Goal: Task Accomplishment & Management: Manage account settings

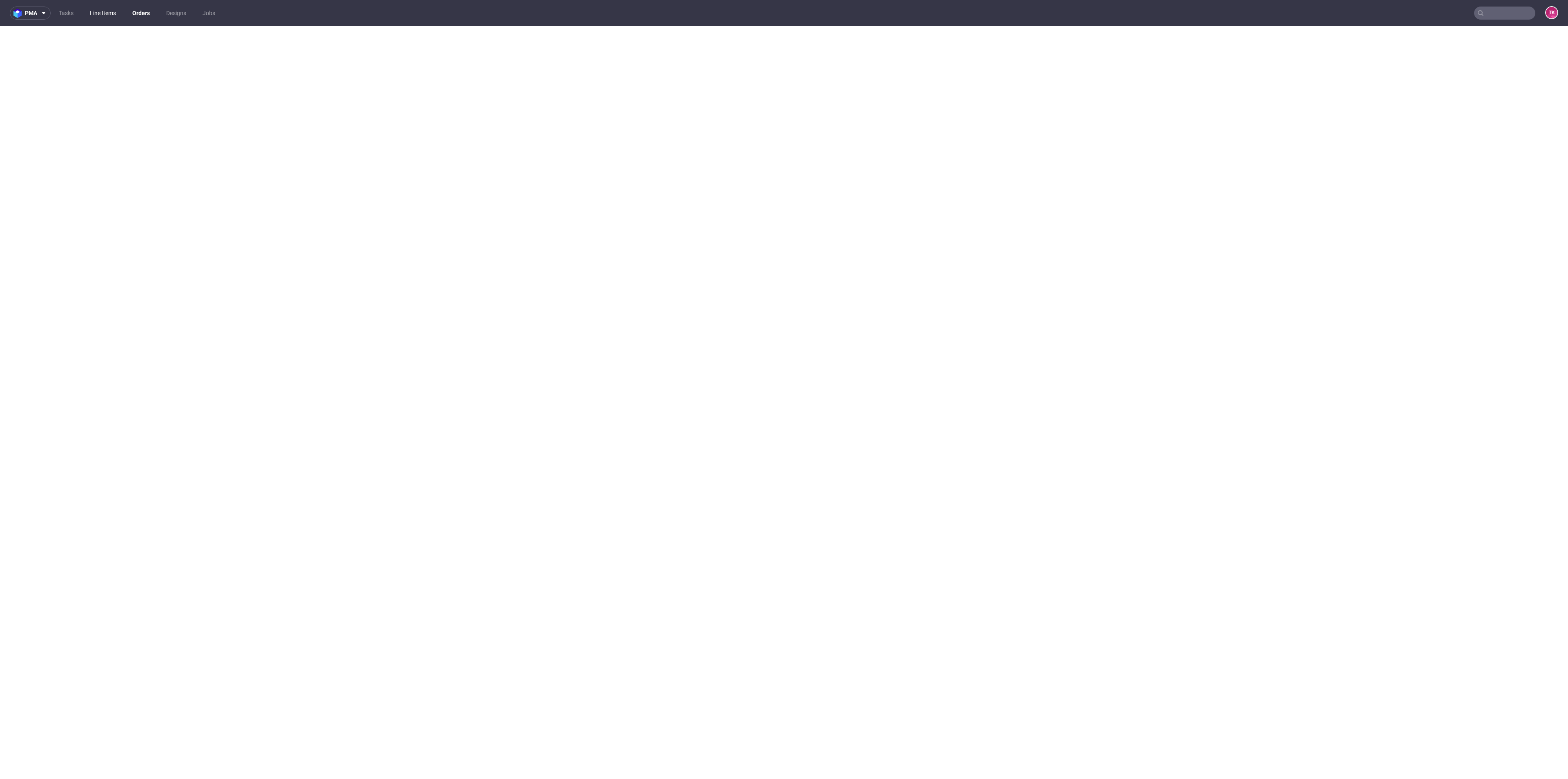
click at [112, 9] on link "Line Items" at bounding box center [103, 13] width 36 height 13
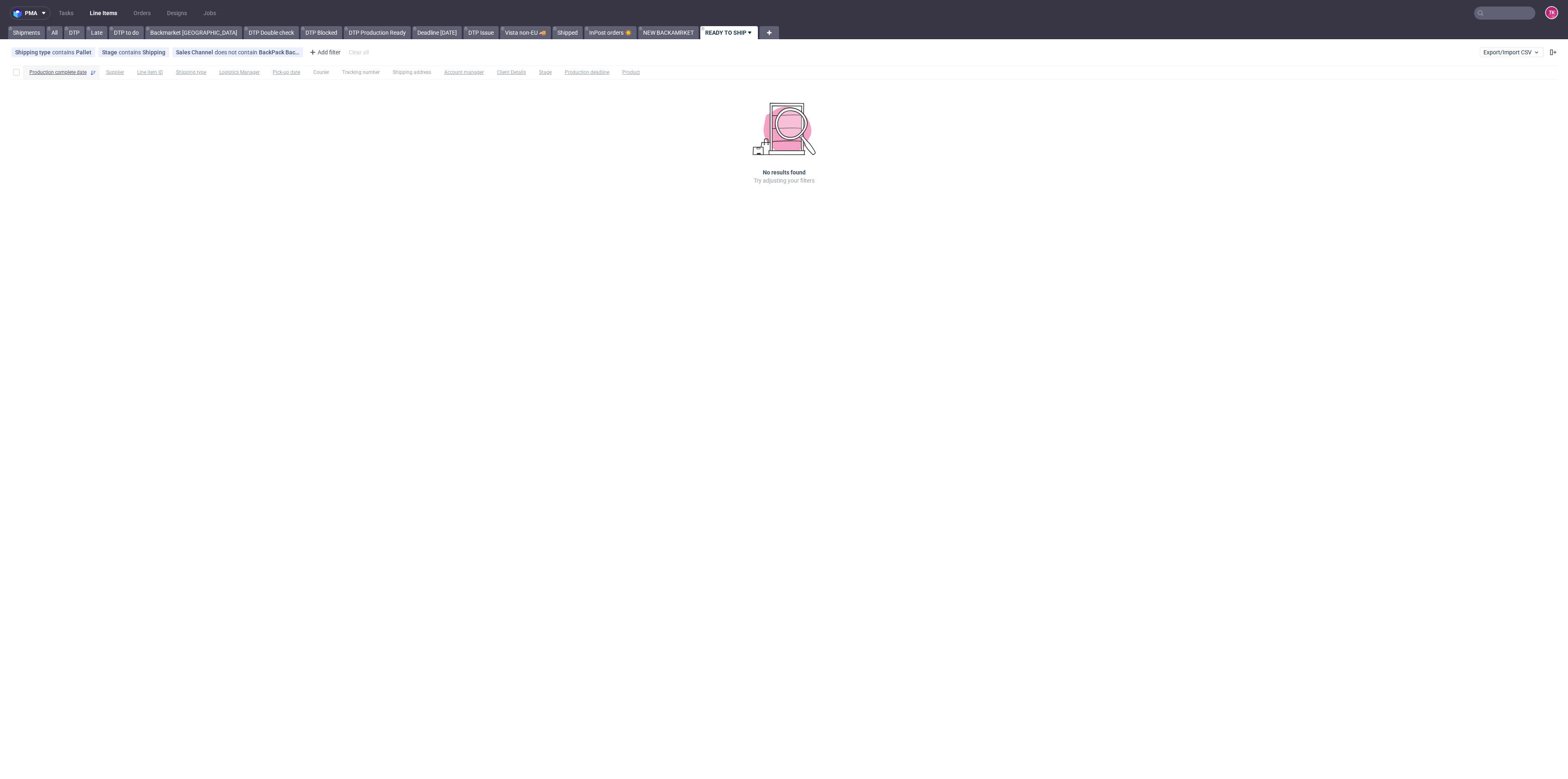
click at [112, 17] on link "Line Items" at bounding box center [104, 13] width 37 height 13
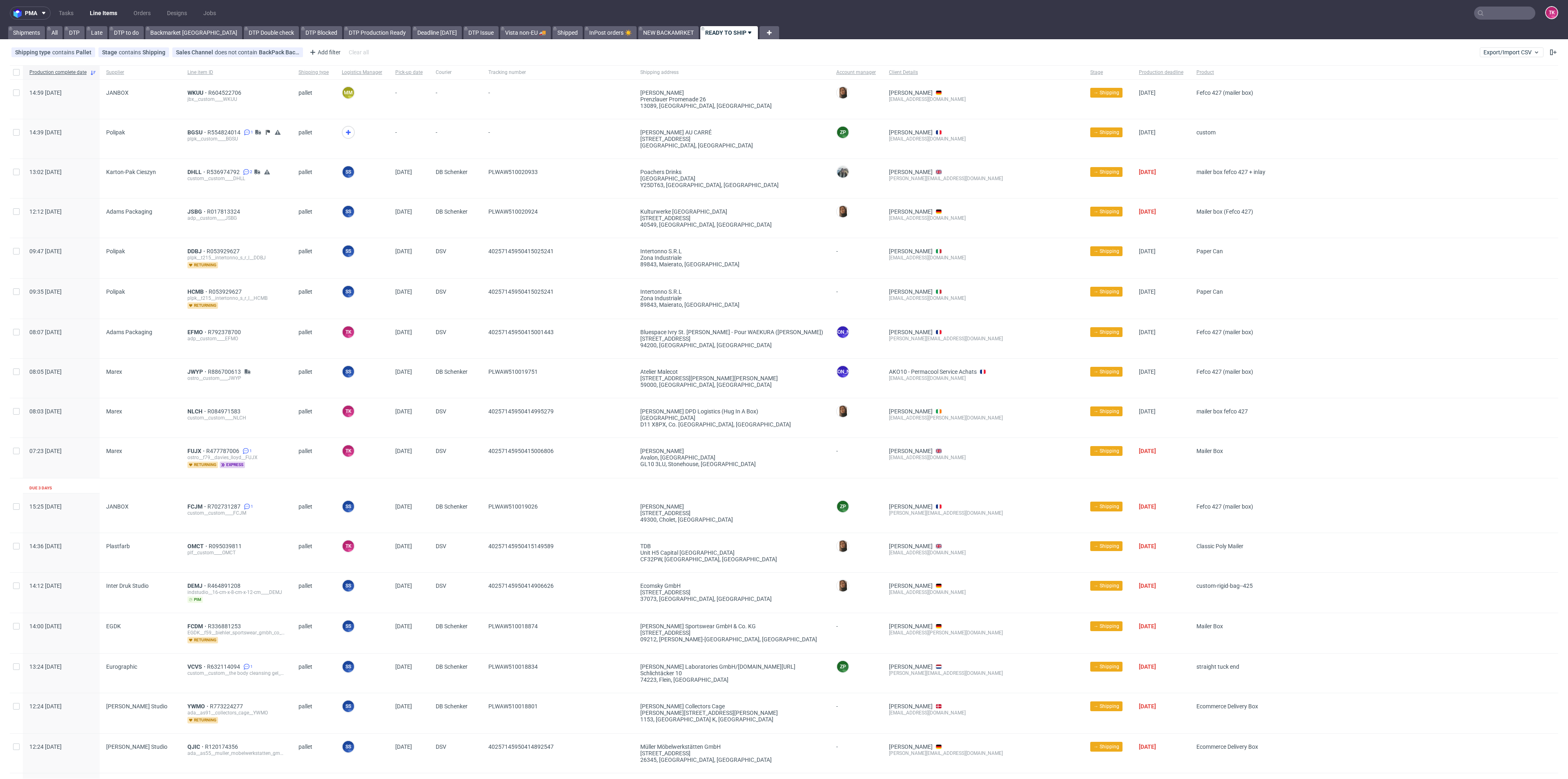
click at [102, 11] on link "Line Items" at bounding box center [104, 13] width 37 height 13
click at [347, 131] on icon at bounding box center [348, 132] width 10 height 10
click at [189, 132] on span "BGSU" at bounding box center [197, 132] width 20 height 6
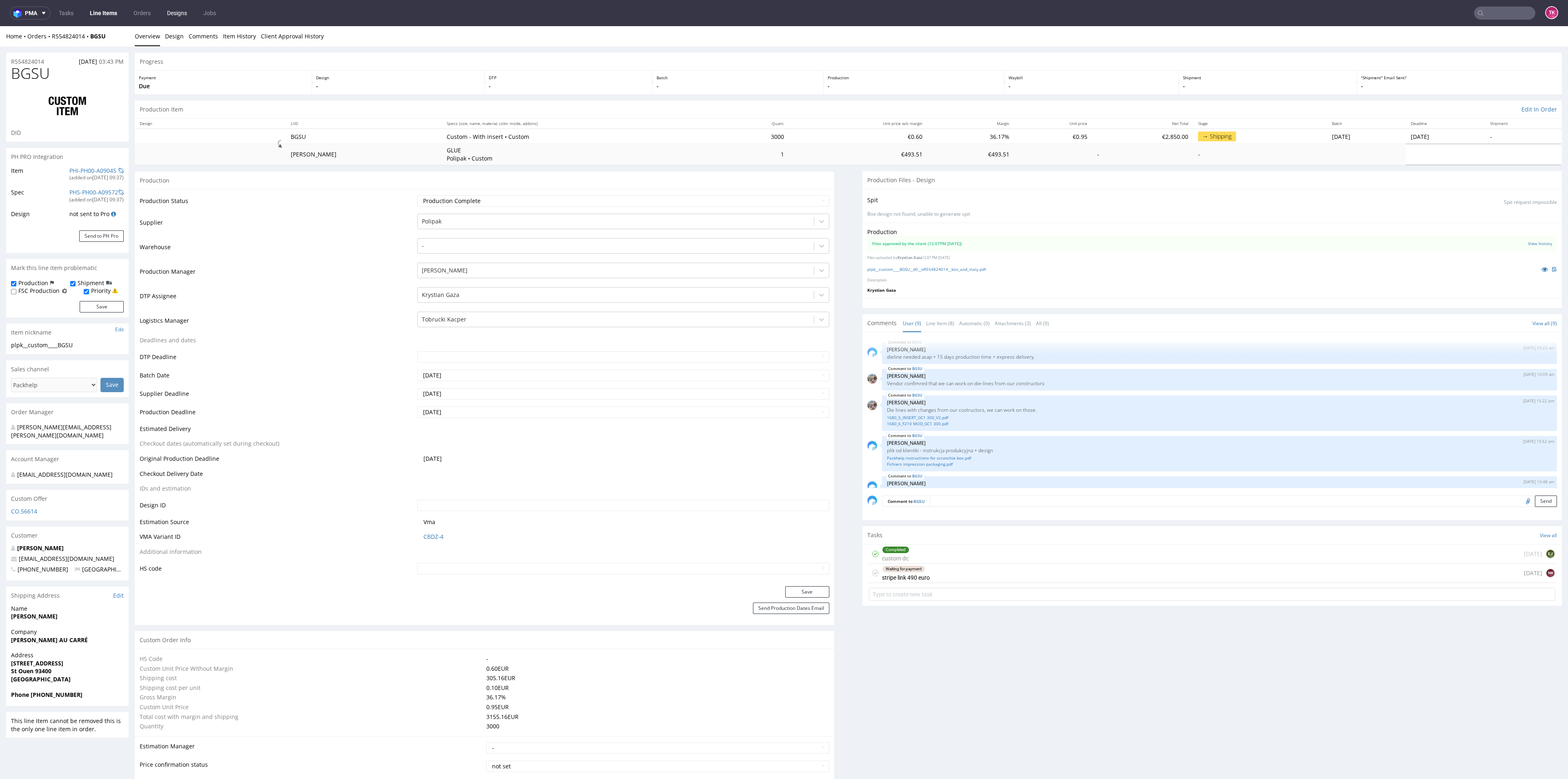
scroll to position [129, 0]
click at [95, 16] on link "Line Items" at bounding box center [104, 13] width 37 height 13
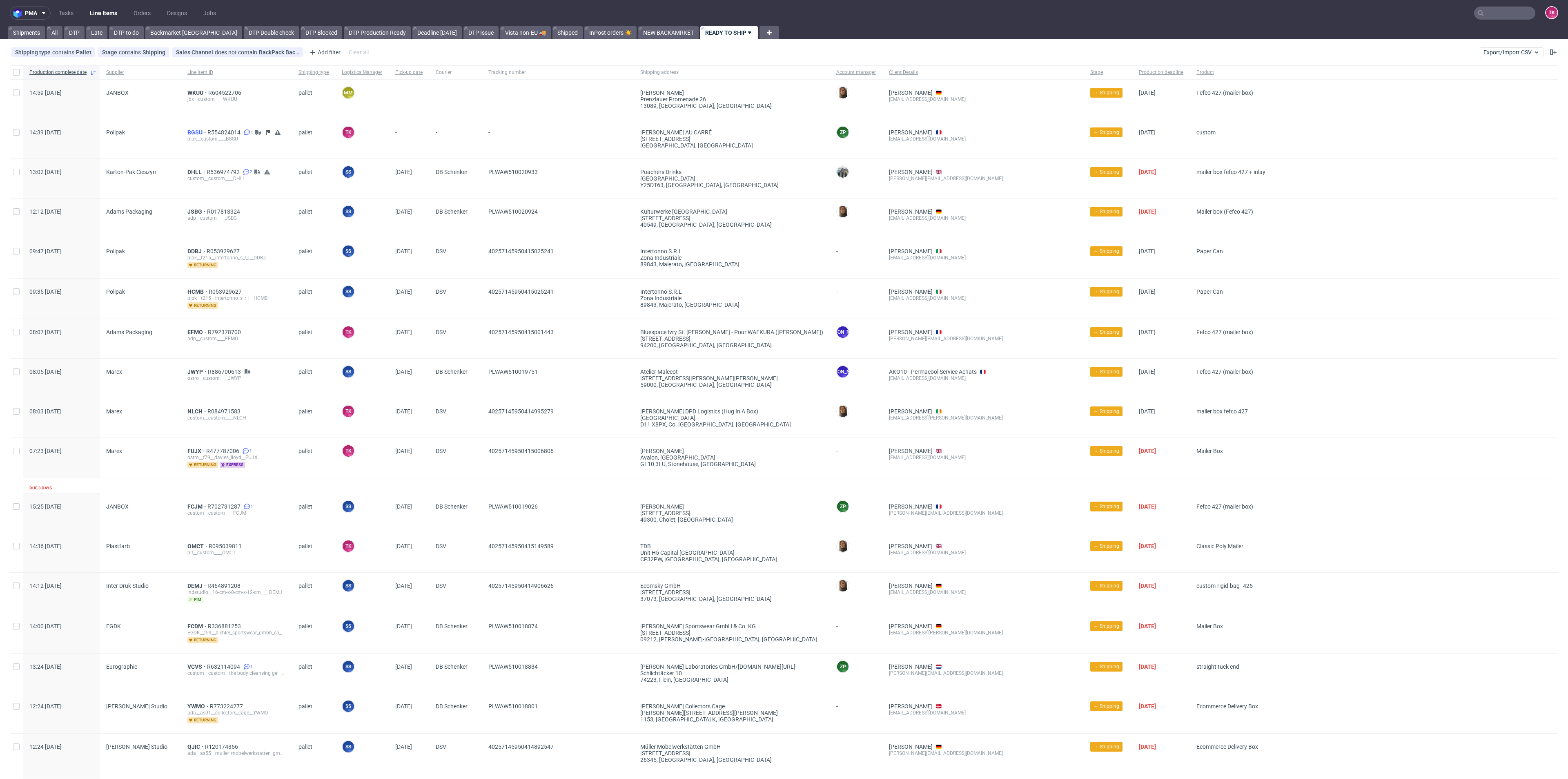
click at [195, 135] on span "BGSU" at bounding box center [197, 132] width 20 height 6
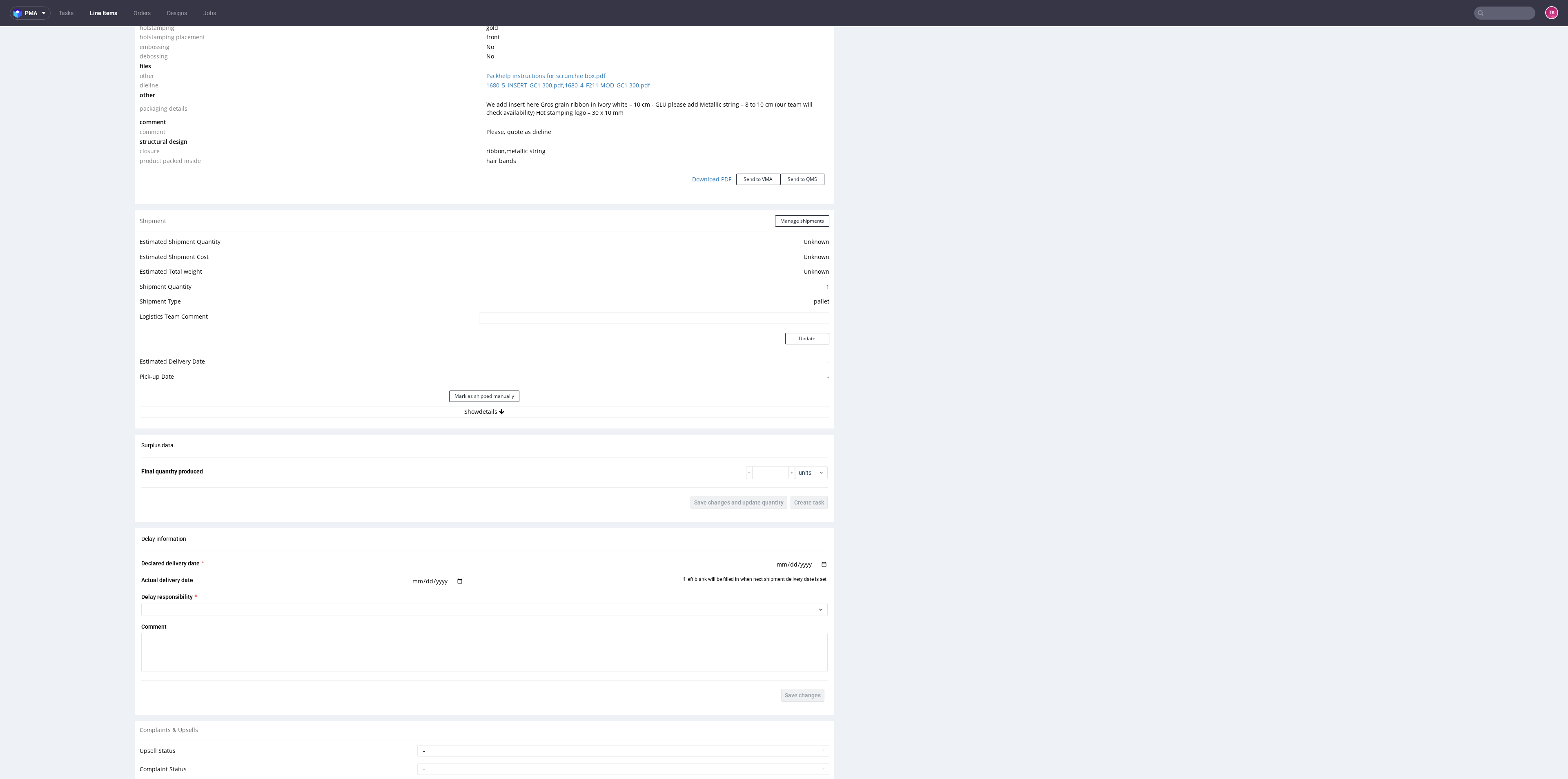
scroll to position [1034, 0]
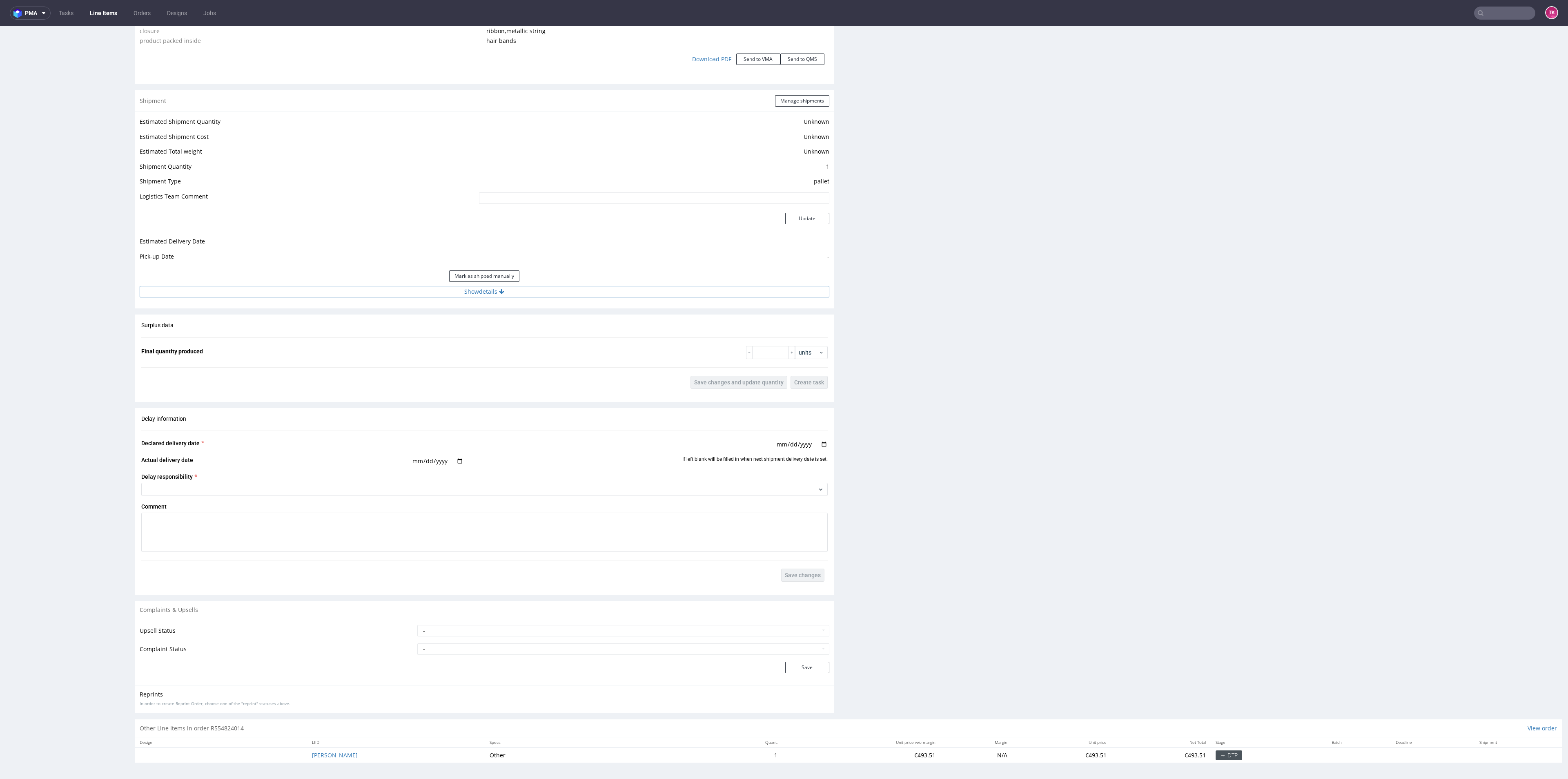
click at [402, 292] on button "Show details" at bounding box center [484, 292] width 690 height 11
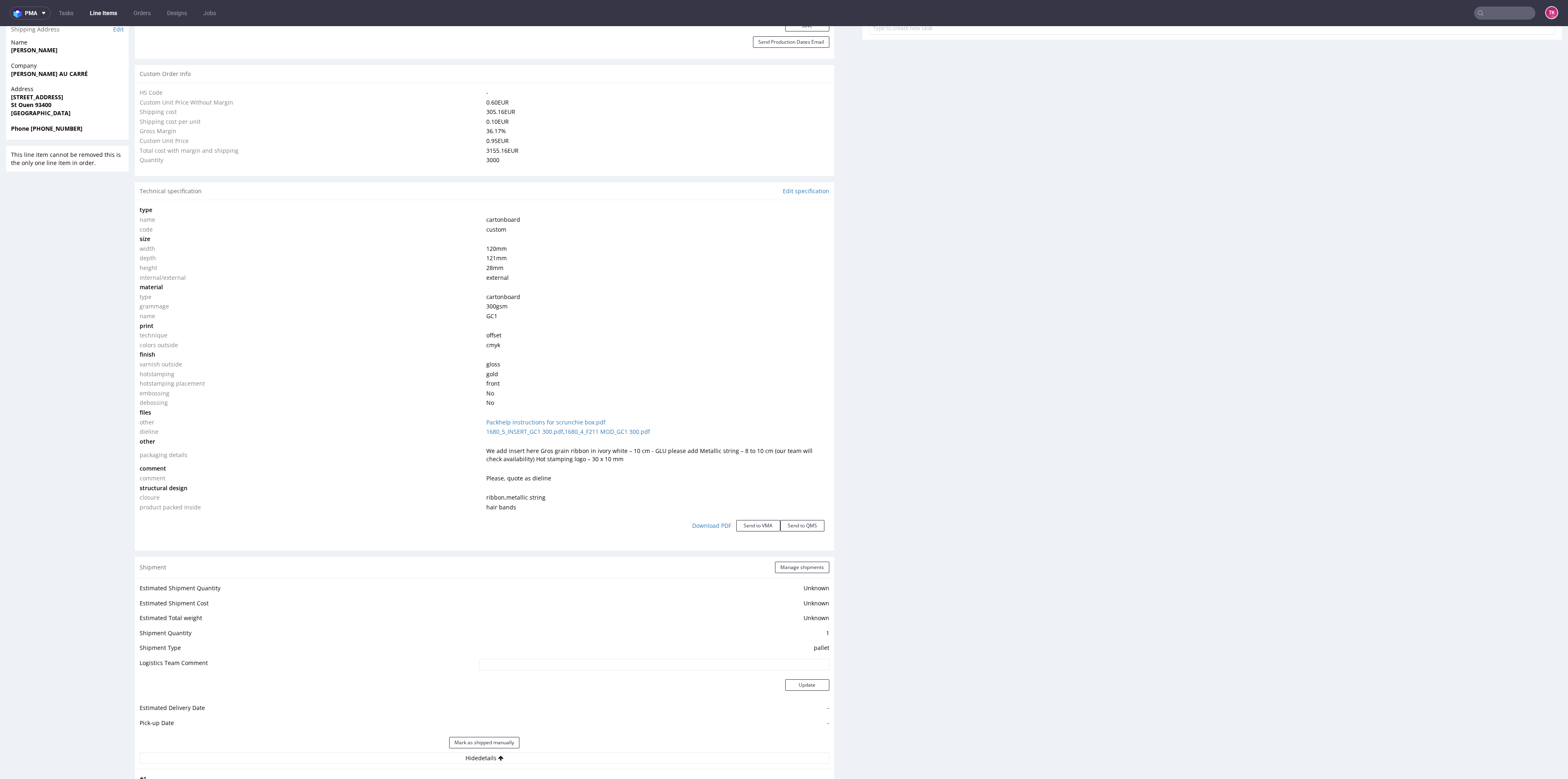
scroll to position [333, 0]
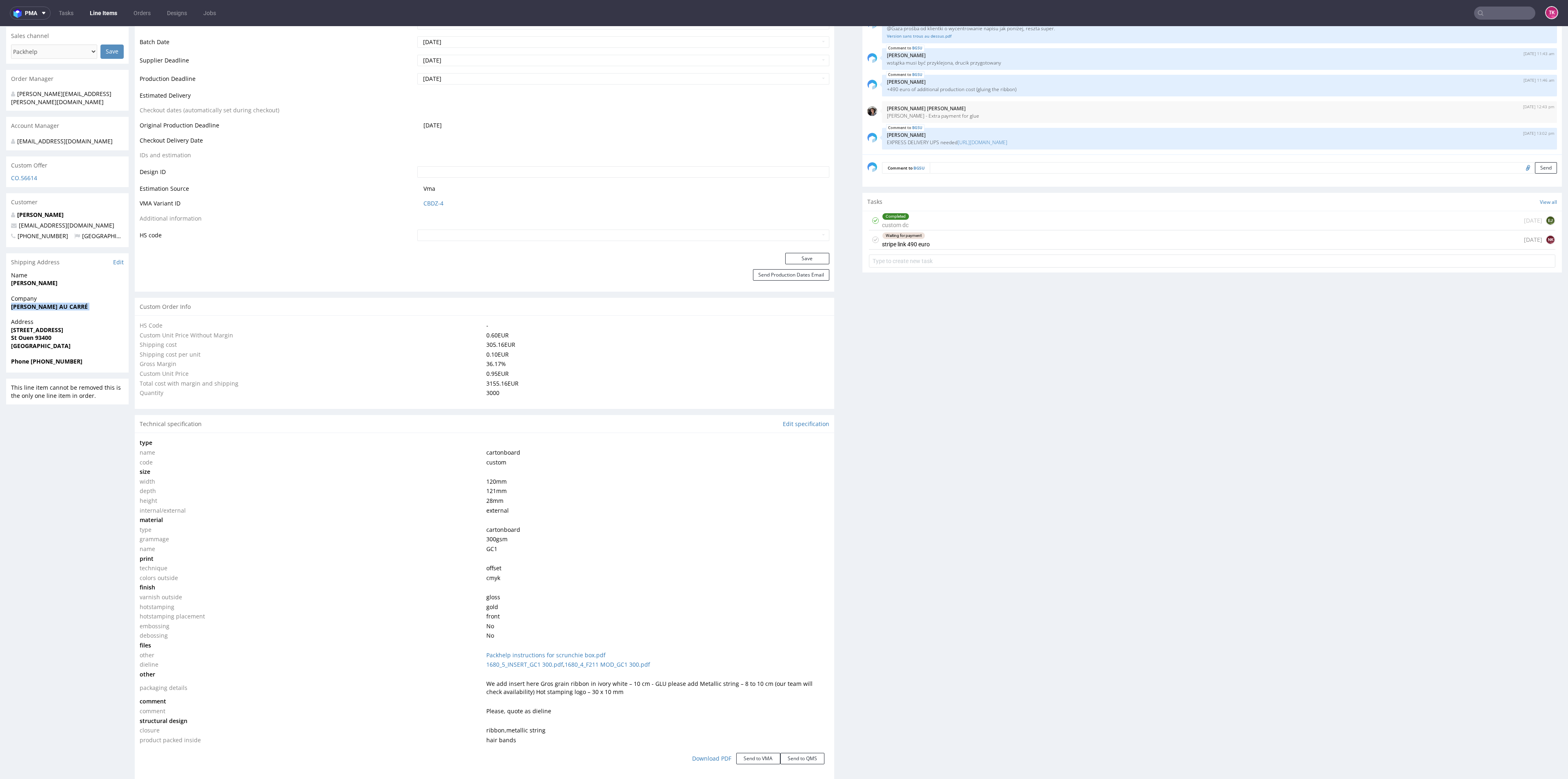
drag, startPoint x: 3, startPoint y: 312, endPoint x: 1, endPoint y: 324, distance: 12.2
click at [1, 324] on div "R554824014 09.09.2025 03:43 PM BGSU DID PH PRO Integration Item PHI-PH00-A09045…" at bounding box center [784, 677] width 1568 height 1929
copy strong "Victoria ADJANOHOUN - CHOU AU CARRÉ"
drag, startPoint x: 10, startPoint y: 332, endPoint x: 58, endPoint y: 335, distance: 48.1
click at [58, 335] on div "Address 12 rue Palouzié St Ouen 93400 France" at bounding box center [68, 336] width 123 height 39
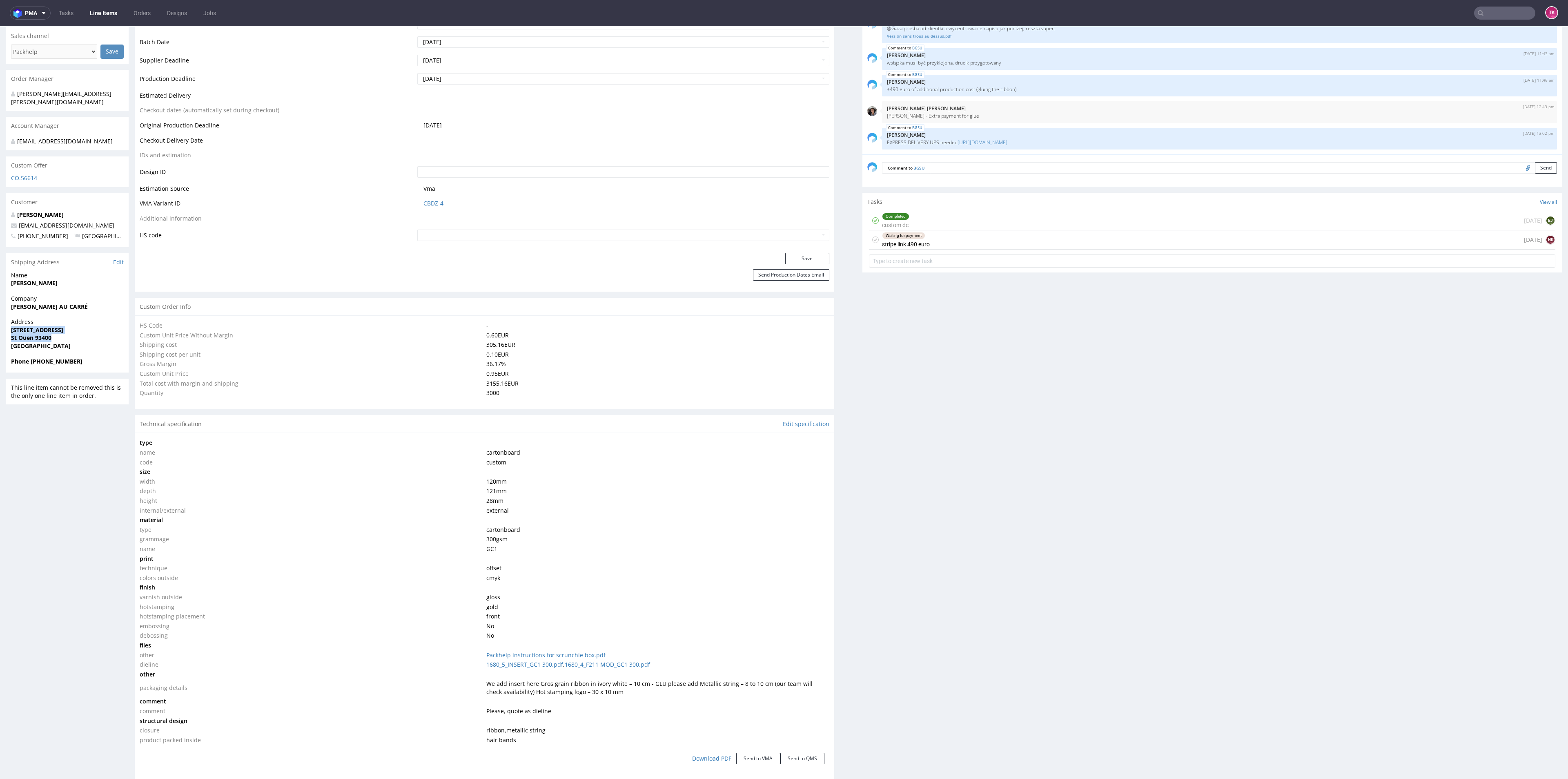
copy p "12 rue Palouzié St Ouen 93400"
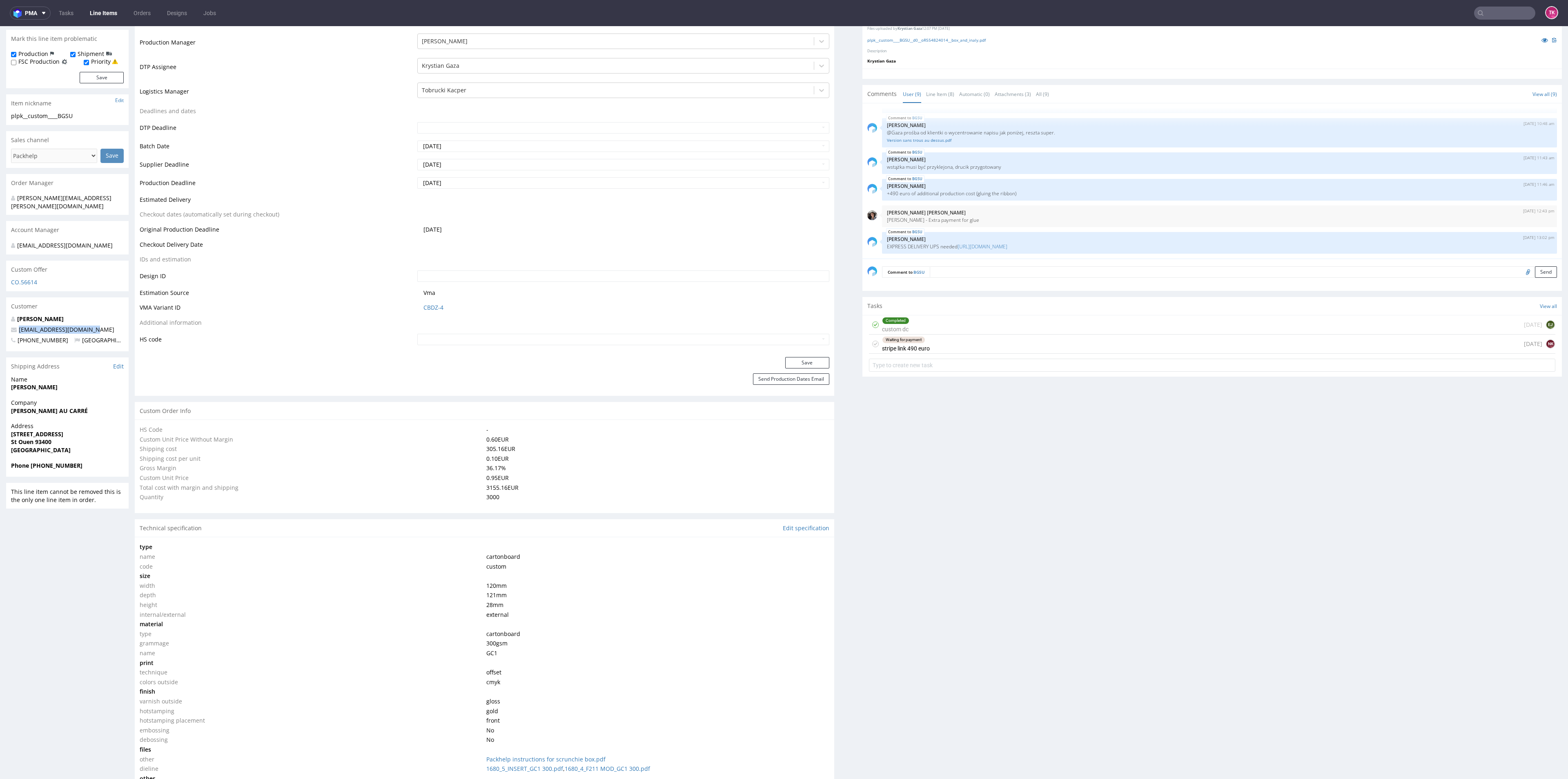
drag, startPoint x: 96, startPoint y: 325, endPoint x: 0, endPoint y: 329, distance: 96.1
click at [0, 329] on div "R554824014 09.09.2025 03:43 PM BGSU DID PH PRO Integration Item PHI-PH00-A09045…" at bounding box center [784, 781] width 1568 height 1929
copy span "victoria@chouaucarre.com"
drag, startPoint x: 83, startPoint y: 470, endPoint x: 29, endPoint y: 474, distance: 54.1
click at [29, 474] on div "Phone +33646614066" at bounding box center [68, 469] width 123 height 15
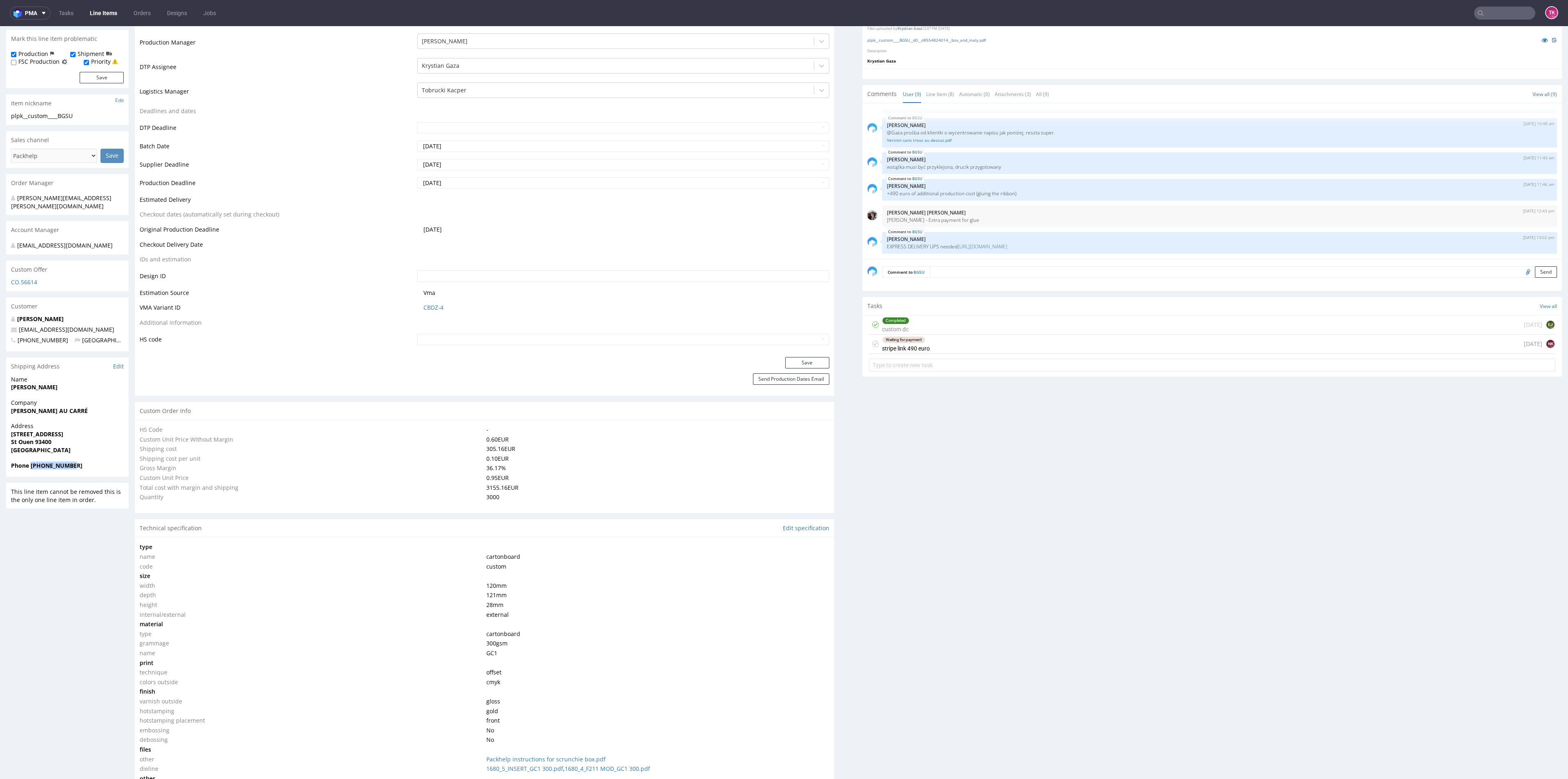
copy strong "+33646614066"
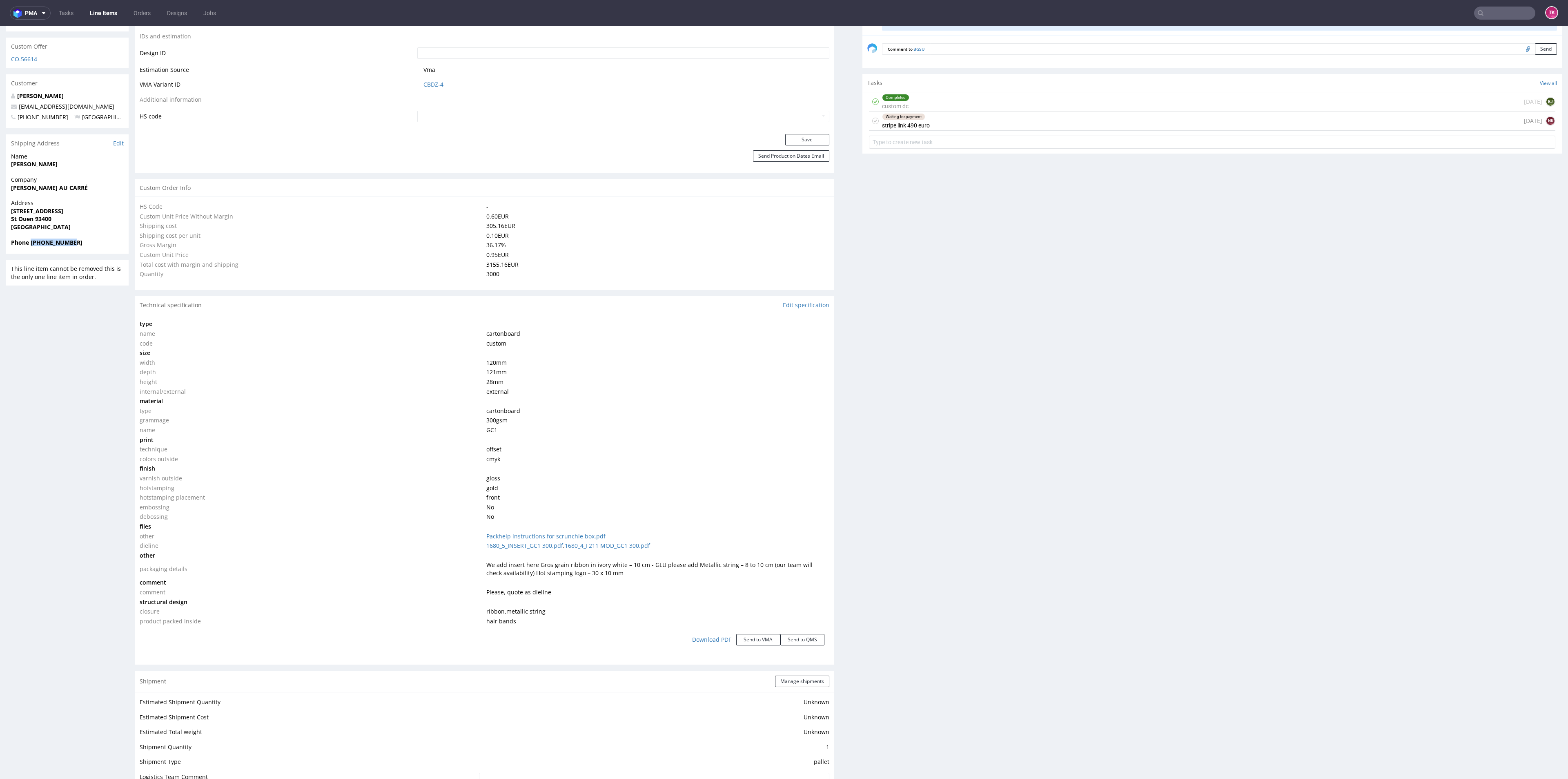
scroll to position [0, 0]
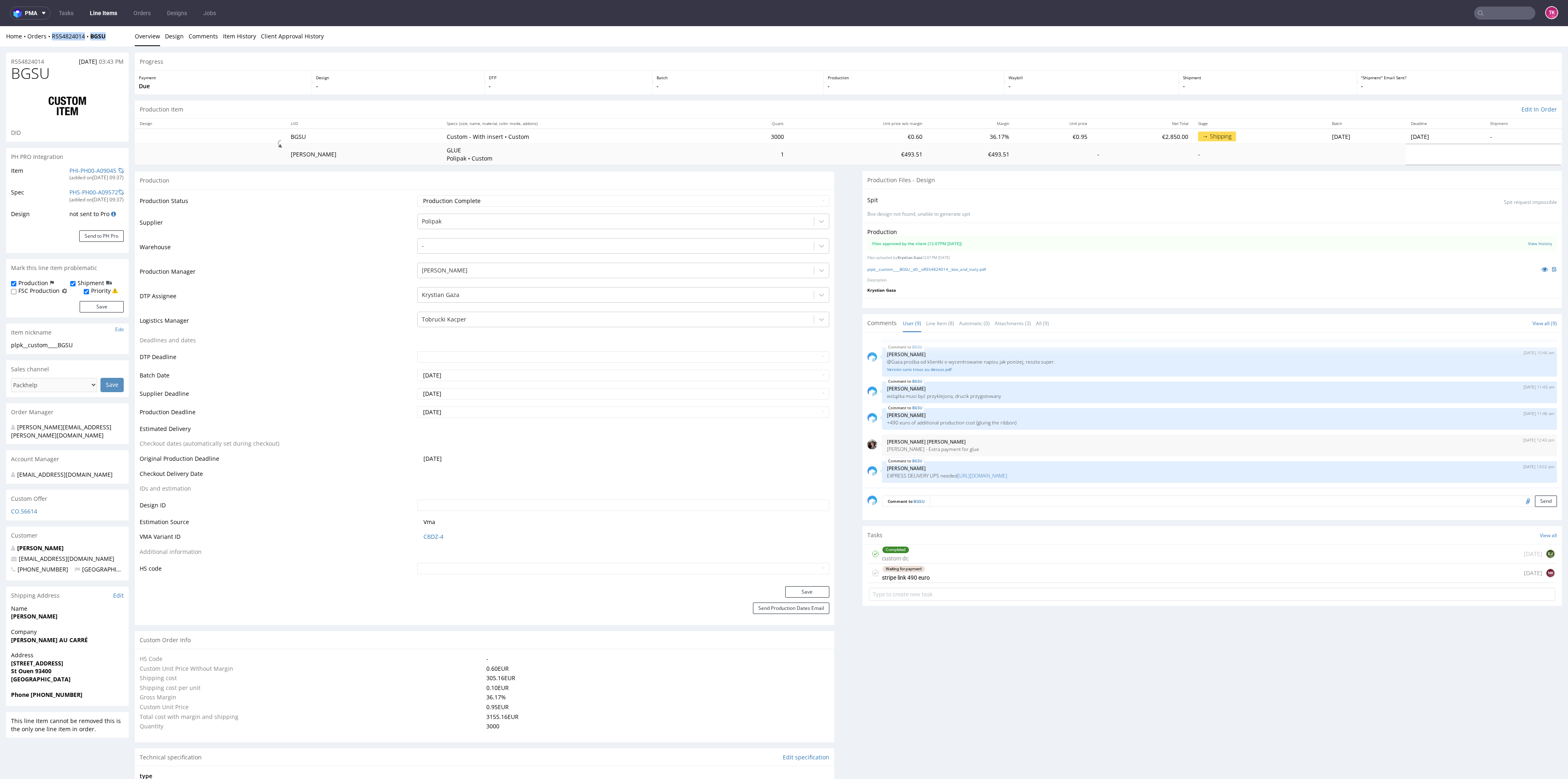
drag, startPoint x: 114, startPoint y: 37, endPoint x: 52, endPoint y: 45, distance: 62.5
click at [52, 45] on div "Home Orders R554824014 BGSU Overview Design Comments Item History Client Approv…" at bounding box center [784, 37] width 1568 height 21
copy div "R554824014 BGSU"
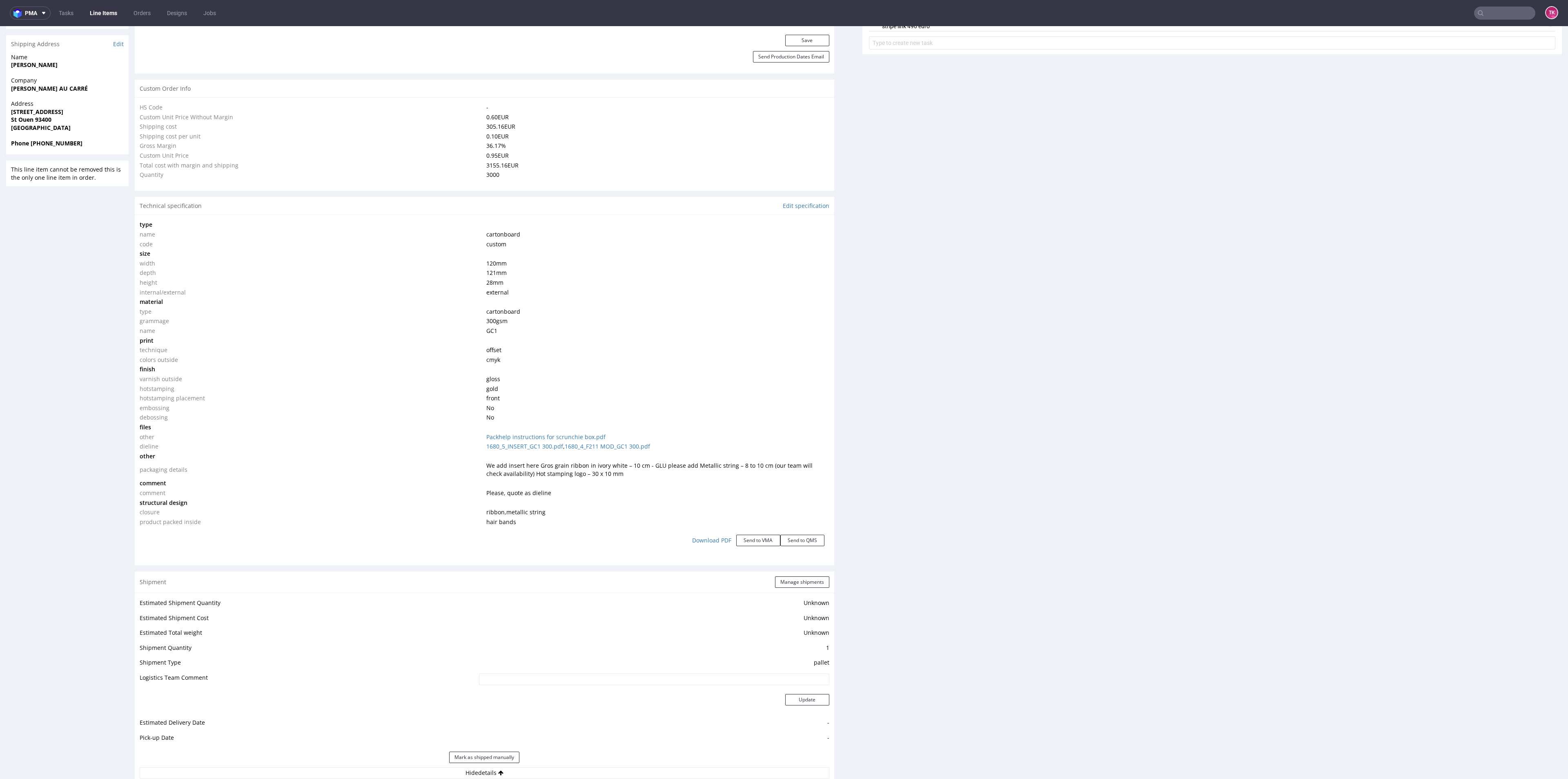
scroll to position [840, 0]
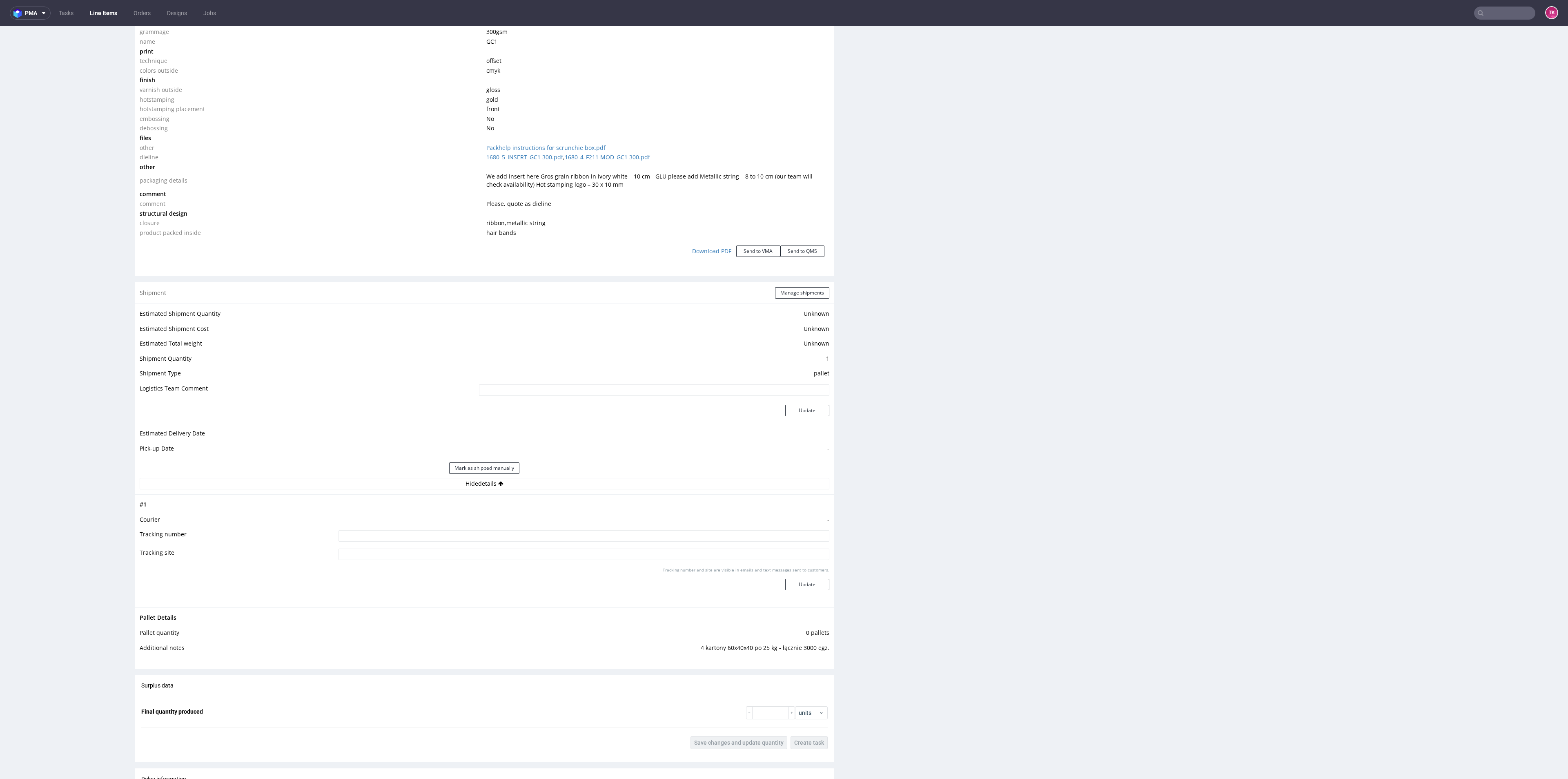
click at [491, 533] on input at bounding box center [584, 536] width 490 height 11
paste input "1Z5A15800491724124 1Z5A15800491201733 1Z5A15800491272943"
click at [607, 541] on input "1Z5A15800491724124 1Z5A15800491201733 1Z5A15800491272943" at bounding box center [584, 536] width 490 height 11
paste input "1Z5A15800490864118"
type input "1Z5A15800491724124 1Z5A15800491201733 1Z5A15800491272943 1Z5A15800490864118"
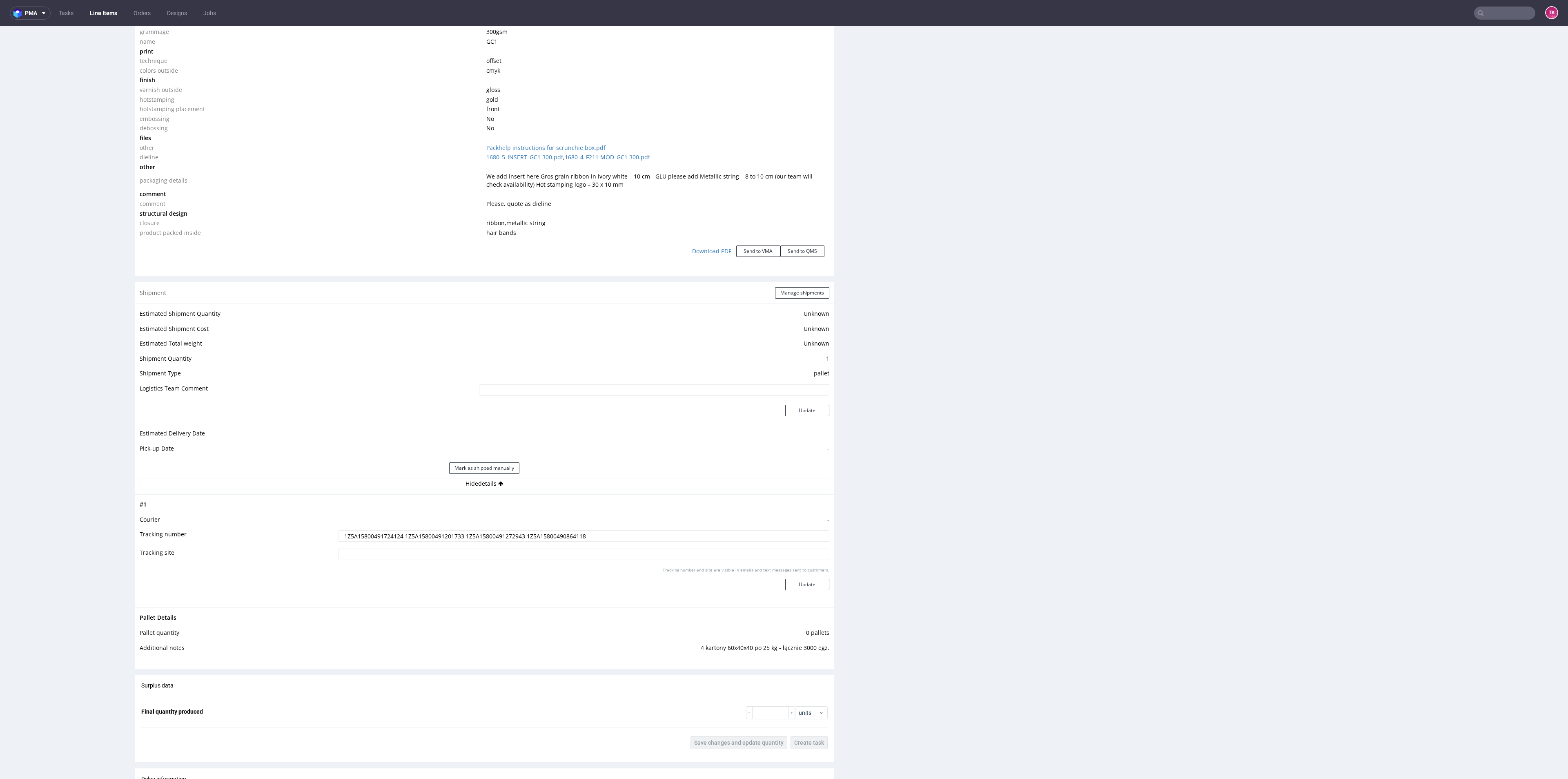
click at [809, 590] on div "Tracking number and site are visible in emails and text messages sent to custom…" at bounding box center [584, 581] width 490 height 30
click at [810, 581] on button "Update" at bounding box center [807, 584] width 44 height 11
click at [781, 284] on div "Shipment Manage shipments" at bounding box center [484, 293] width 699 height 22
click at [780, 293] on button "Manage shipments" at bounding box center [802, 293] width 54 height 11
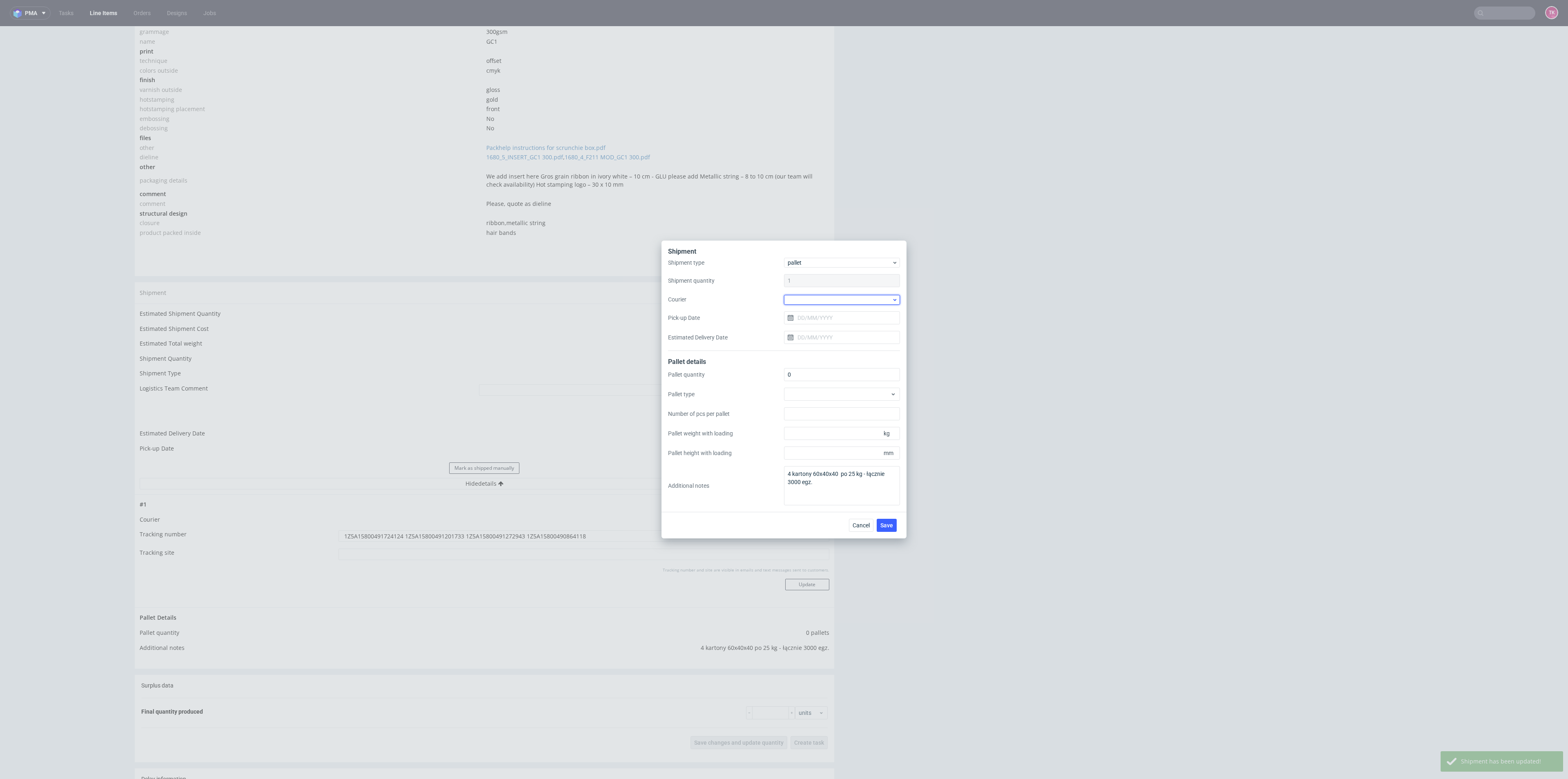
click at [815, 297] on div at bounding box center [841, 300] width 116 height 10
click at [812, 357] on div "UPS Pallets" at bounding box center [841, 356] width 109 height 14
click at [830, 316] on input "Pick-up Date" at bounding box center [841, 317] width 116 height 13
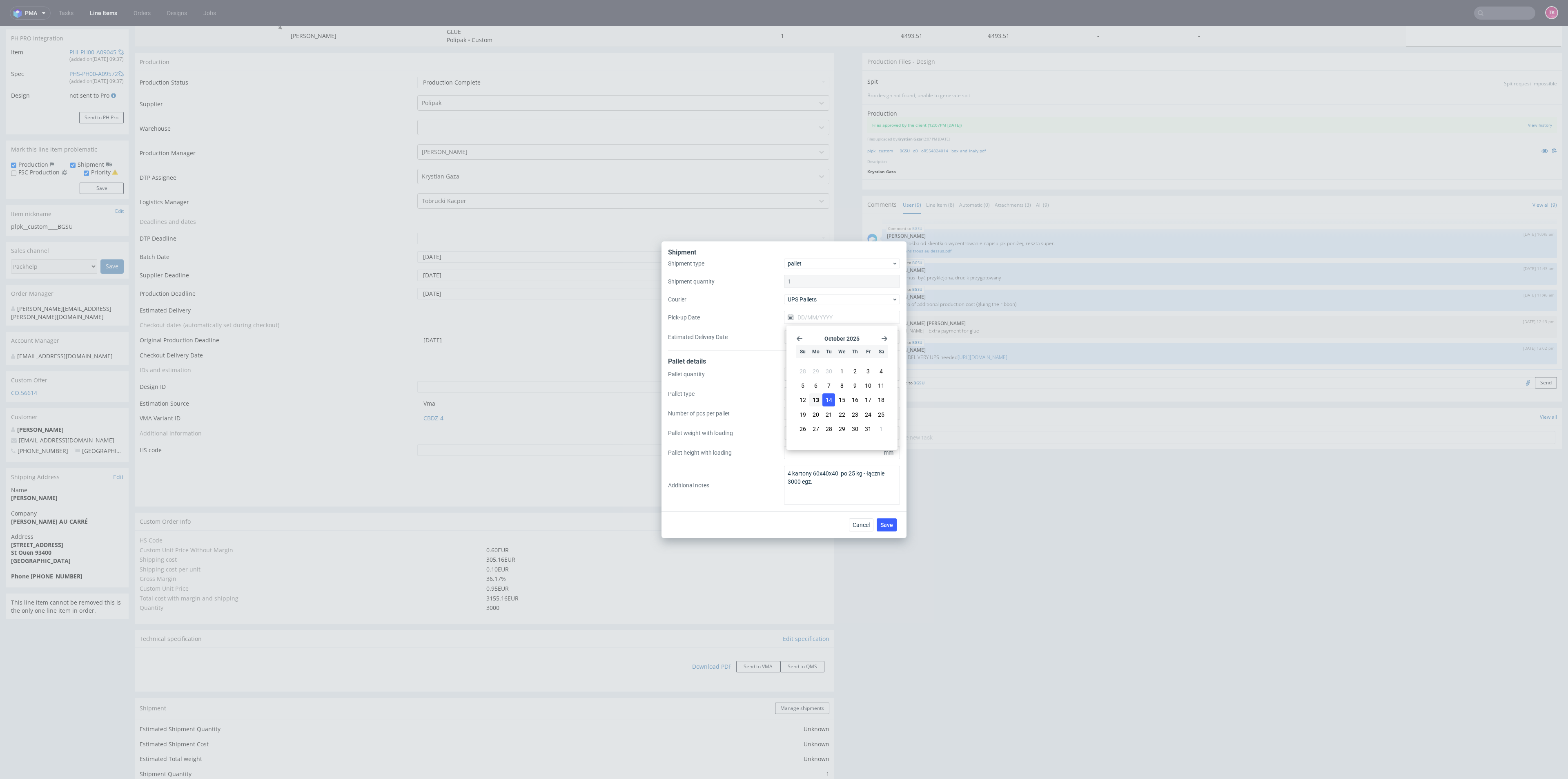
scroll to position [128, 0]
click at [829, 398] on span "14" at bounding box center [829, 399] width 6 height 8
type input "14/10/2025"
click at [886, 523] on span "Save" at bounding box center [886, 525] width 13 height 6
click at [866, 522] on span "Cancel" at bounding box center [861, 525] width 18 height 6
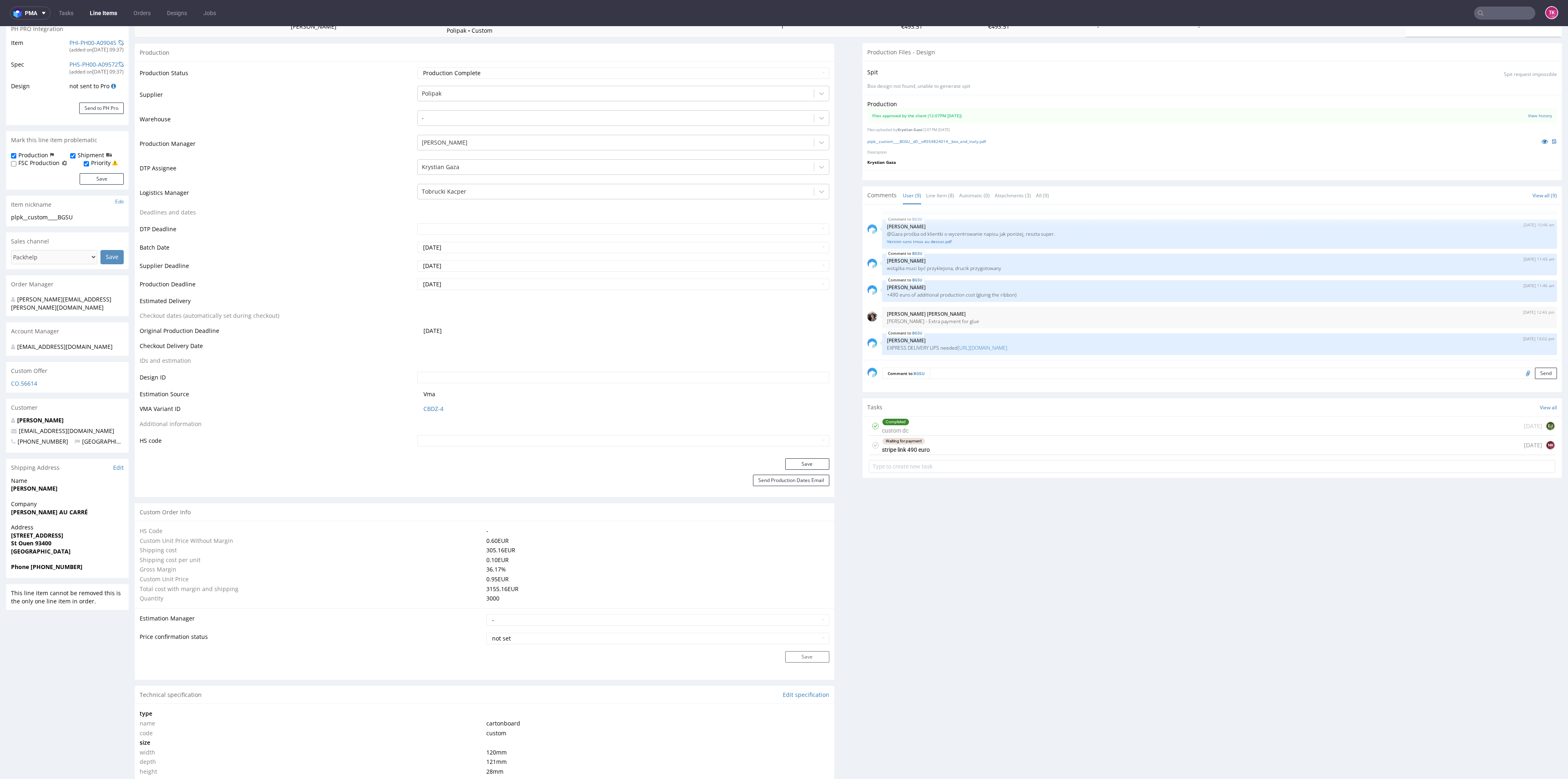
click at [87, 9] on ul "Tasks Line Items Orders Designs Jobs" at bounding box center [138, 13] width 174 height 13
click at [91, 9] on link "Line Items" at bounding box center [104, 13] width 37 height 13
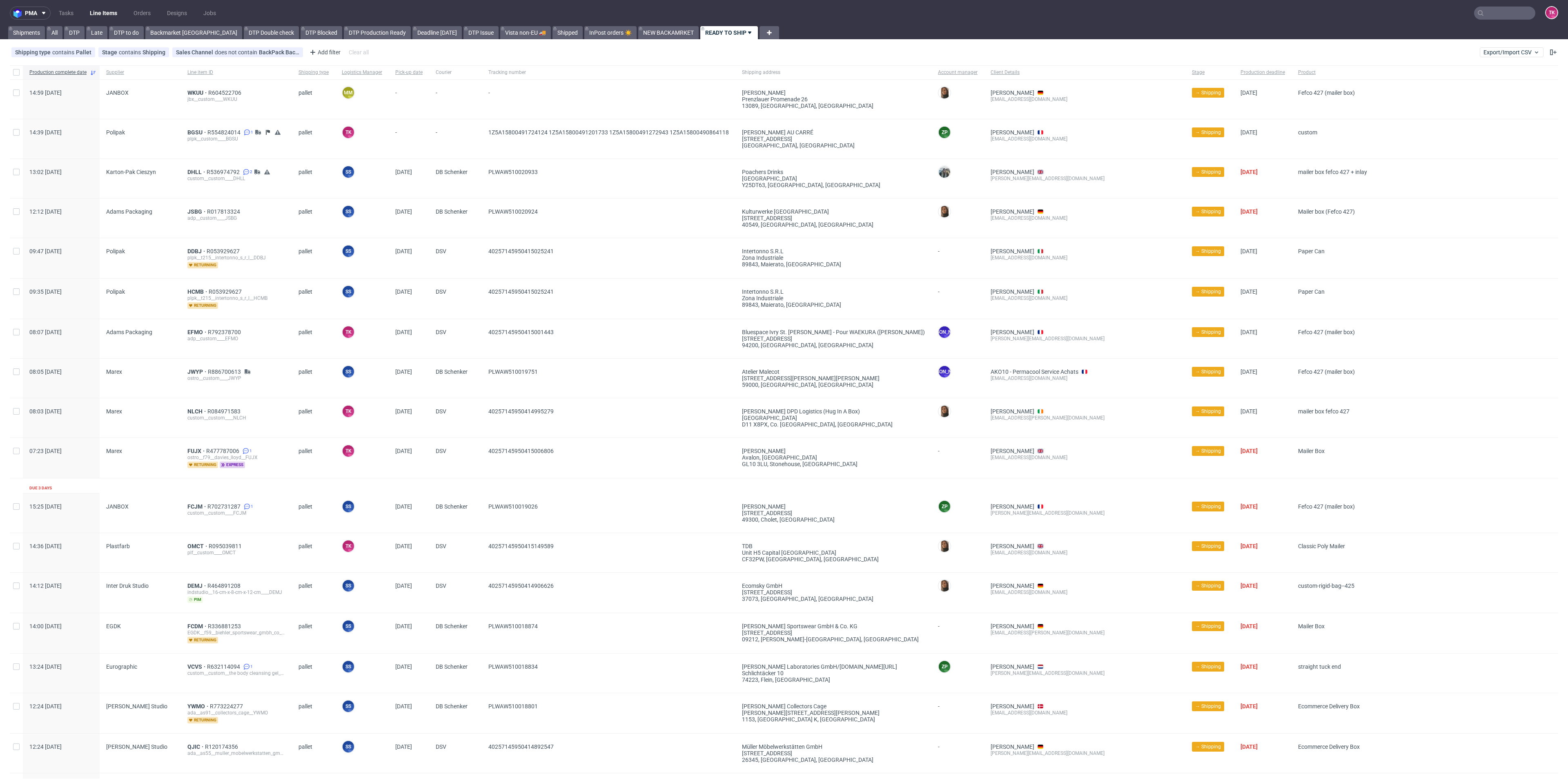
click at [110, 5] on nav "pma Tasks Line Items Orders Designs Jobs TK" at bounding box center [784, 13] width 1568 height 26
click at [108, 11] on link "Line Items" at bounding box center [104, 13] width 37 height 13
click at [187, 91] on span "WKUU" at bounding box center [198, 92] width 21 height 6
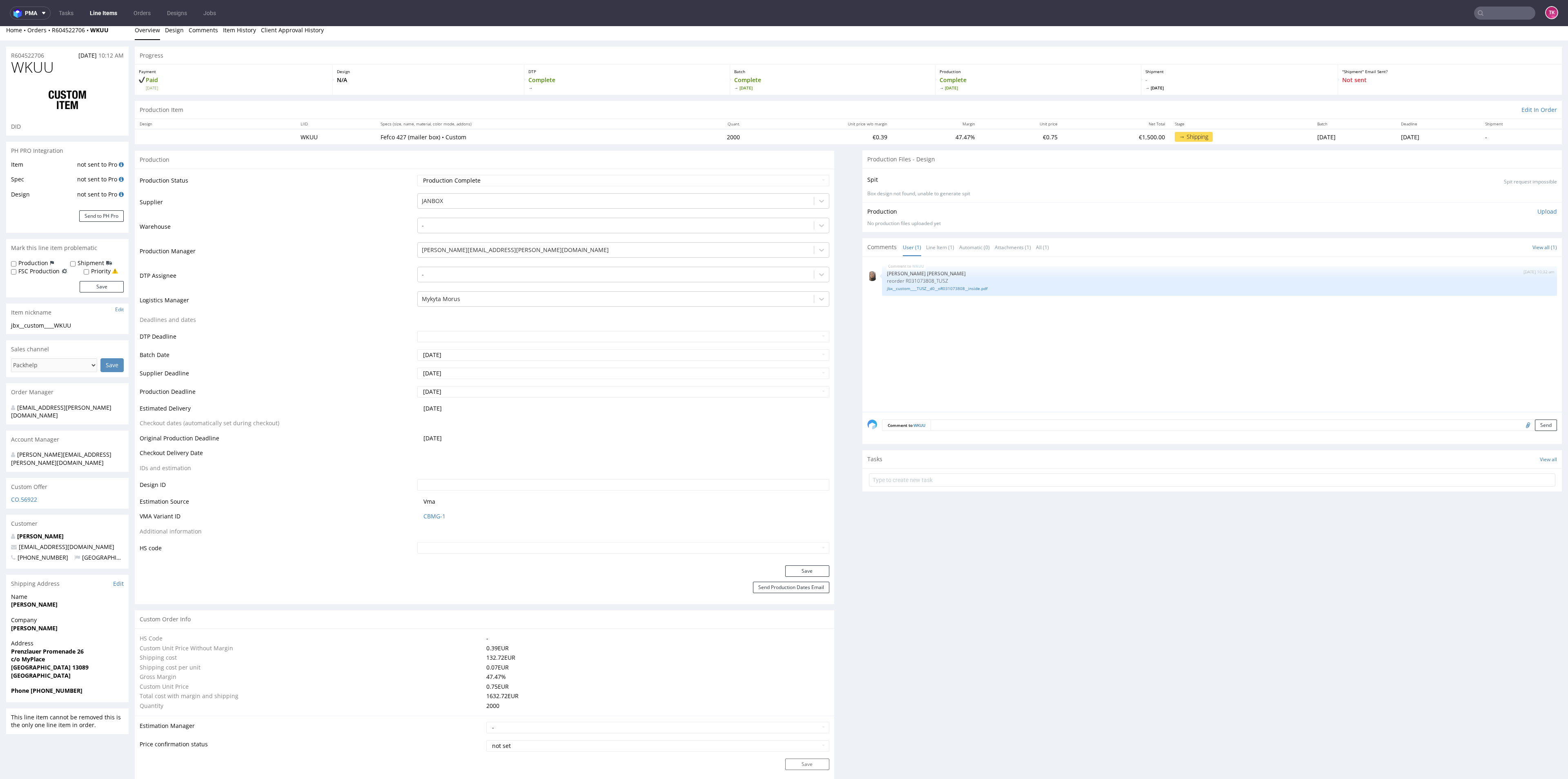
scroll to position [6, 0]
click at [526, 297] on div at bounding box center [615, 299] width 387 height 10
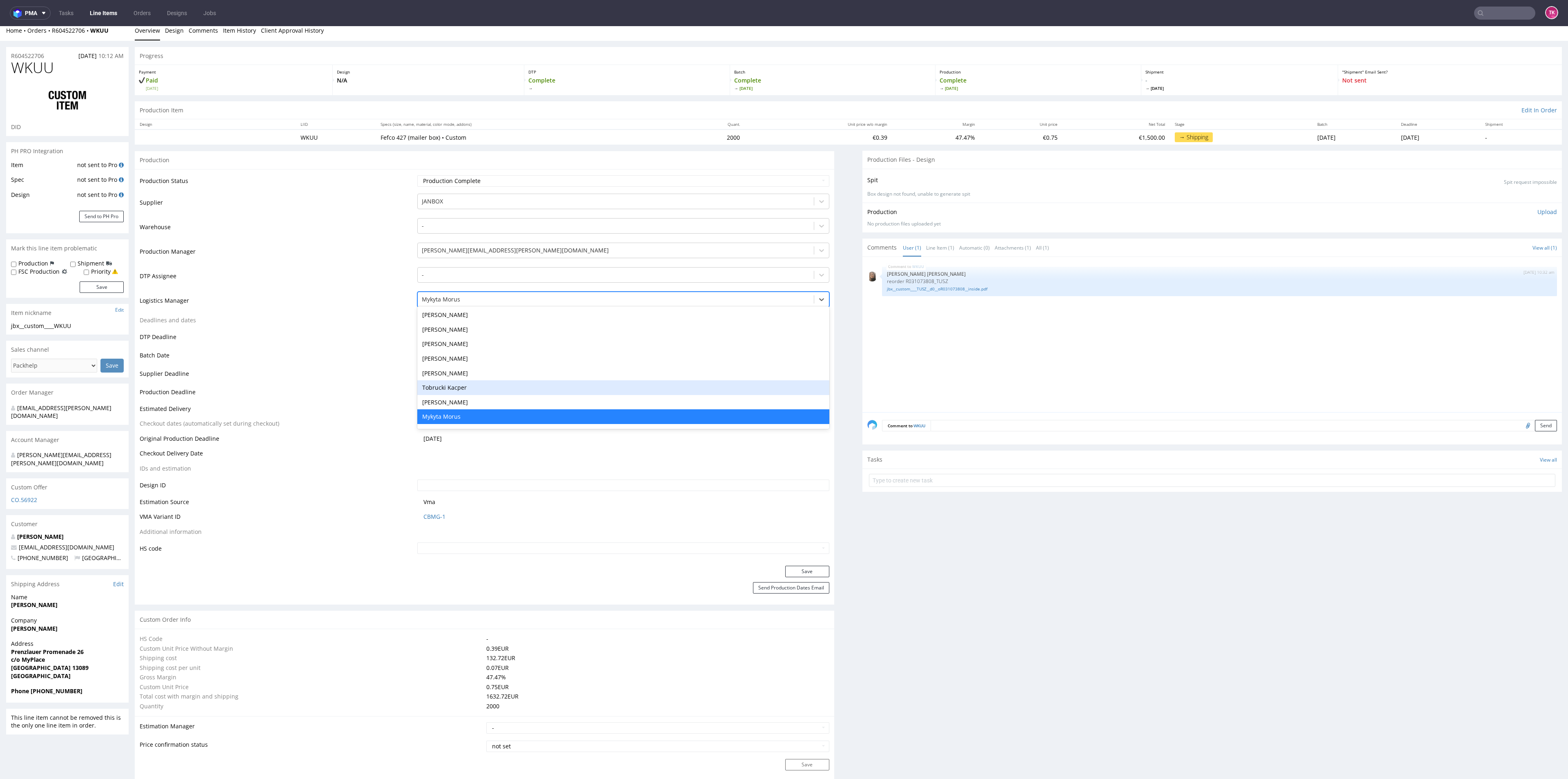
click at [532, 392] on div "Tobrucki Kacper" at bounding box center [623, 388] width 411 height 14
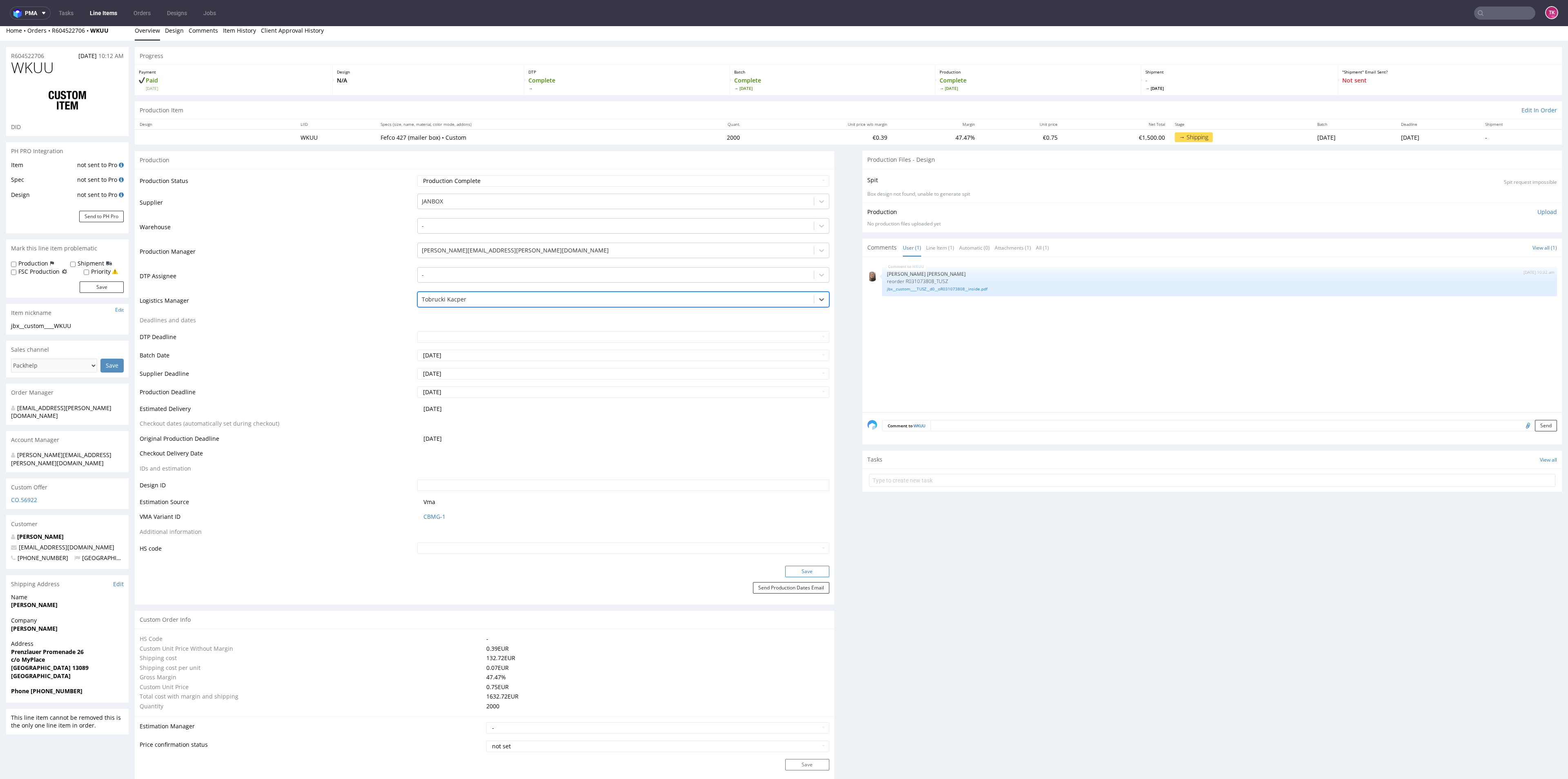
click at [800, 567] on button "Save" at bounding box center [807, 571] width 44 height 11
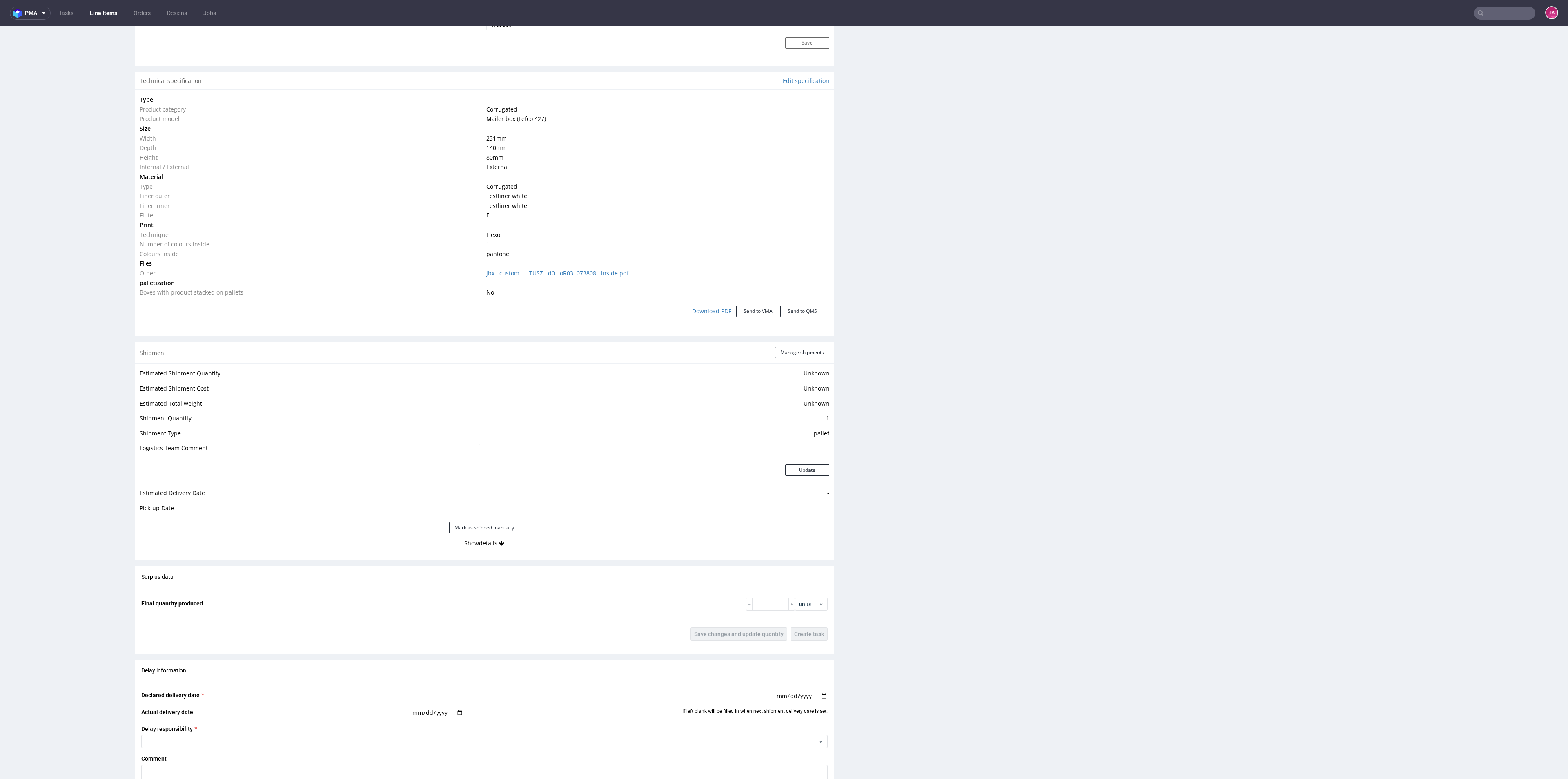
scroll to position [728, 0]
click at [665, 541] on button "Show details" at bounding box center [484, 542] width 690 height 11
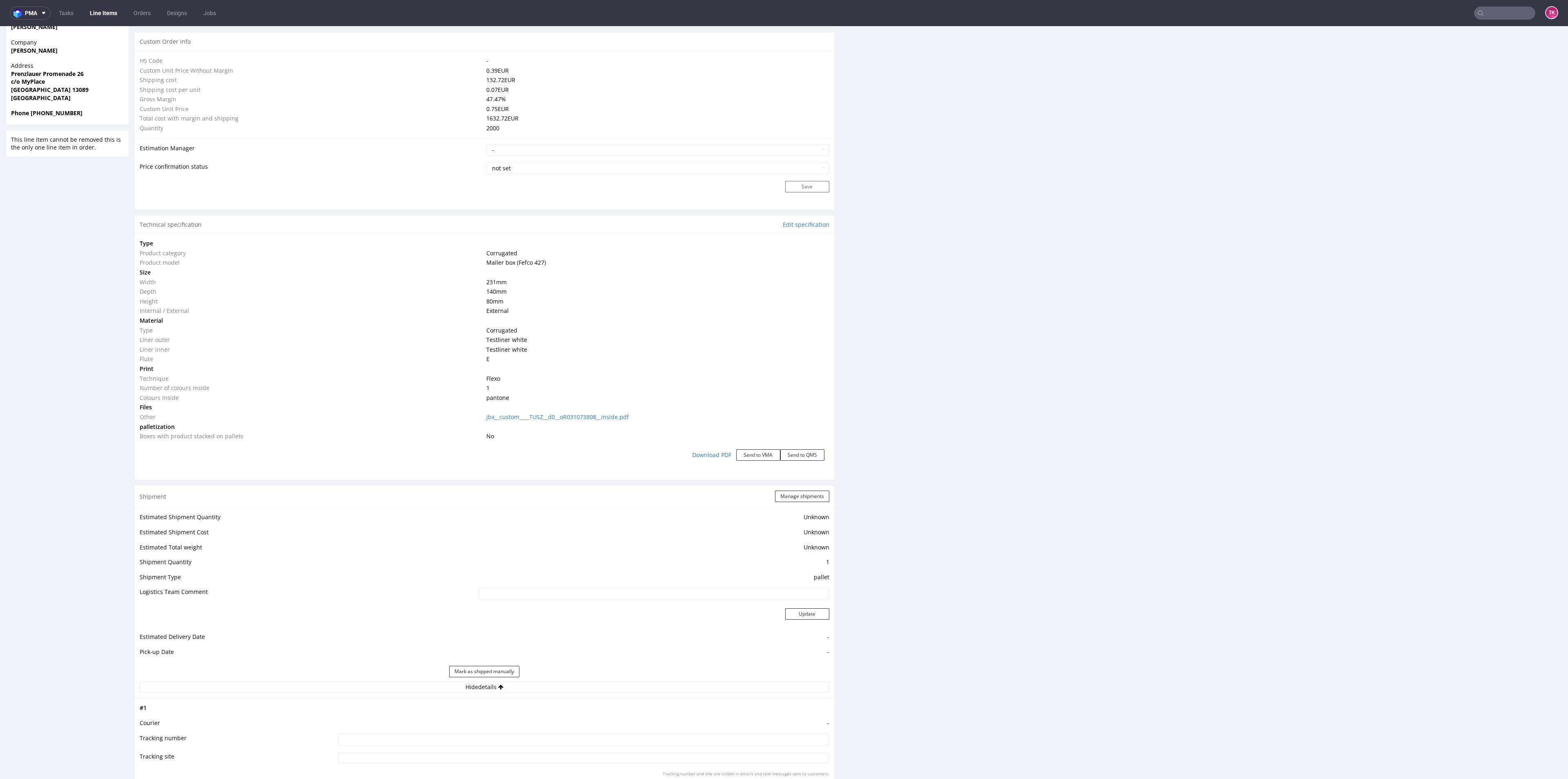
scroll to position [583, 0]
click at [776, 490] on div "Shipment Manage shipments" at bounding box center [484, 497] width 699 height 22
click at [777, 492] on button "Manage shipments" at bounding box center [802, 497] width 54 height 11
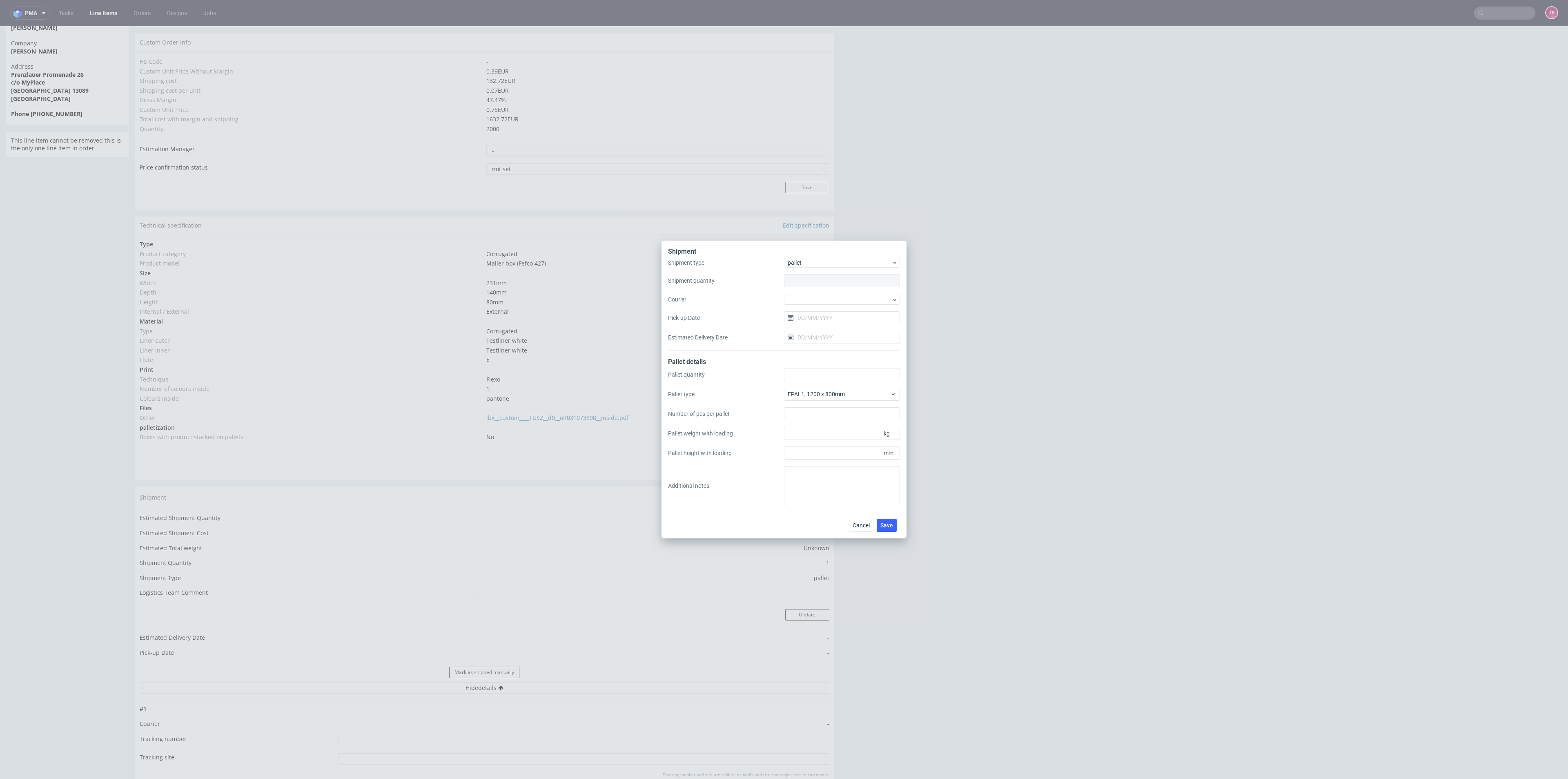
type input "1"
type input "180"
type input "1800"
click at [856, 306] on div "Shipment type pallet Shipment quantity 1 Courier Pick-up Date Estimated Deliver…" at bounding box center [784, 304] width 232 height 93
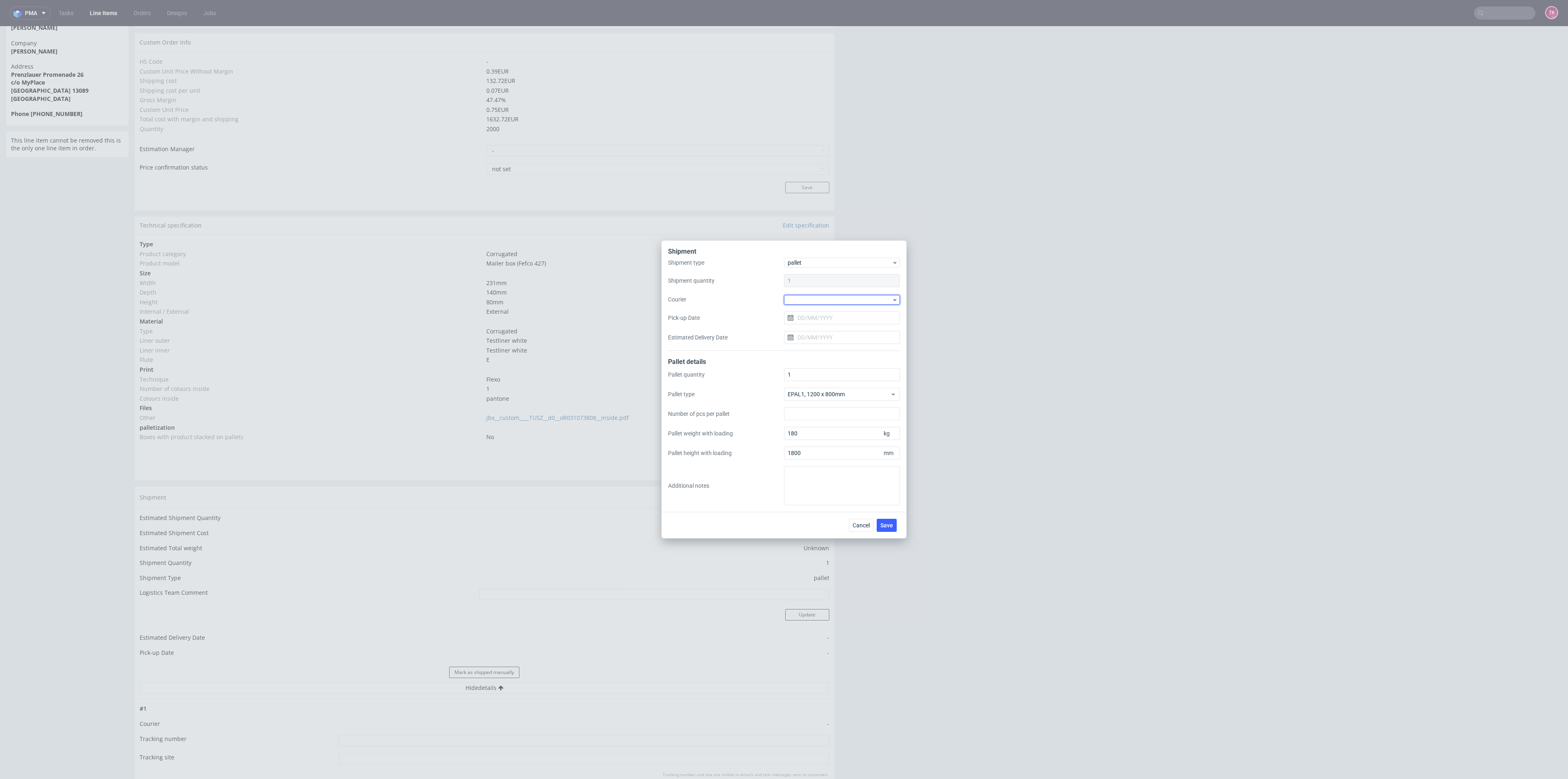
click at [859, 304] on div at bounding box center [841, 300] width 116 height 10
click at [851, 342] on div "DB Schenker" at bounding box center [841, 346] width 109 height 14
click at [862, 326] on div "Shipment type pallet Shipment quantity 1 Courier DB Schenker Pick-up Date Estim…" at bounding box center [784, 304] width 232 height 92
click at [864, 324] on div "Shipment type pallet Shipment quantity 1 Courier DB Schenker Pick-up Date Estim…" at bounding box center [784, 304] width 232 height 92
click at [871, 317] on input "Pick-up Date" at bounding box center [841, 317] width 116 height 13
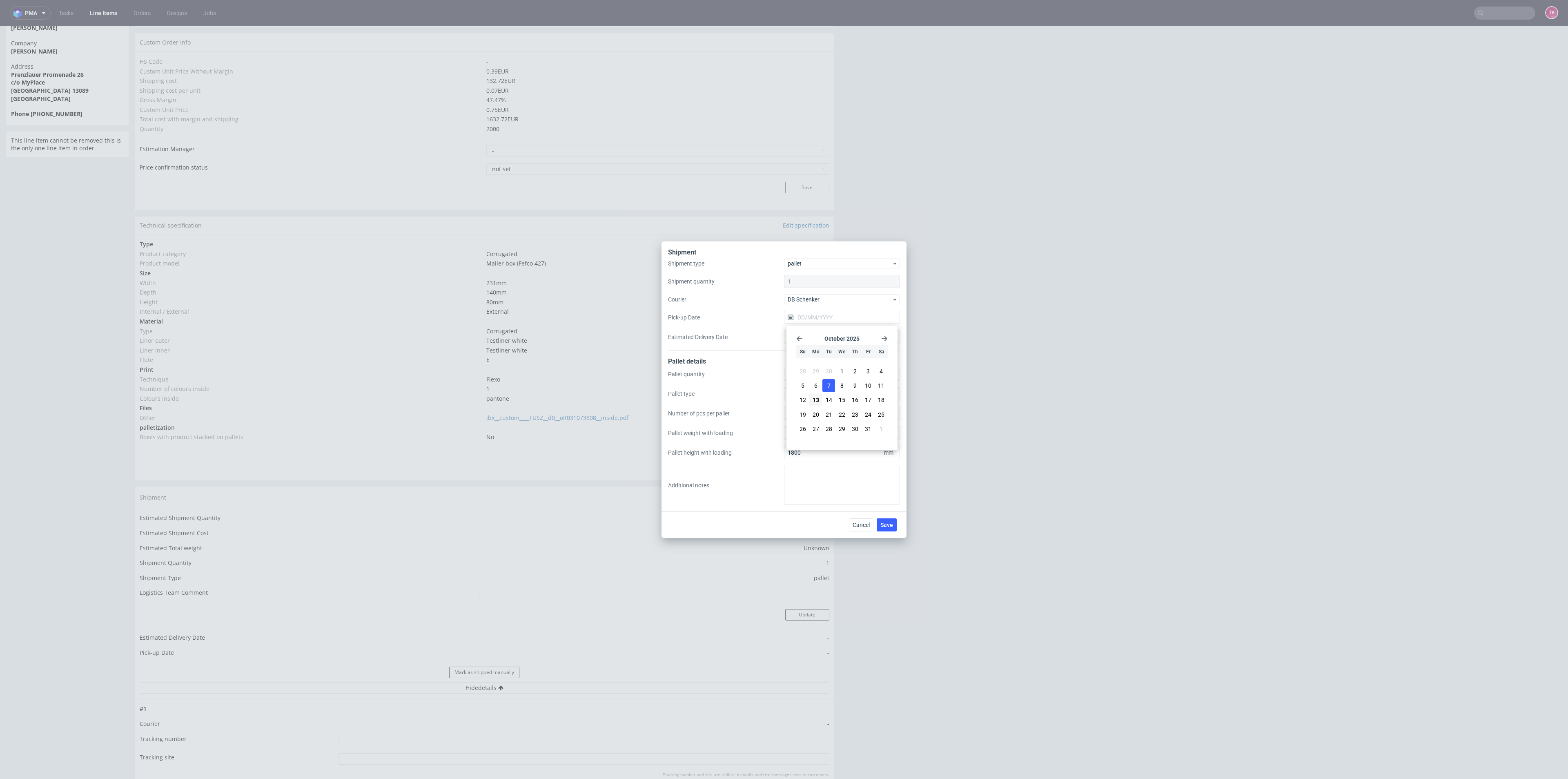
click at [832, 391] on button "7" at bounding box center [828, 385] width 13 height 13
click at [859, 316] on input "07/10/2025" at bounding box center [841, 317] width 116 height 13
click at [833, 397] on button "14" at bounding box center [828, 399] width 13 height 13
type input "14/10/2025"
click at [888, 525] on span "Save" at bounding box center [886, 525] width 13 height 6
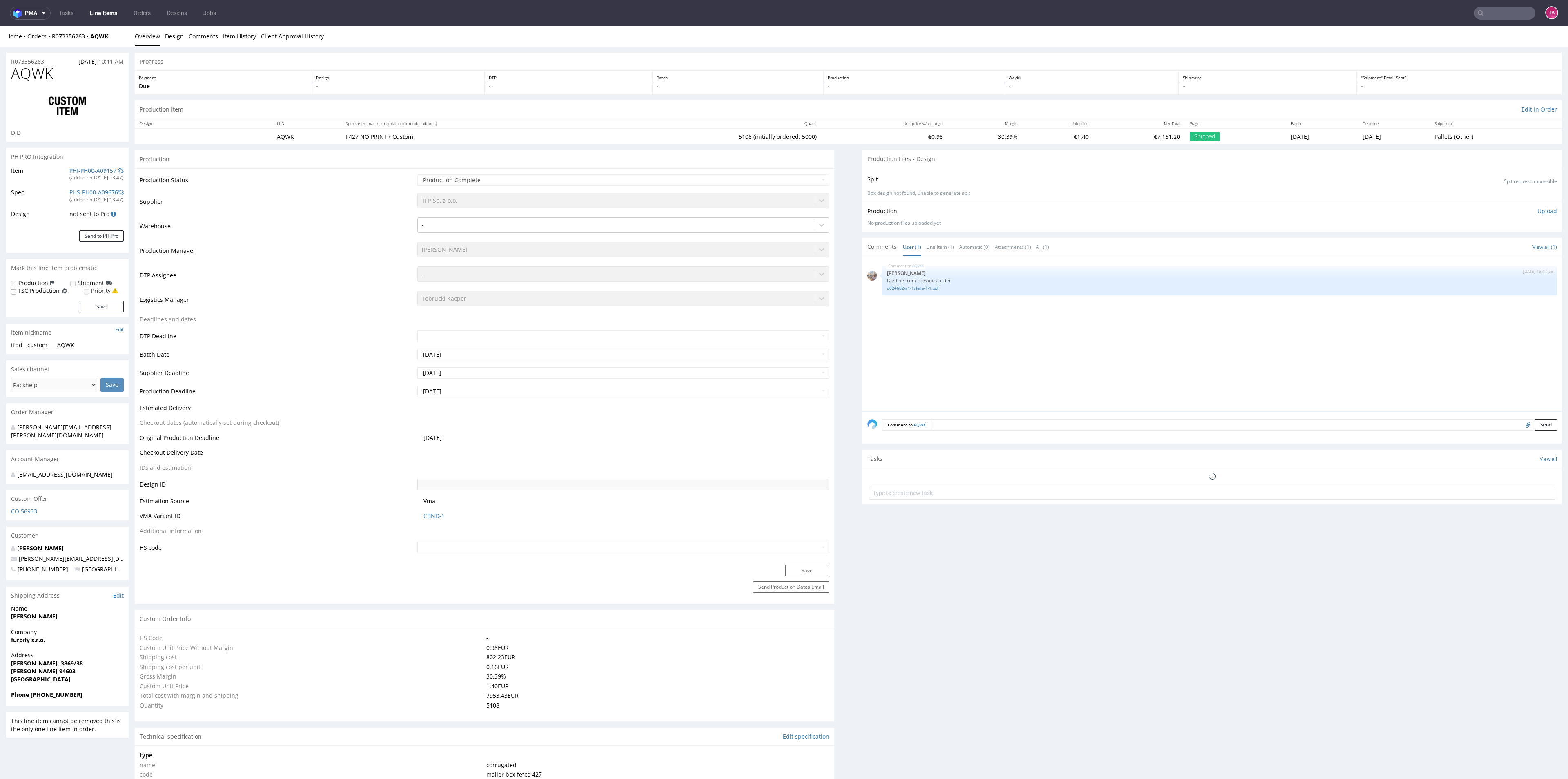
select select "in_progress"
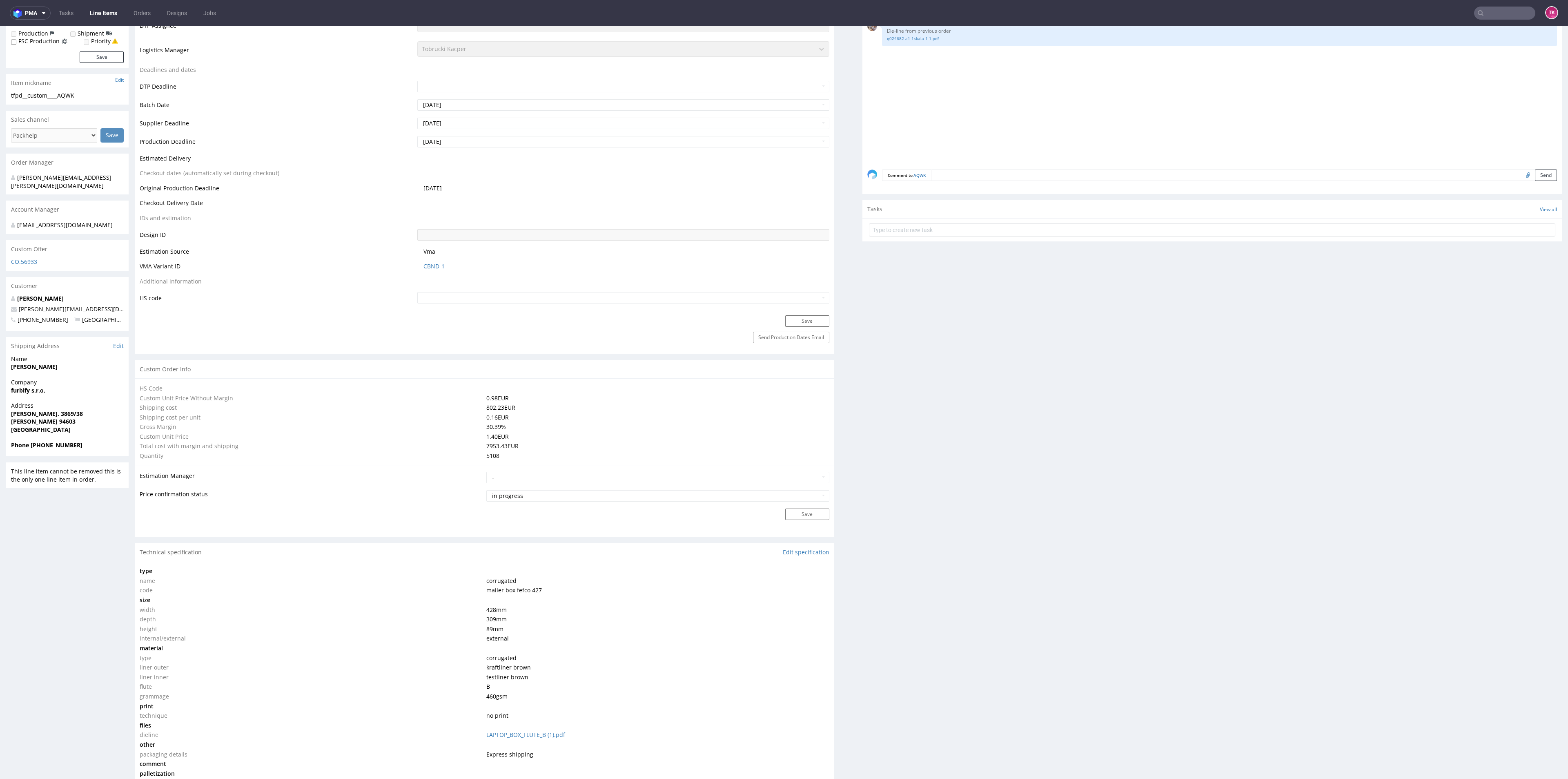
scroll to position [250, 0]
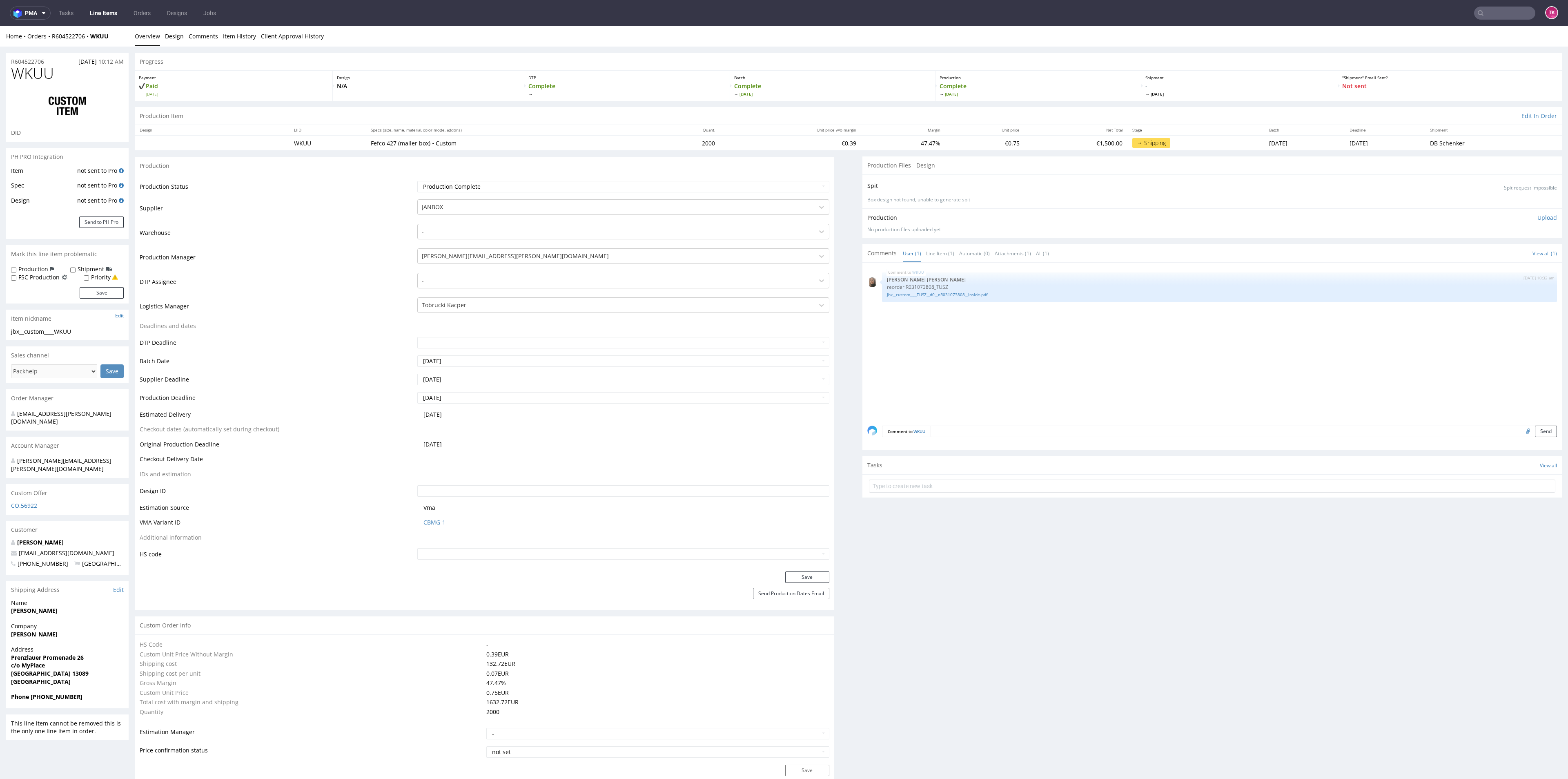
click at [110, 10] on link "Line Items" at bounding box center [104, 13] width 37 height 13
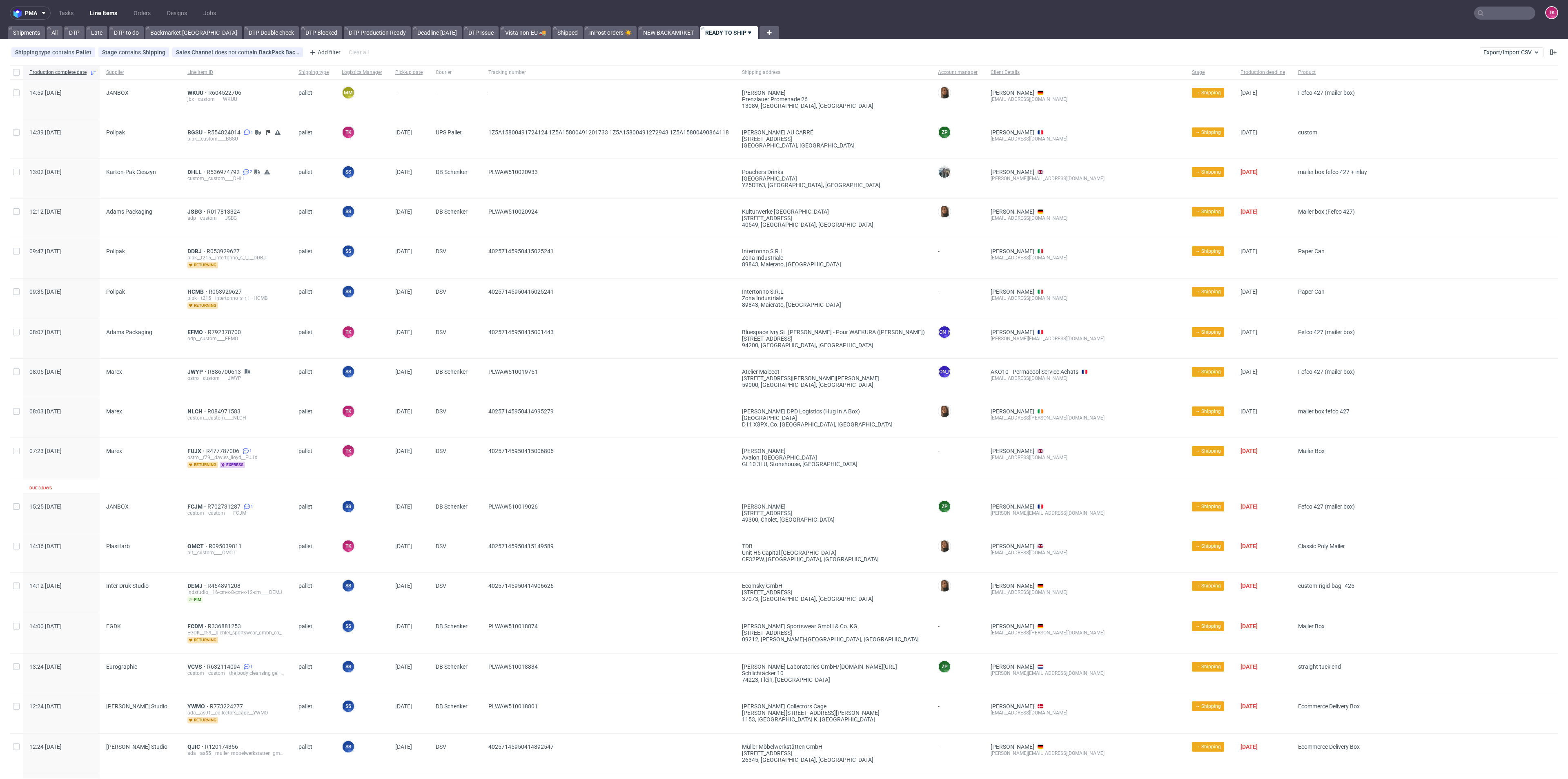
scroll to position [7, 0]
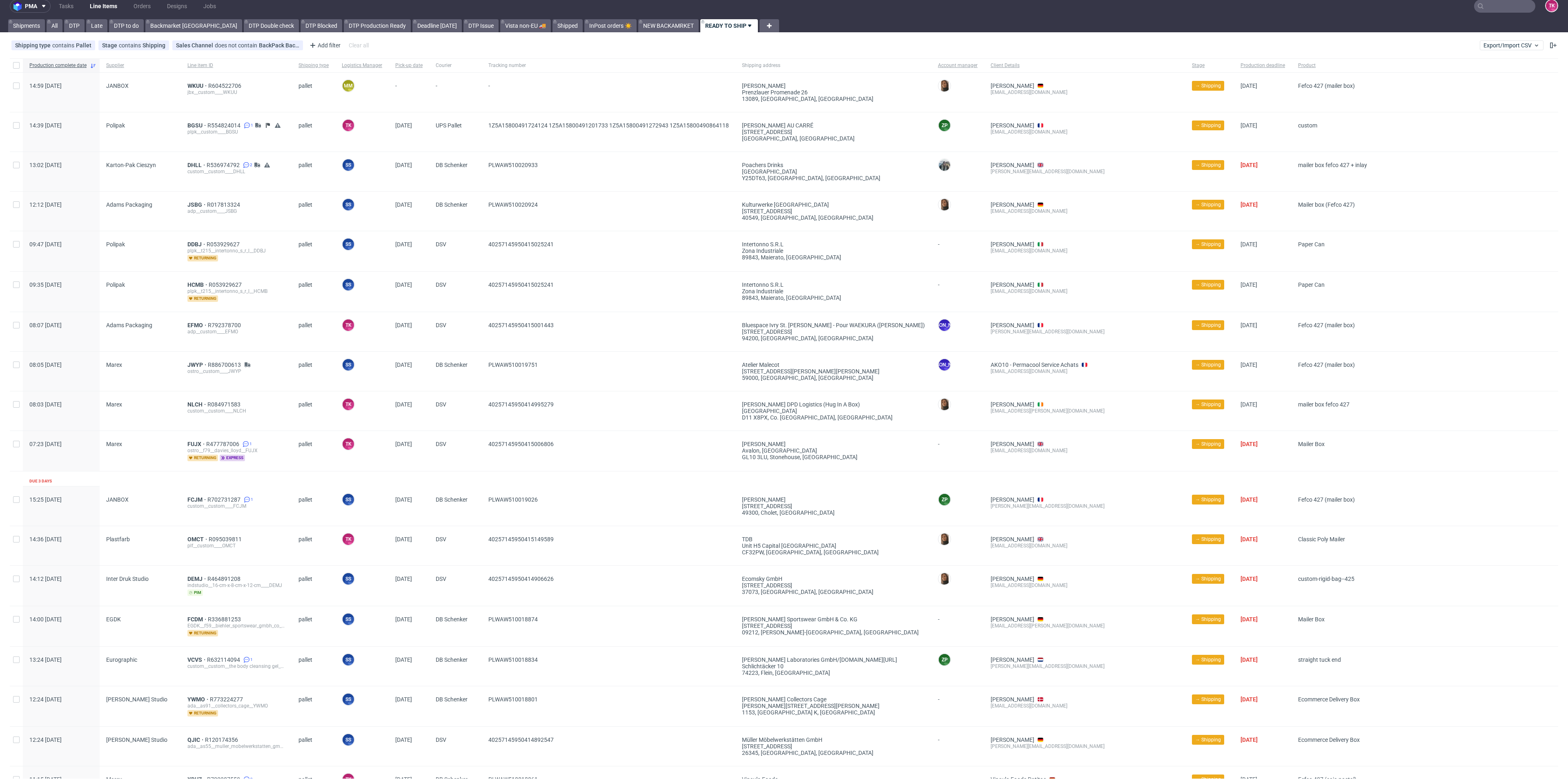
click at [194, 89] on div "jbx__custom____WKUU" at bounding box center [236, 92] width 98 height 6
click at [198, 84] on span "WKUU" at bounding box center [198, 85] width 21 height 6
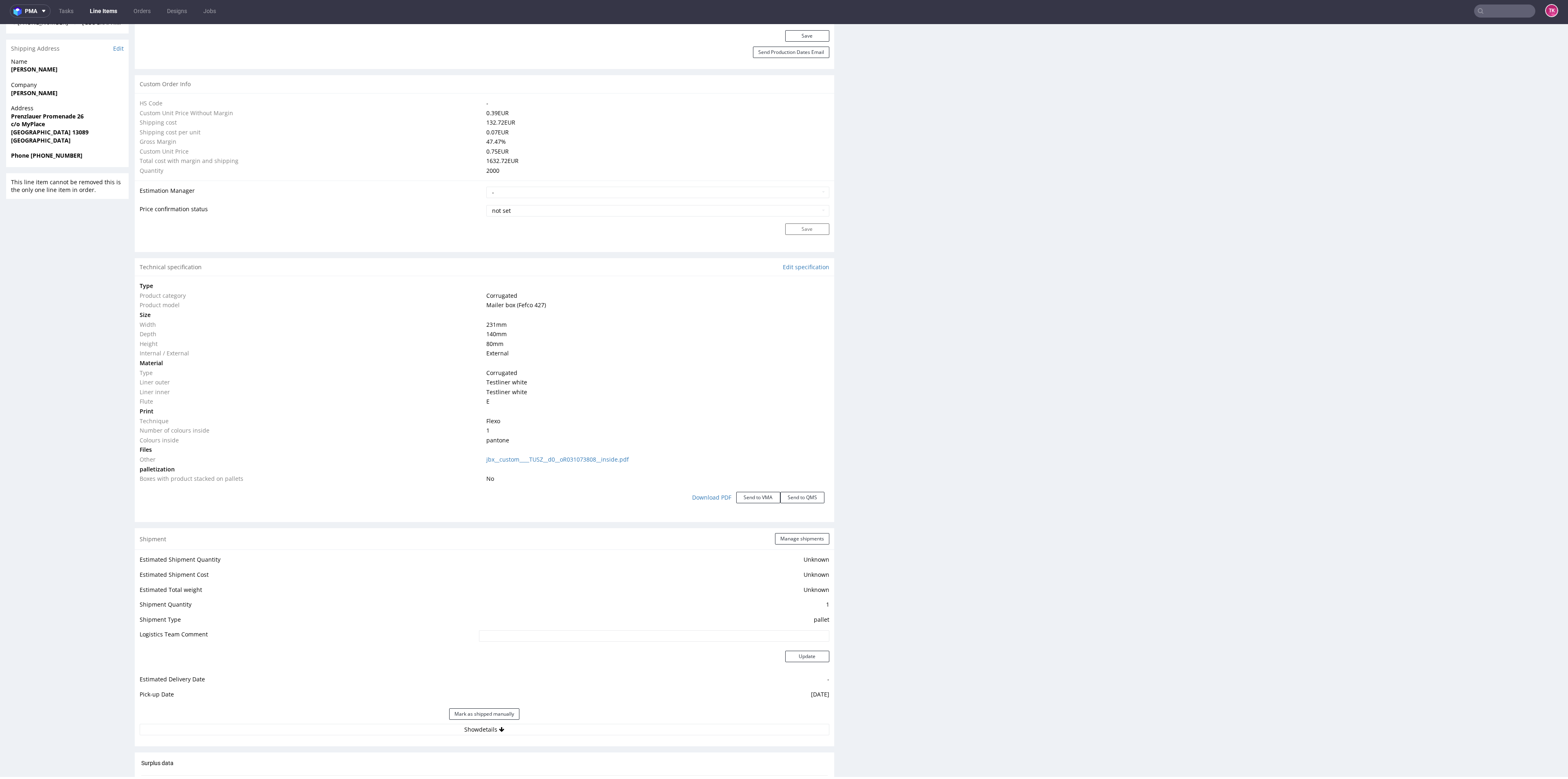
scroll to position [540, 0]
click at [583, 730] on button "Show details" at bounding box center [484, 728] width 690 height 11
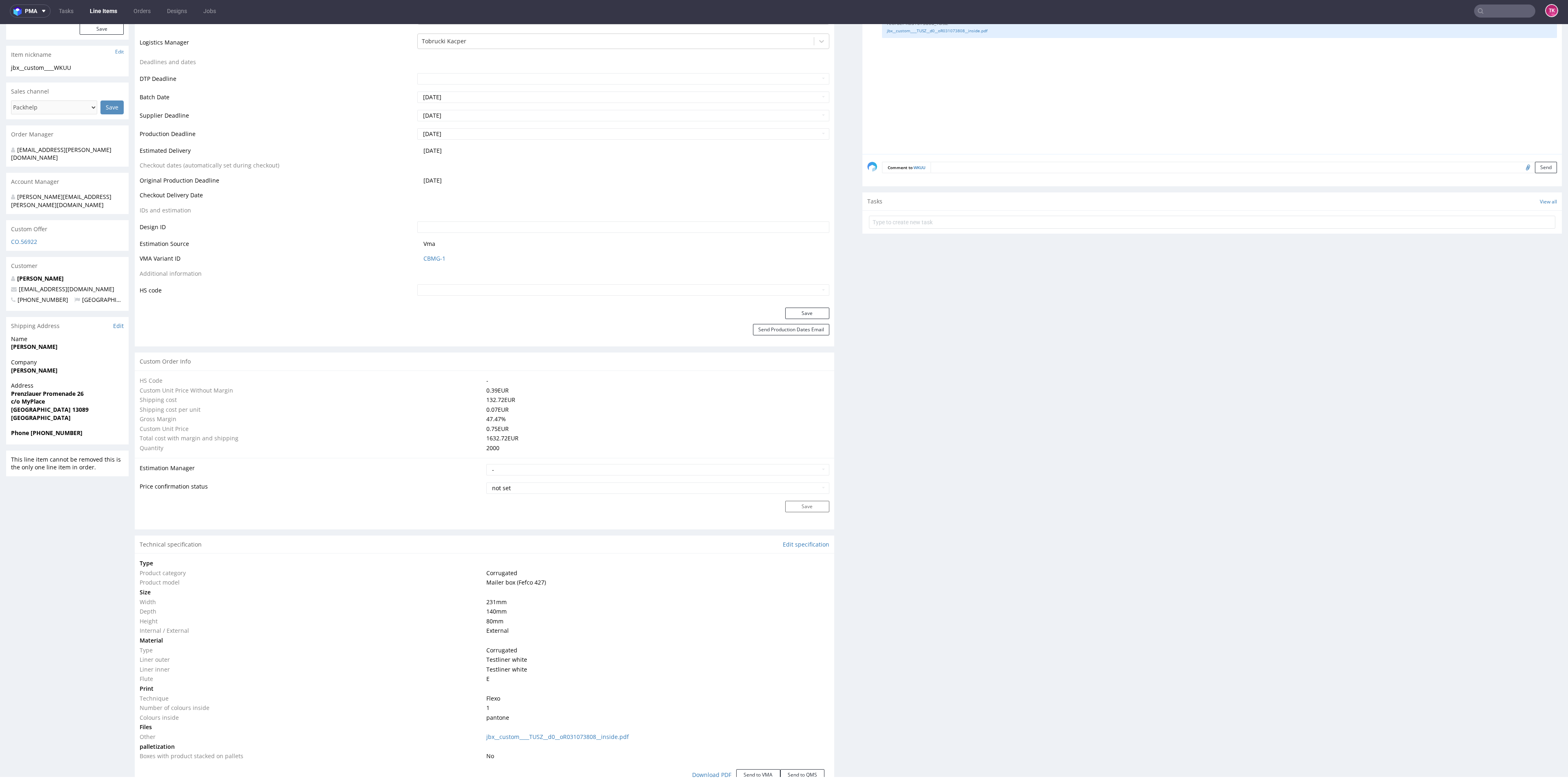
scroll to position [255, 0]
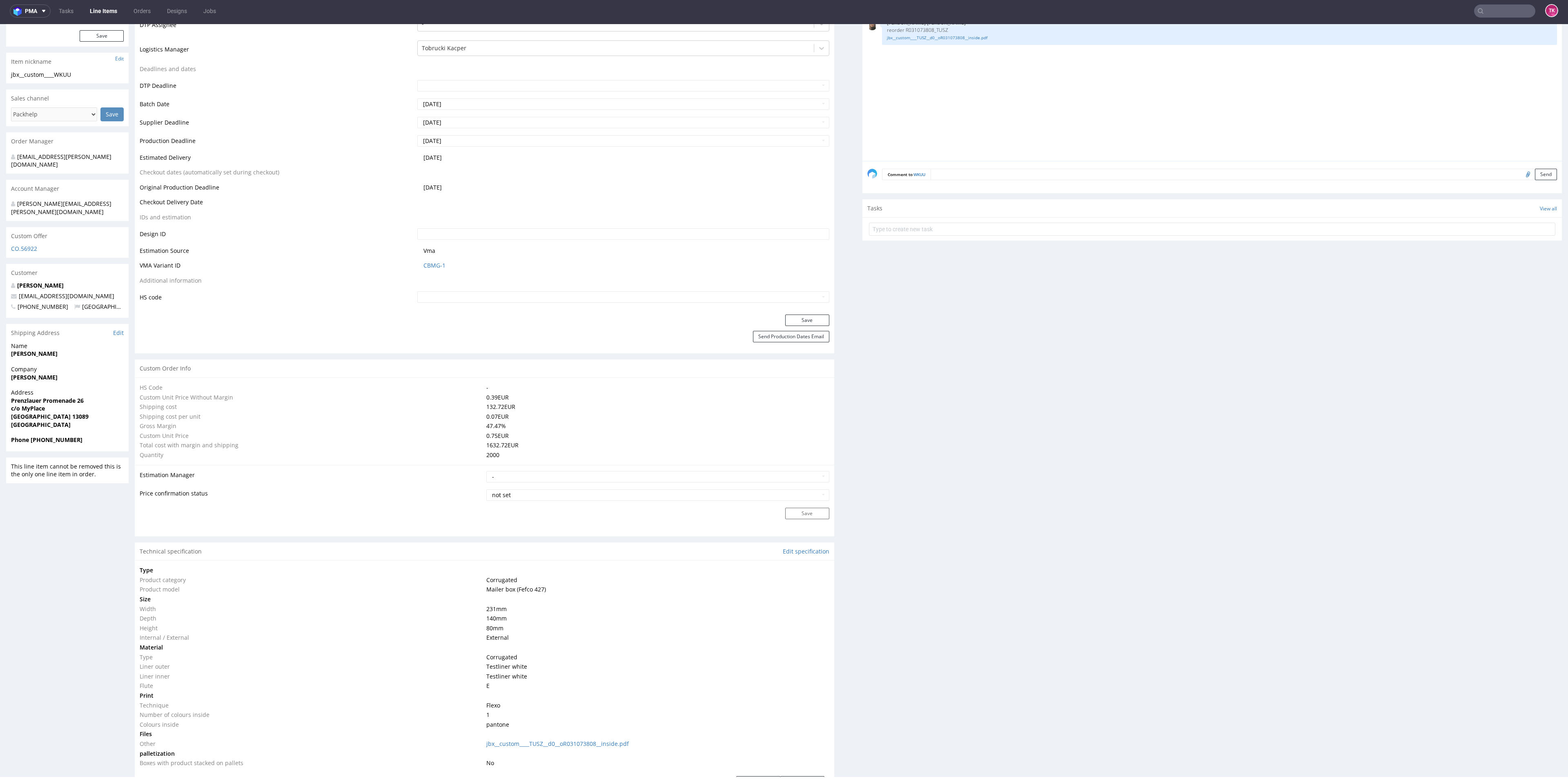
drag, startPoint x: 85, startPoint y: 365, endPoint x: 0, endPoint y: 368, distance: 85.1
click at [0, 368] on div "R604522706 24.09.2025 10:12 AM WKUU DID PH PRO Integration Item not sent to Pro…" at bounding box center [784, 751] width 1568 height 1923
copy strong "Johannes Voß-Grassi"
drag, startPoint x: 10, startPoint y: 388, endPoint x: 61, endPoint y: 399, distance: 52.2
click at [61, 399] on div "Address Prenzlauer Promenade 26 c/o MyPlace Berlin 13089 Germany" at bounding box center [68, 411] width 123 height 47
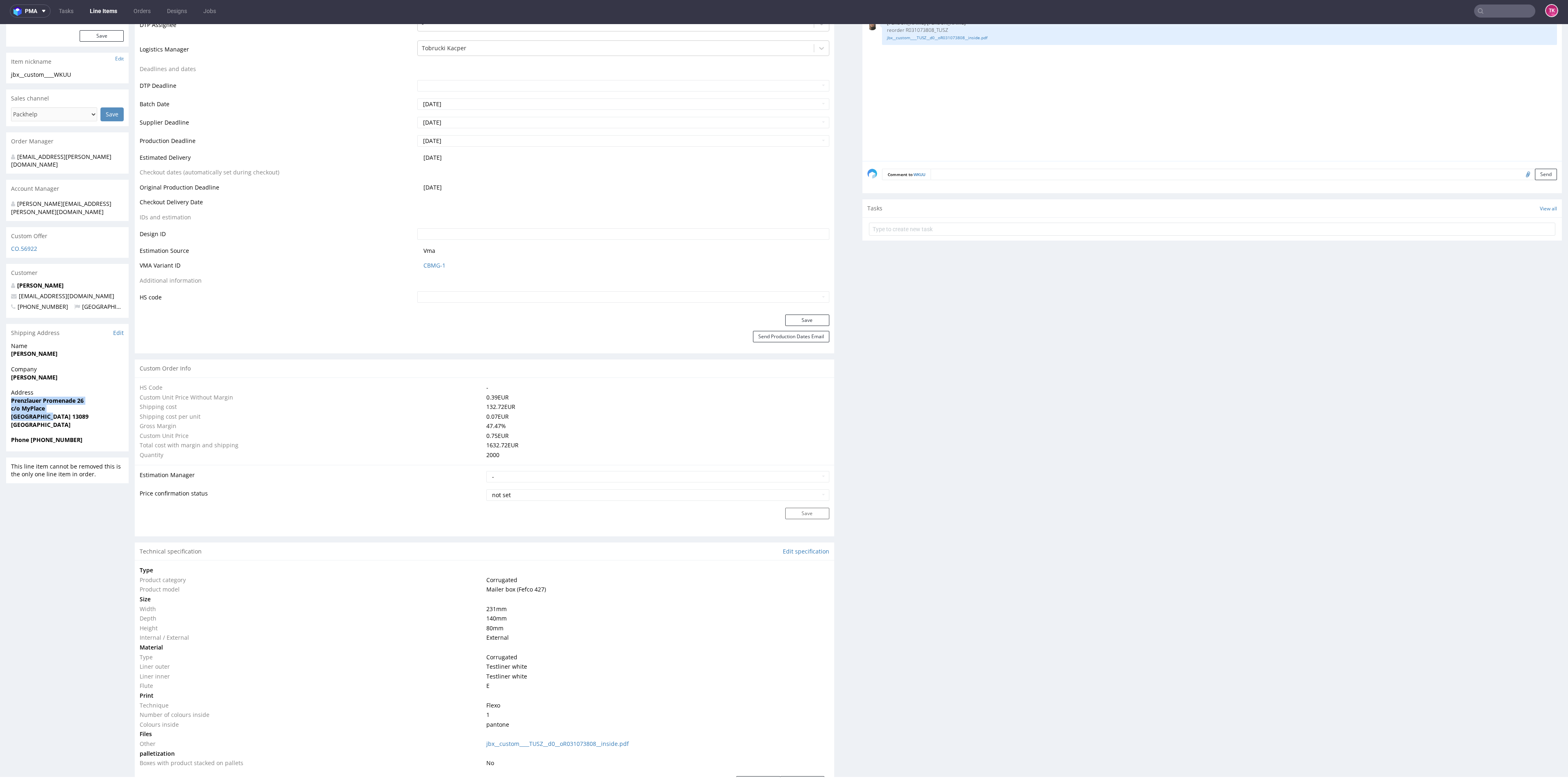
copy p "Prenzlauer Promenade 26 c/o MyPlace Berlin 13089"
drag, startPoint x: 58, startPoint y: 278, endPoint x: 13, endPoint y: 279, distance: 45.0
click at [13, 292] on p "jo@veyia.com" at bounding box center [67, 296] width 112 height 8
copy span "jo@veyia.com"
drag, startPoint x: 77, startPoint y: 418, endPoint x: 39, endPoint y: 428, distance: 39.3
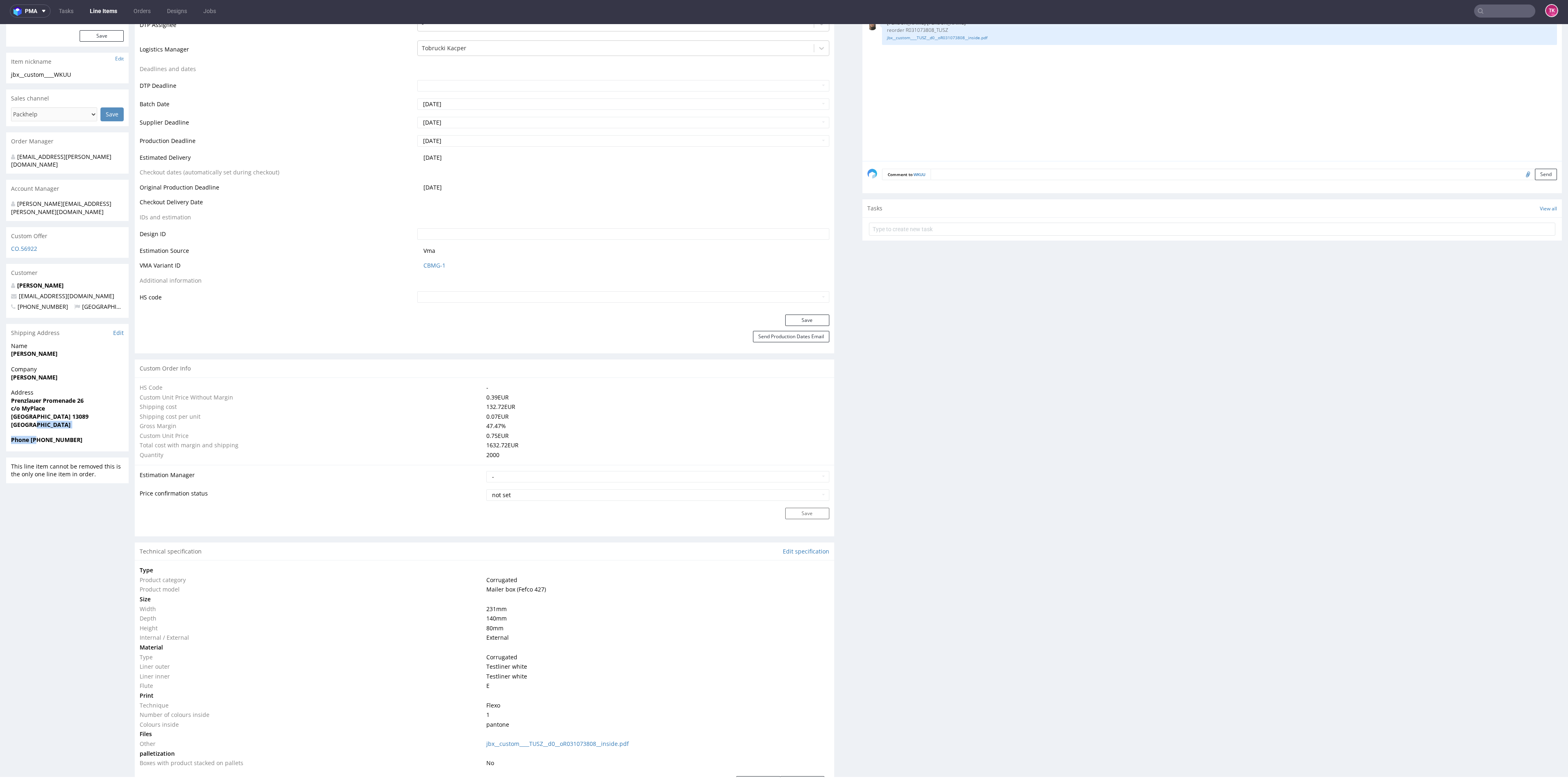
click at [39, 428] on section "Shipping Address Edit Name Johannes Voß-Grassi Company Johannes Voß-Grassi Addr…" at bounding box center [68, 388] width 123 height 128
click at [39, 435] on div "Phone +491607609349" at bounding box center [68, 443] width 123 height 15
drag, startPoint x: 71, startPoint y: 422, endPoint x: 30, endPoint y: 432, distance: 42.2
click at [30, 435] on div "Phone +491607609349" at bounding box center [68, 443] width 123 height 15
copy strong "+491607609349"
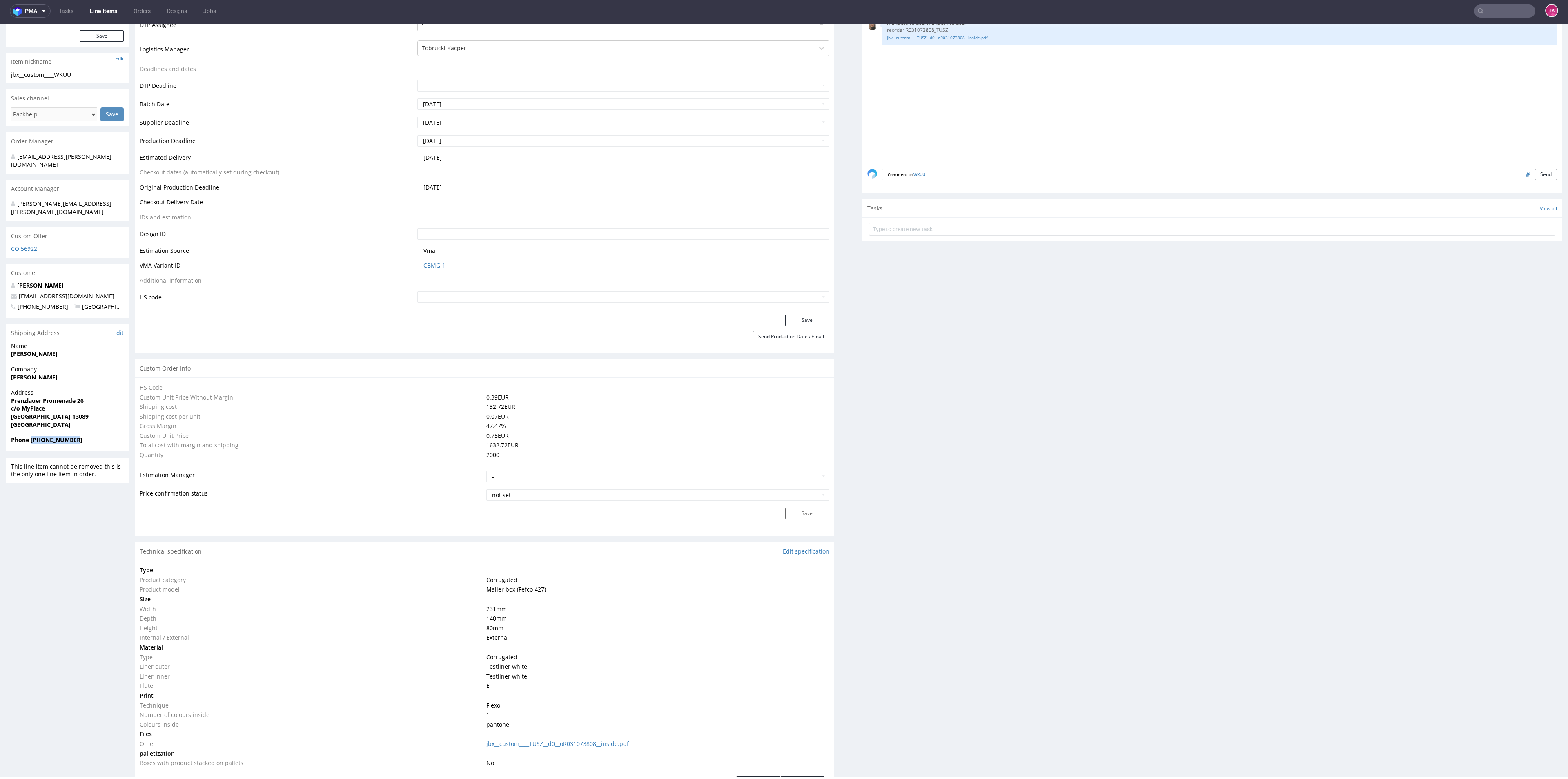
scroll to position [0, 0]
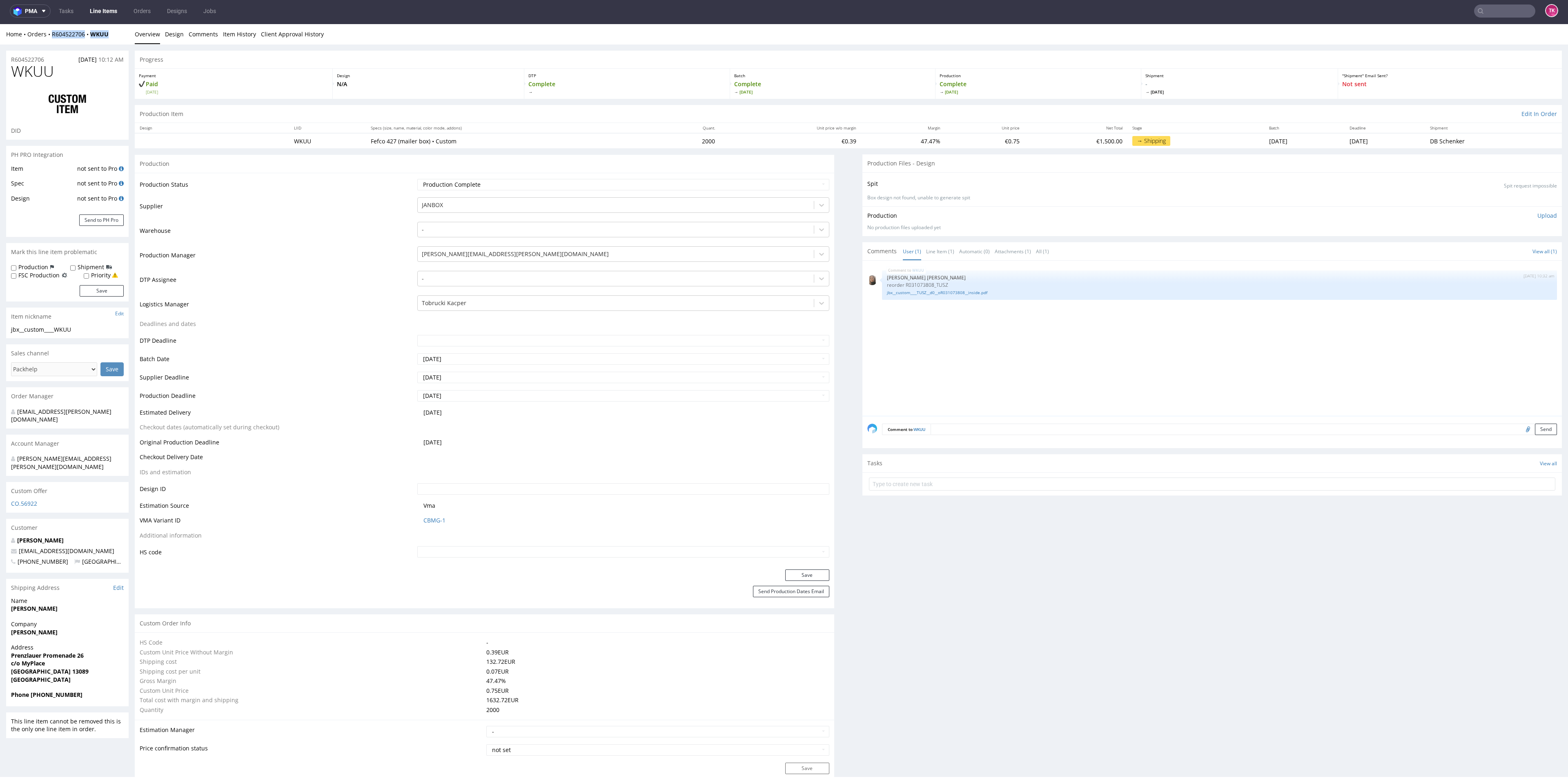
drag, startPoint x: 115, startPoint y: 33, endPoint x: 52, endPoint y: 42, distance: 63.6
click at [52, 42] on div "Home Orders R604522706 WKUU Overview Design Comments Item History Client Approv…" at bounding box center [784, 34] width 1568 height 21
copy div "R604522706 WKUU"
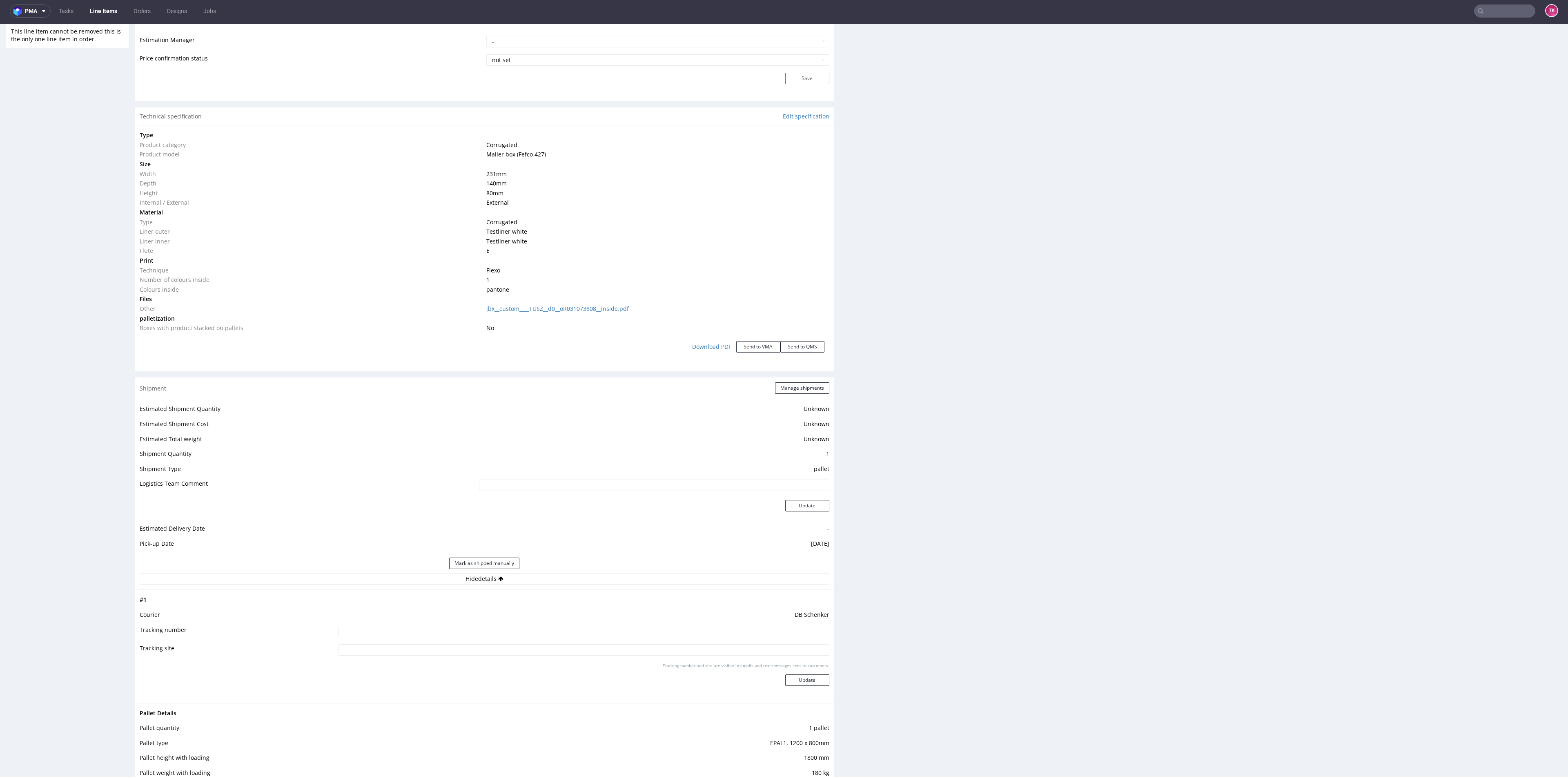
scroll to position [758, 0]
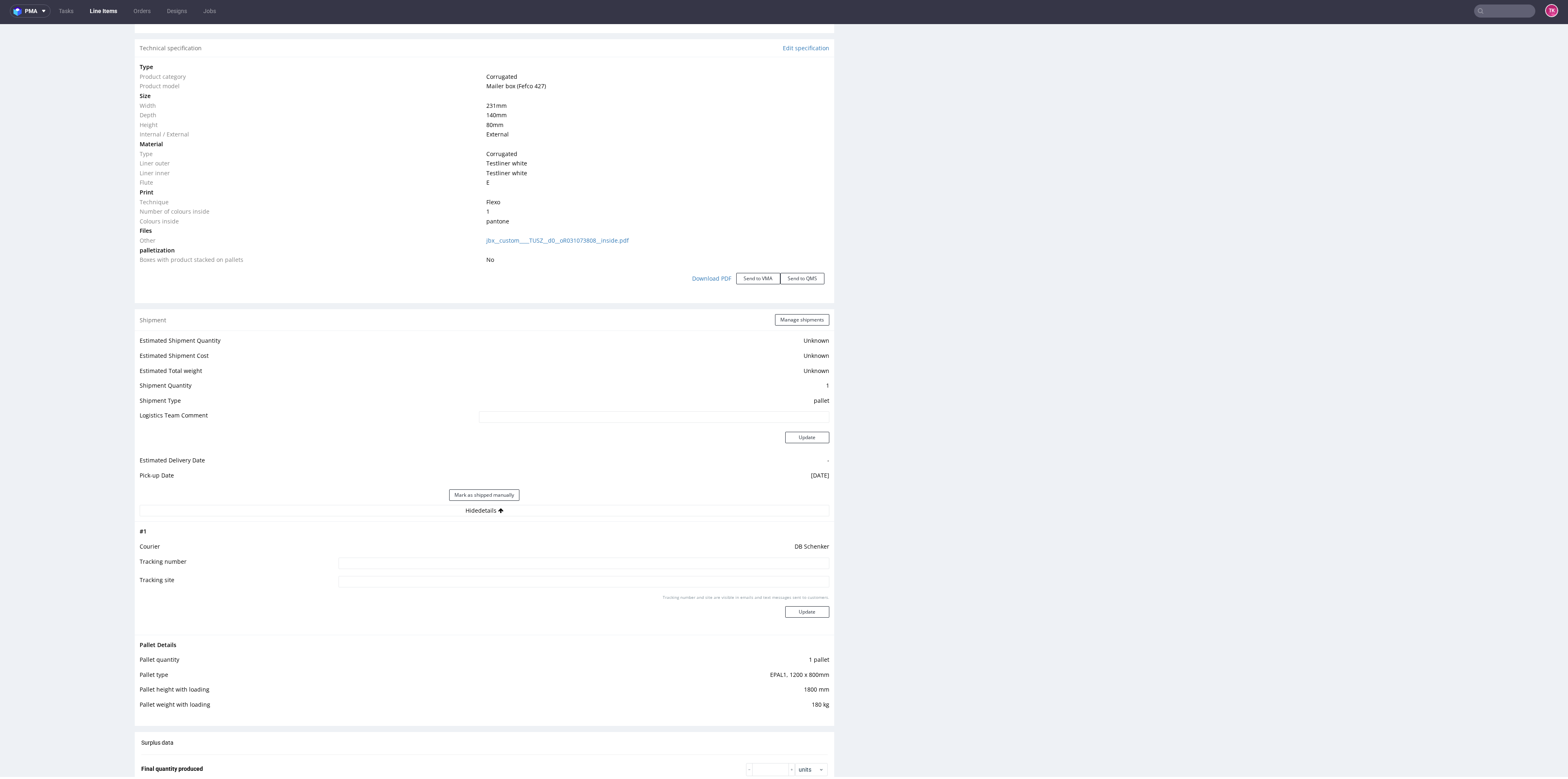
click at [504, 569] on input at bounding box center [584, 563] width 490 height 11
paste input "PLWAW510021168"
type input "PLWAW510021168"
click at [792, 616] on button "Update" at bounding box center [807, 612] width 44 height 11
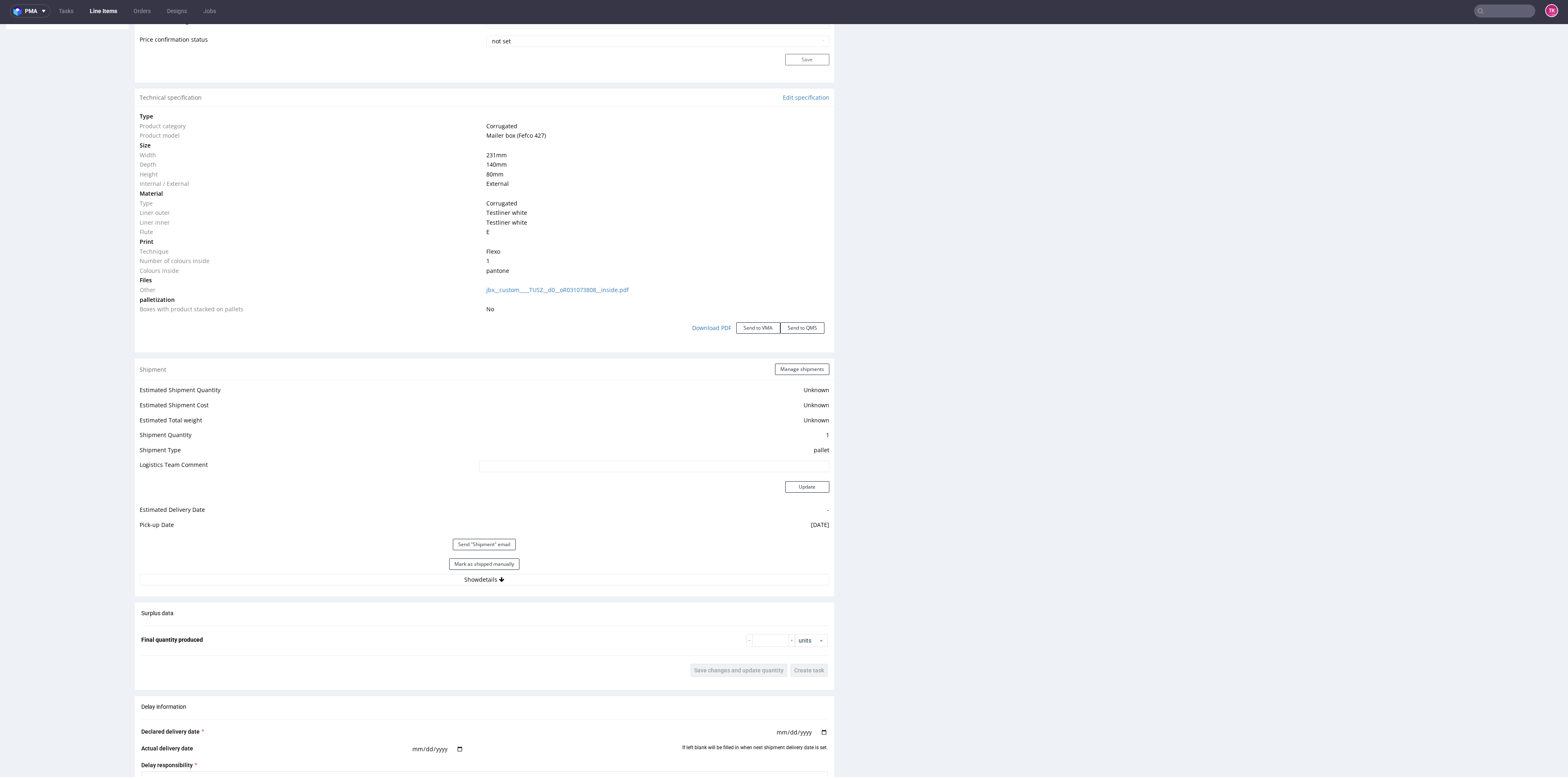
scroll to position [710, 0]
click at [501, 569] on div "Mark as shipped manually" at bounding box center [484, 563] width 690 height 20
click at [499, 580] on icon at bounding box center [501, 578] width 6 height 6
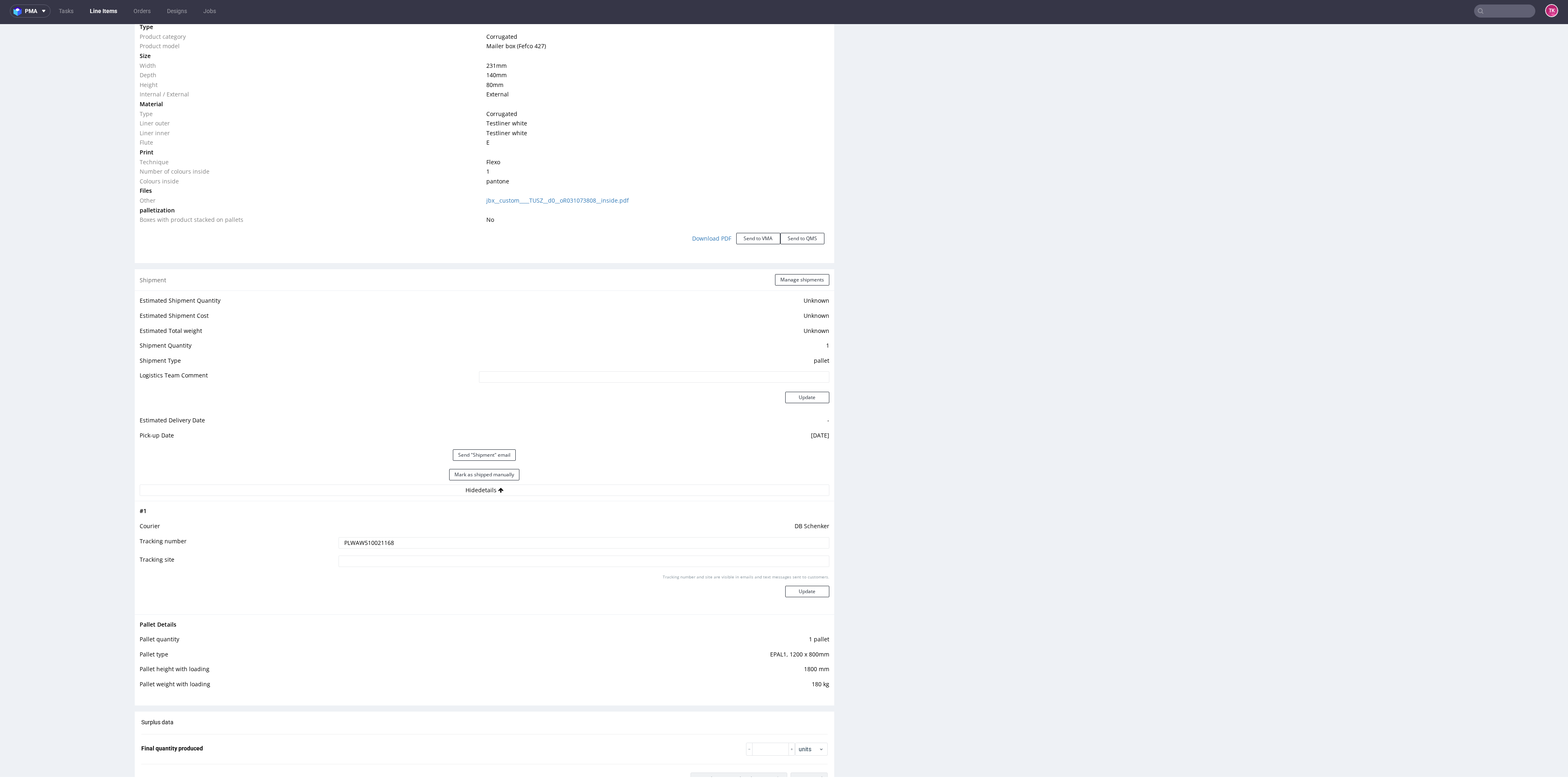
scroll to position [799, 0]
click at [96, 3] on nav "pma Tasks Line Items Orders Designs Jobs TK" at bounding box center [784, 10] width 1568 height 26
click at [102, 0] on nav "pma Tasks Line Items Orders Designs Jobs TK" at bounding box center [784, 10] width 1568 height 26
click at [102, 1] on nav "pma Tasks Line Items Orders Designs Jobs TK" at bounding box center [784, 10] width 1568 height 26
click at [102, 2] on nav "pma Tasks Line Items Orders Designs Jobs TK" at bounding box center [784, 10] width 1568 height 26
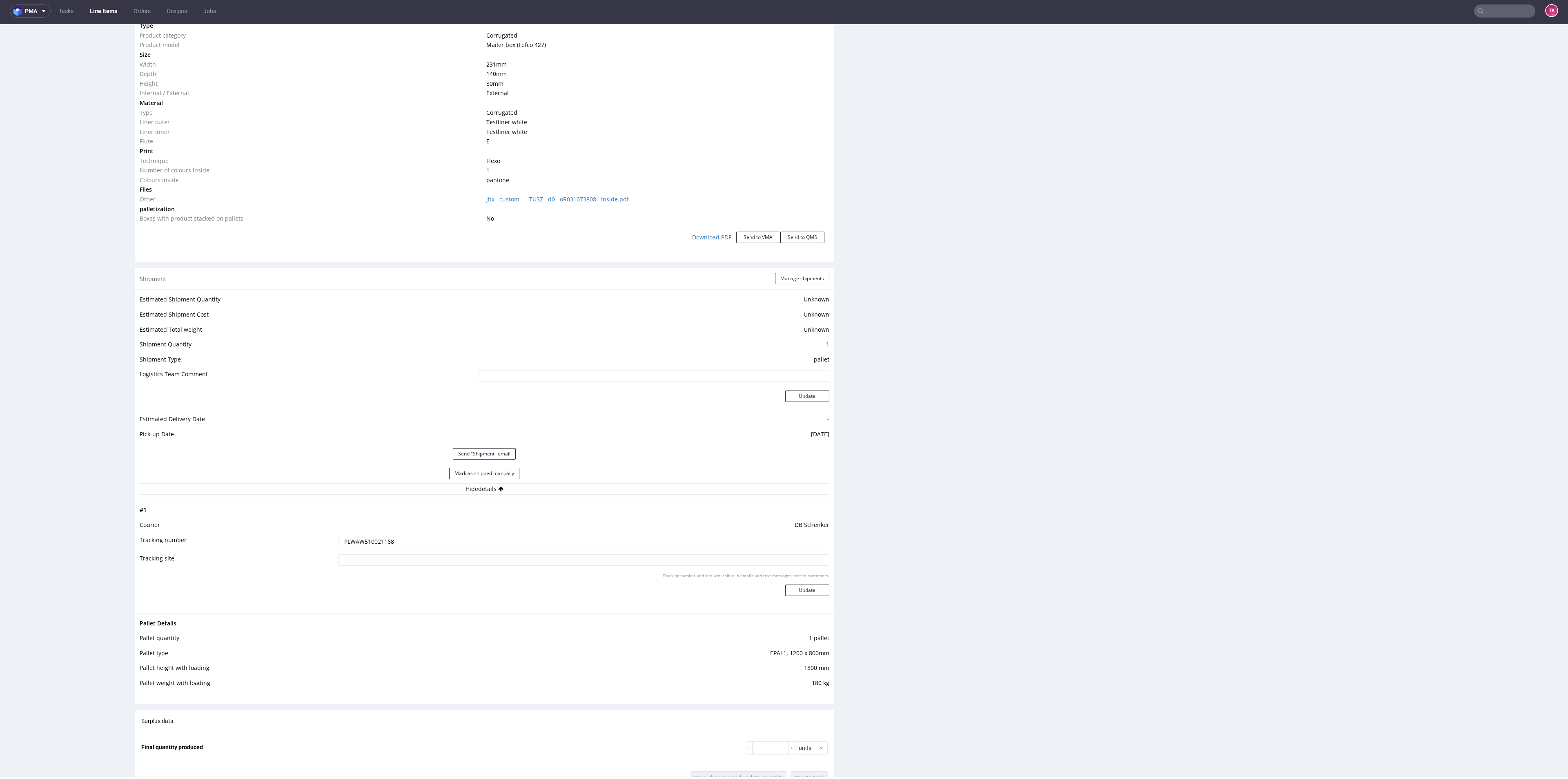
click at [100, 10] on link "Line Items" at bounding box center [104, 11] width 37 height 13
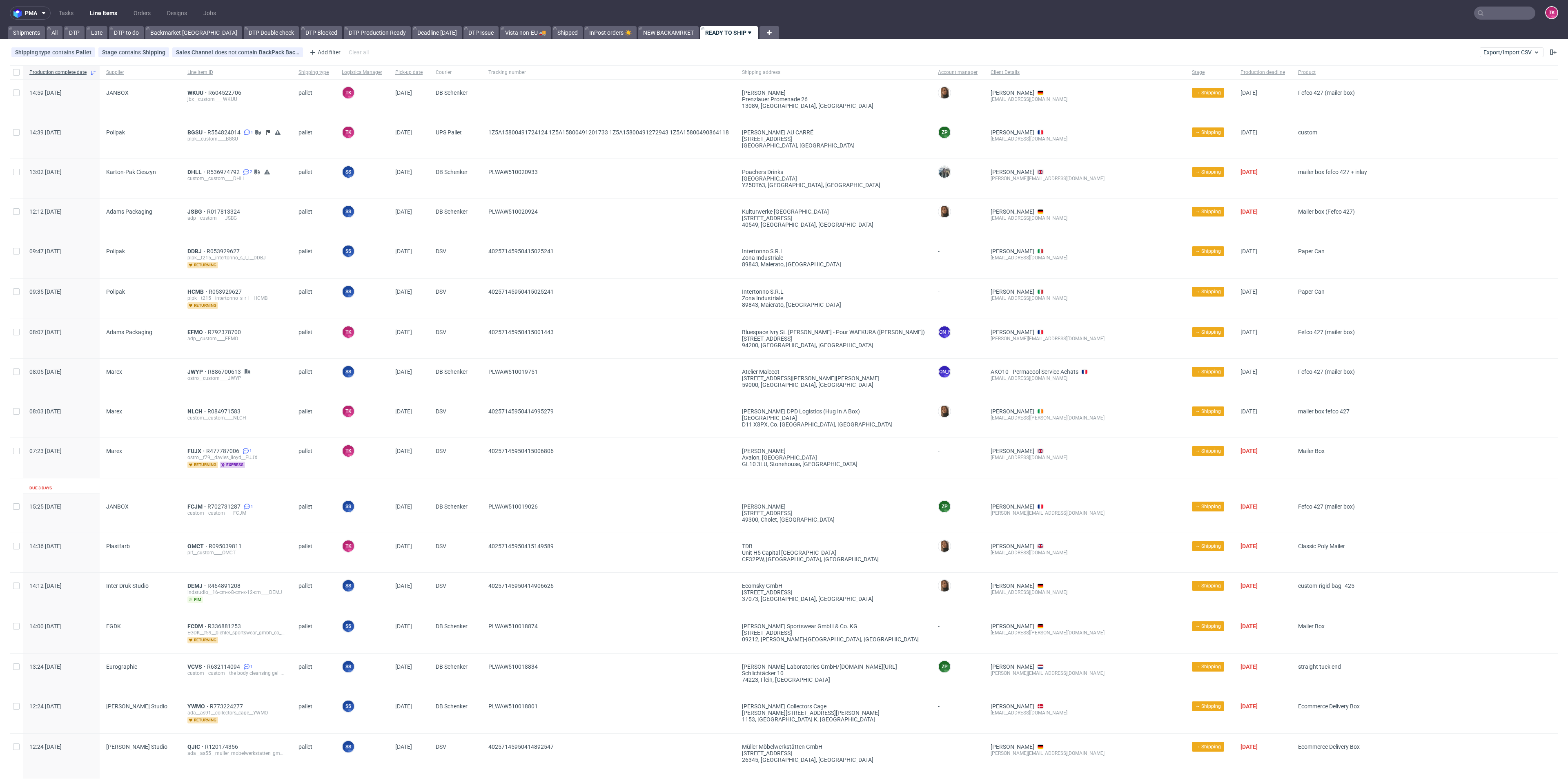
click at [112, 14] on link "Line Items" at bounding box center [104, 13] width 37 height 13
click at [107, 8] on link "Line Items" at bounding box center [104, 13] width 37 height 13
click at [98, 10] on link "Line Items" at bounding box center [104, 13] width 37 height 13
click at [95, 17] on link "Line Items" at bounding box center [104, 13] width 37 height 13
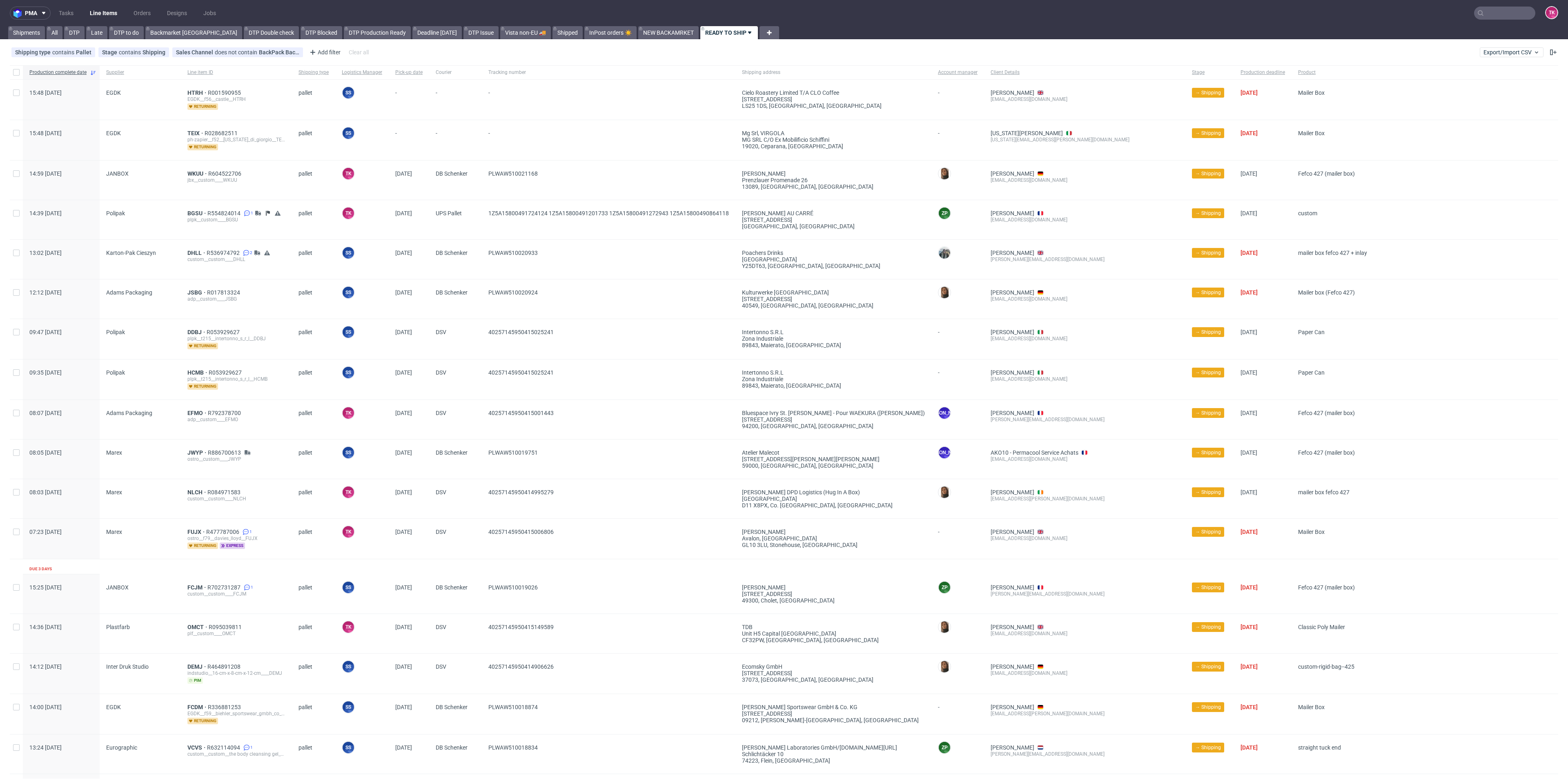
click at [200, 96] on div "EGDK__f56__castle__HTRH" at bounding box center [236, 99] width 98 height 6
click at [195, 90] on span "HTRH" at bounding box center [198, 92] width 21 height 6
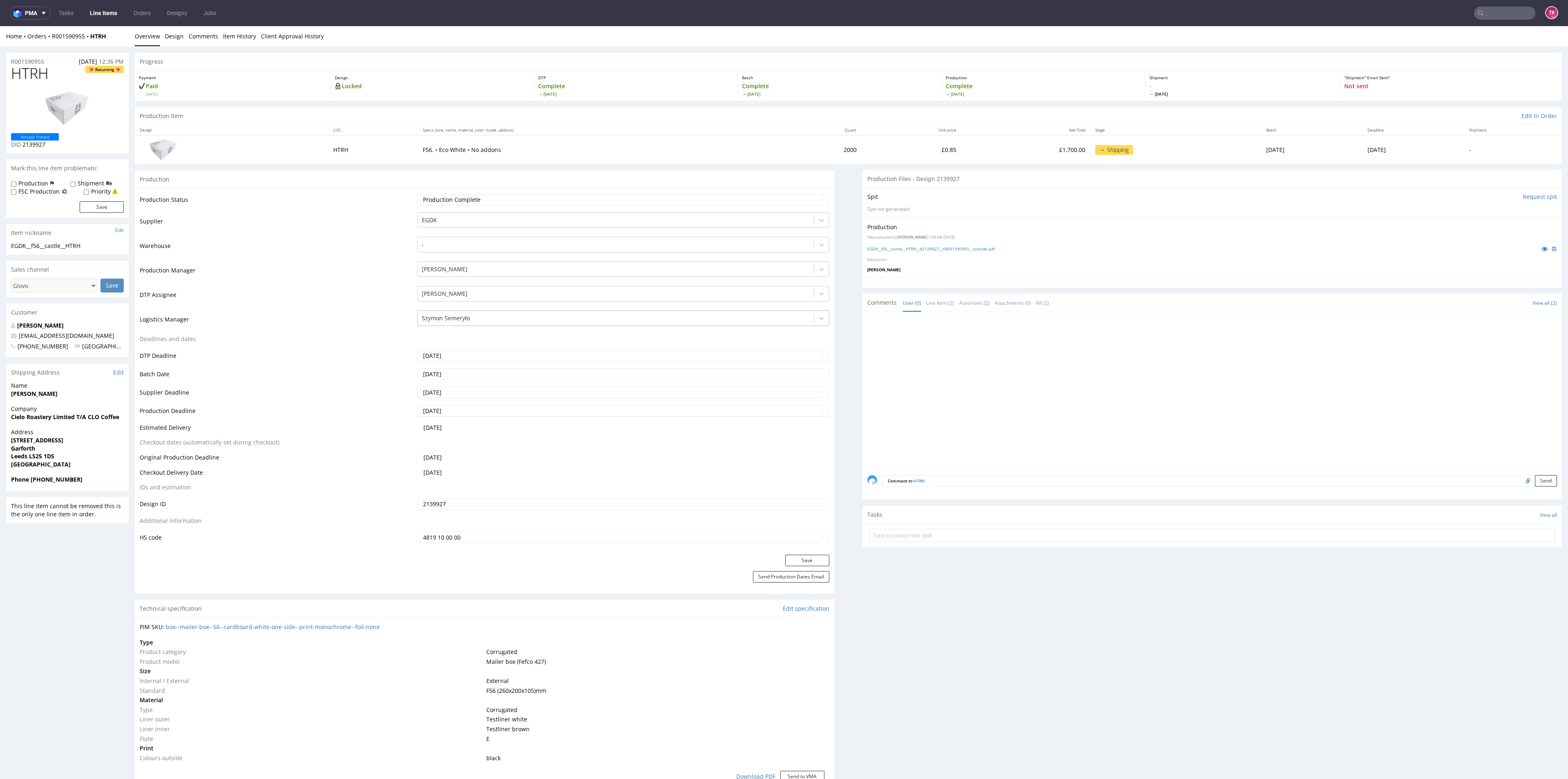
click at [618, 315] on div at bounding box center [615, 318] width 387 height 10
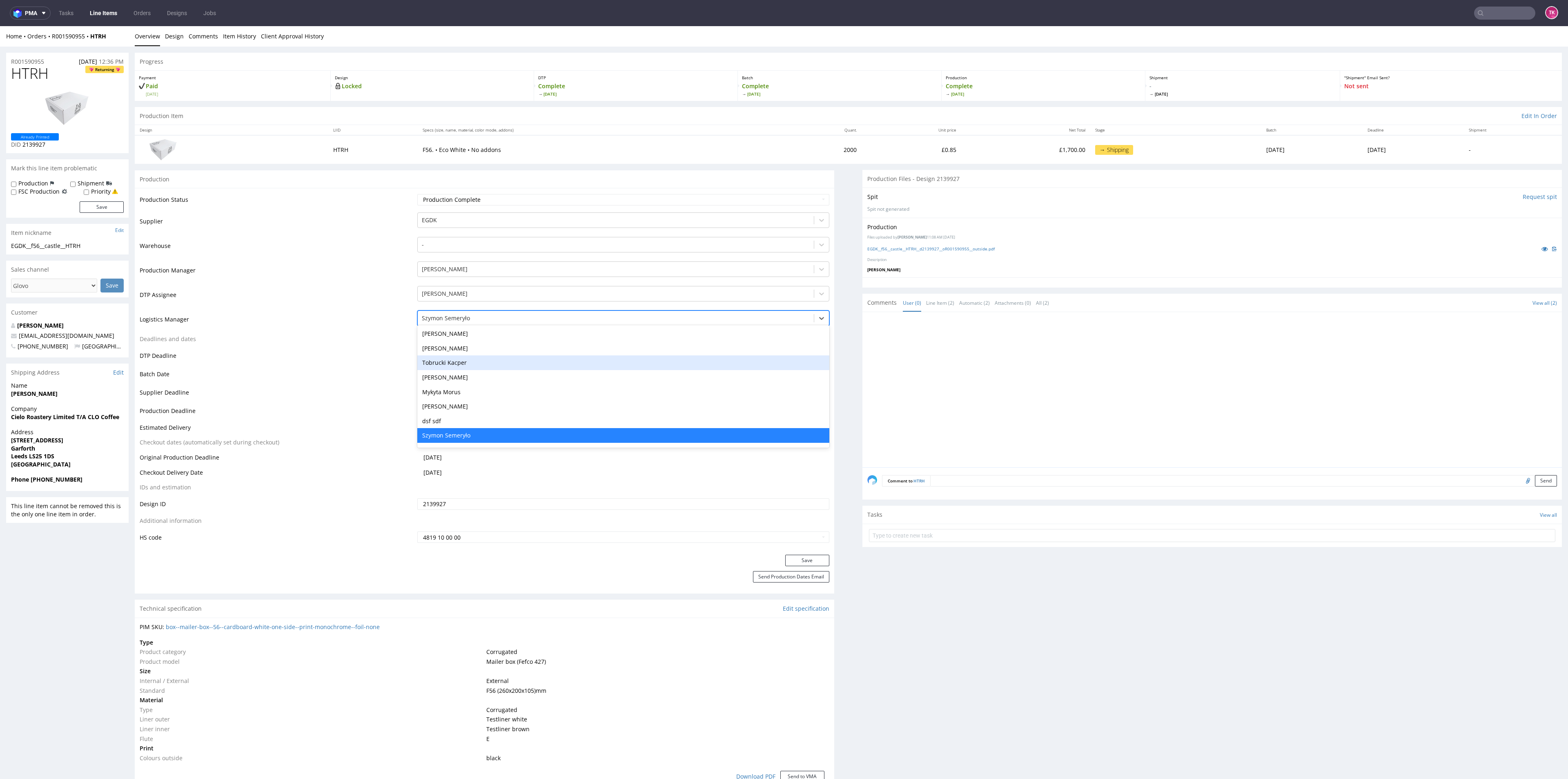
drag, startPoint x: 568, startPoint y: 372, endPoint x: 571, endPoint y: 365, distance: 7.6
click at [571, 365] on div "- Malika Alimova Jessica Desforges Michał Fedorowicz Gajda Filip Tymon Gajda Zu…" at bounding box center [623, 387] width 411 height 123
click at [571, 365] on div "Tobrucki Kacper" at bounding box center [623, 363] width 411 height 14
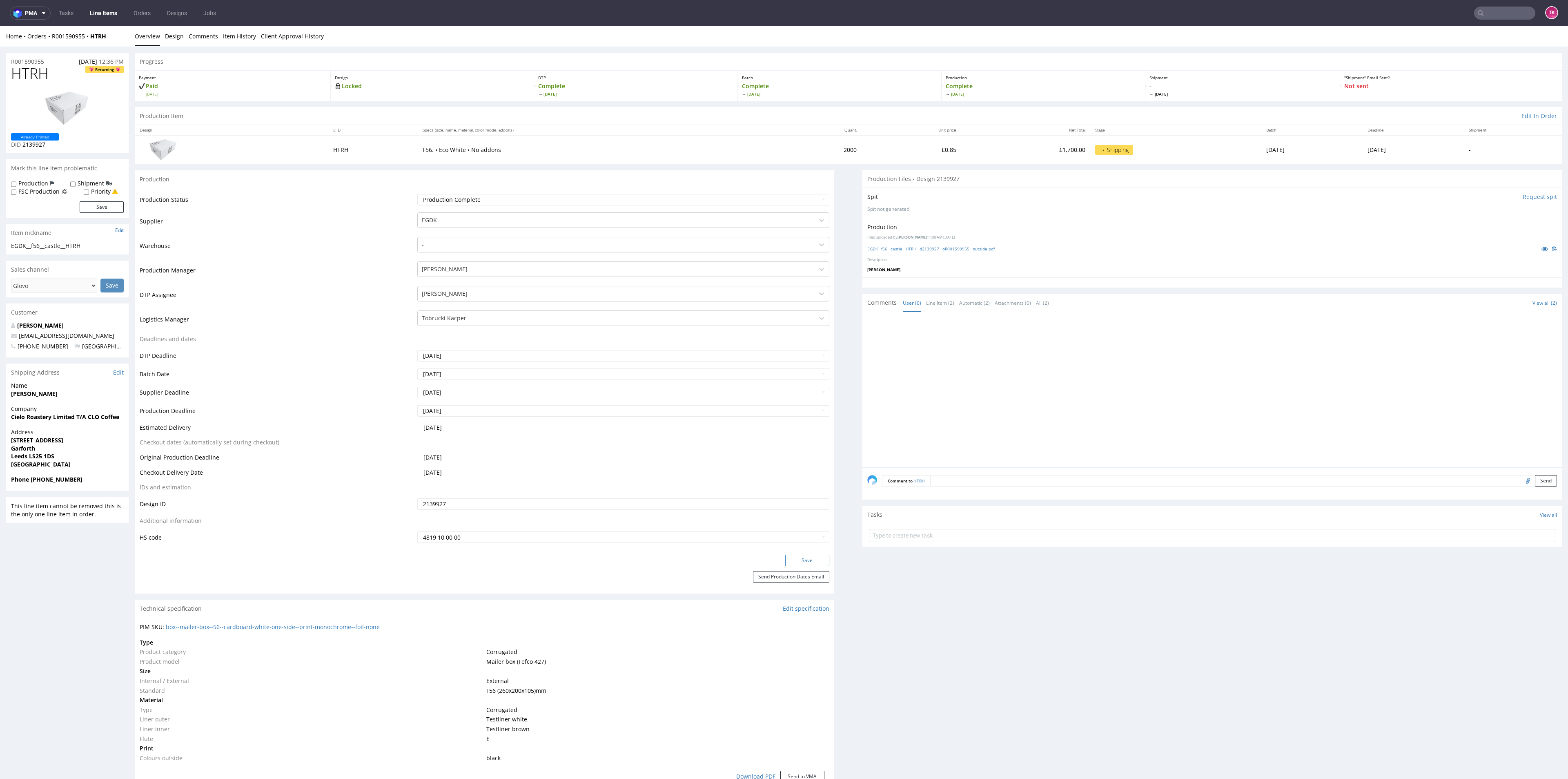
click at [804, 556] on button "Save" at bounding box center [807, 560] width 44 height 11
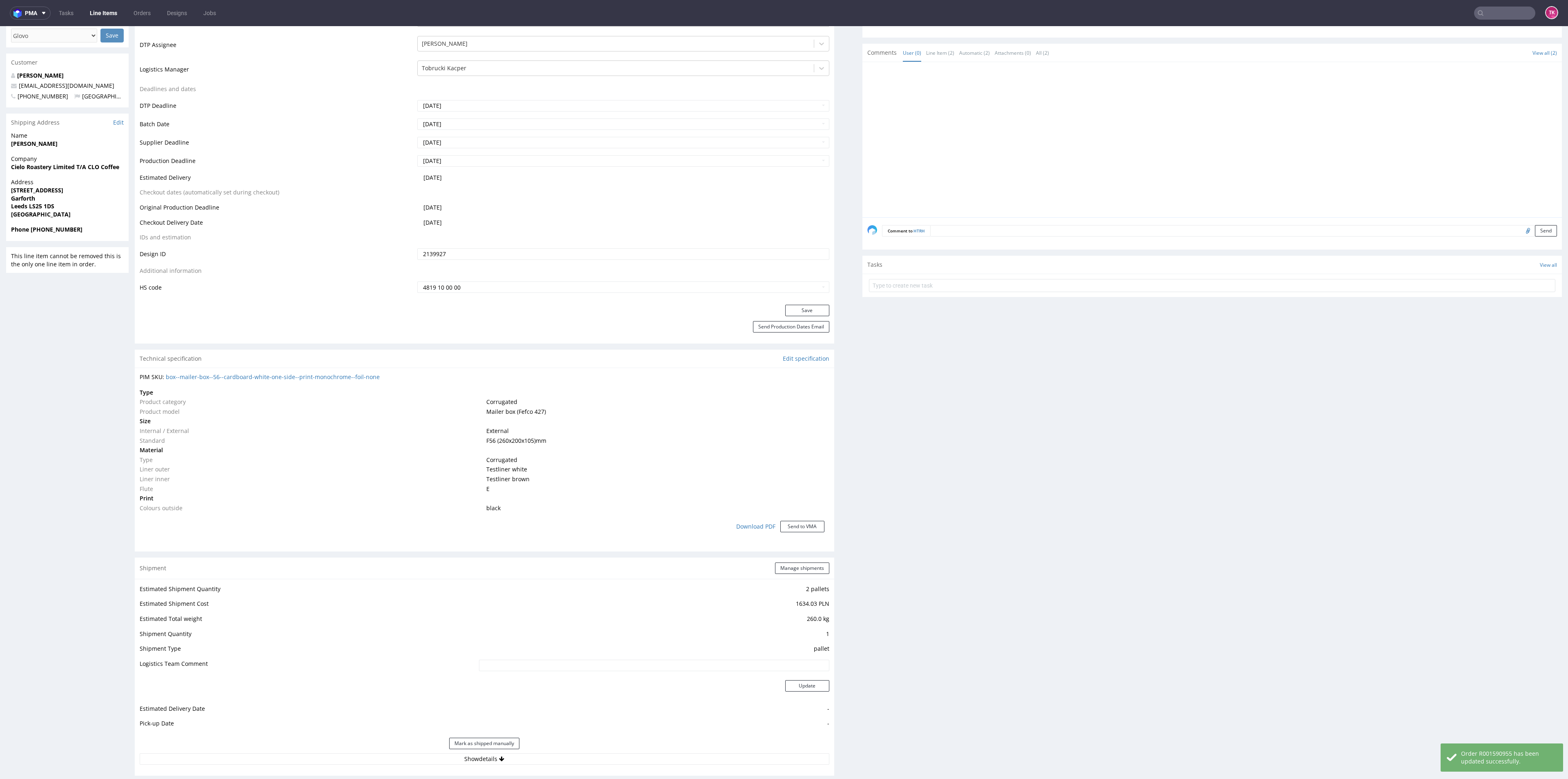
scroll to position [0, 0]
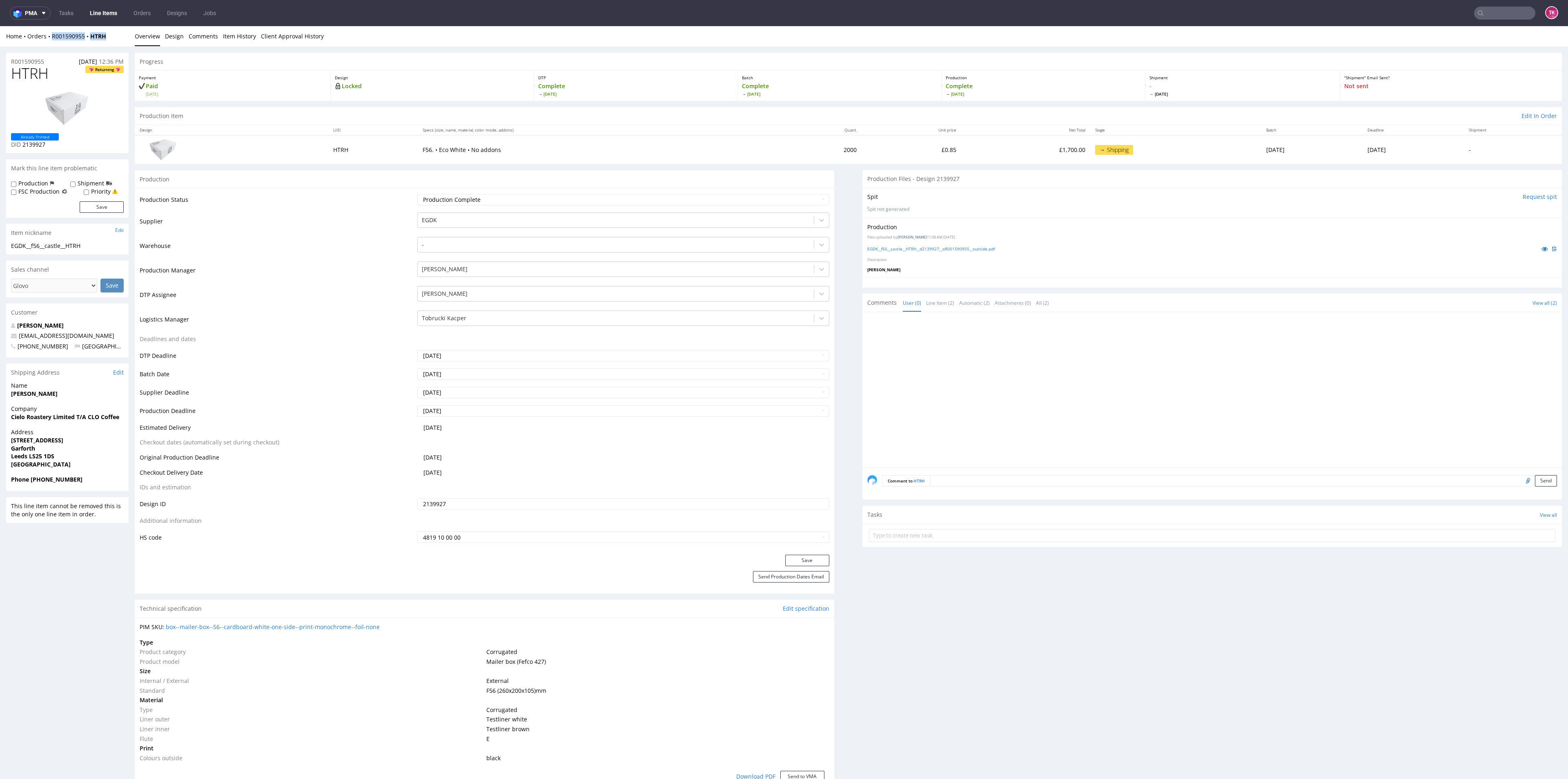
drag, startPoint x: 112, startPoint y: 42, endPoint x: 48, endPoint y: 42, distance: 64.0
click at [48, 42] on div "Home Orders R001590955 HTRH Overview Design Comments Item History Client Approv…" at bounding box center [784, 37] width 1568 height 21
copy div "R001590955 HTRH"
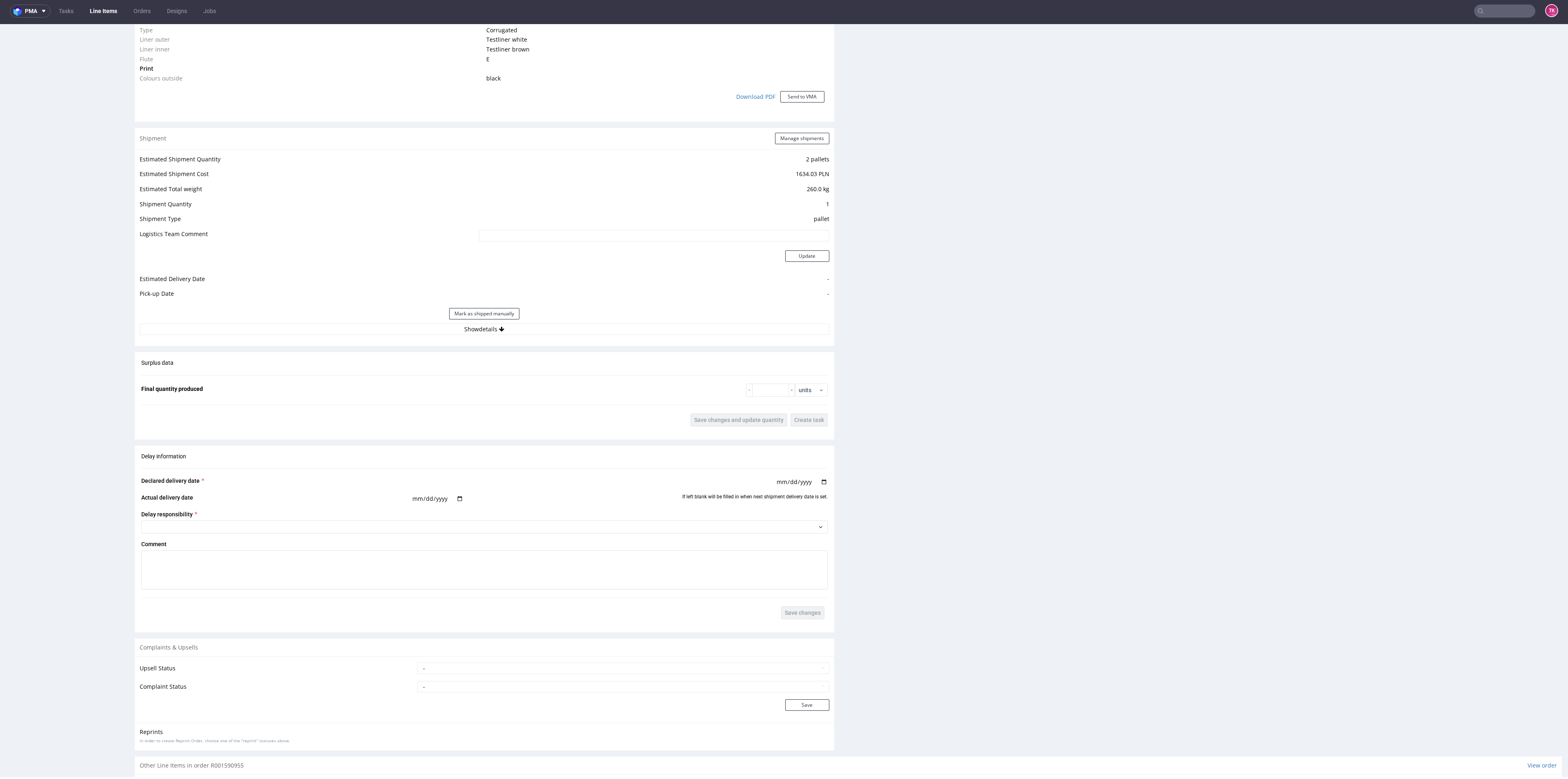
scroll to position [745, 0]
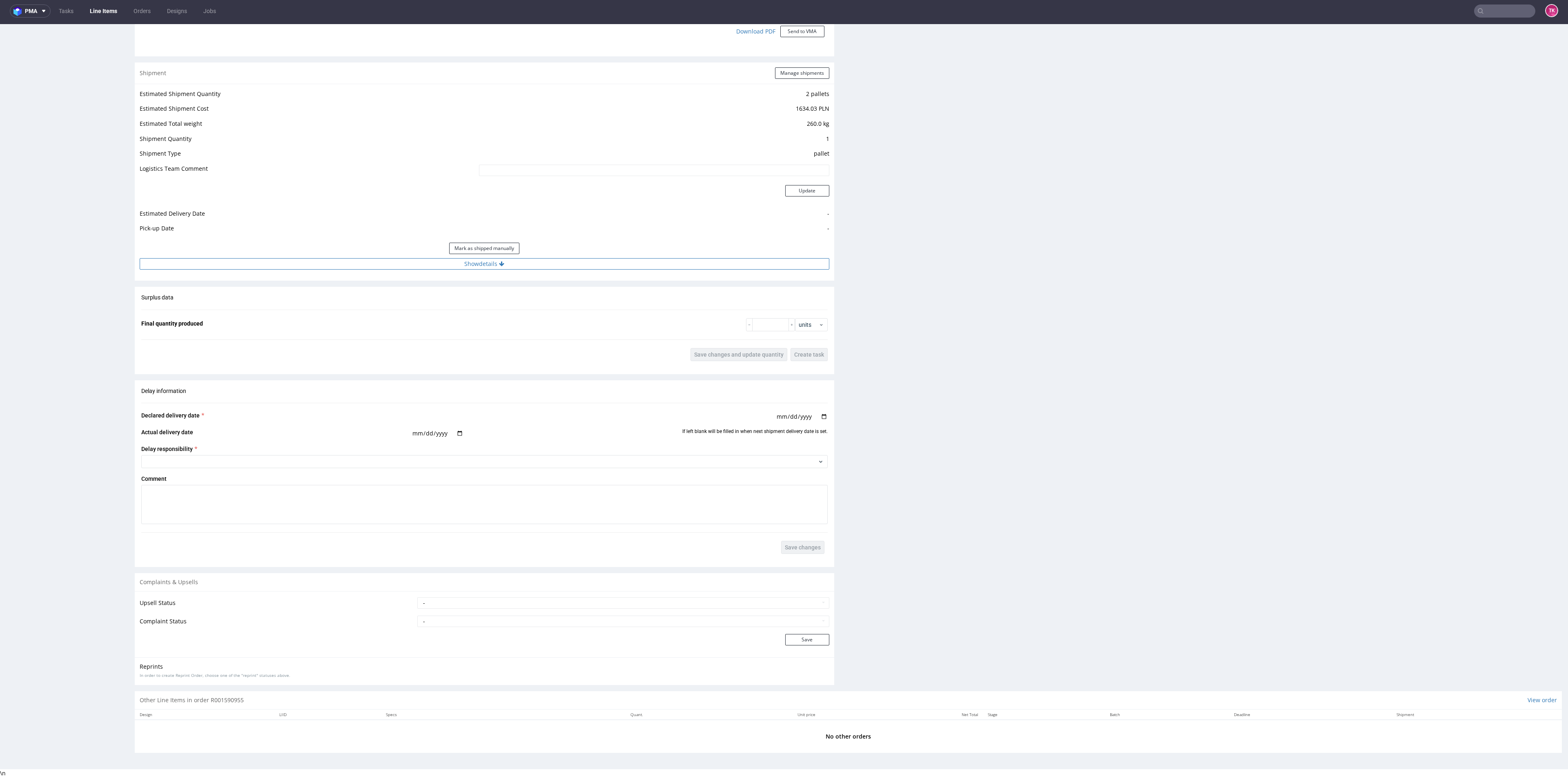
click at [720, 263] on button "Show details" at bounding box center [484, 264] width 690 height 11
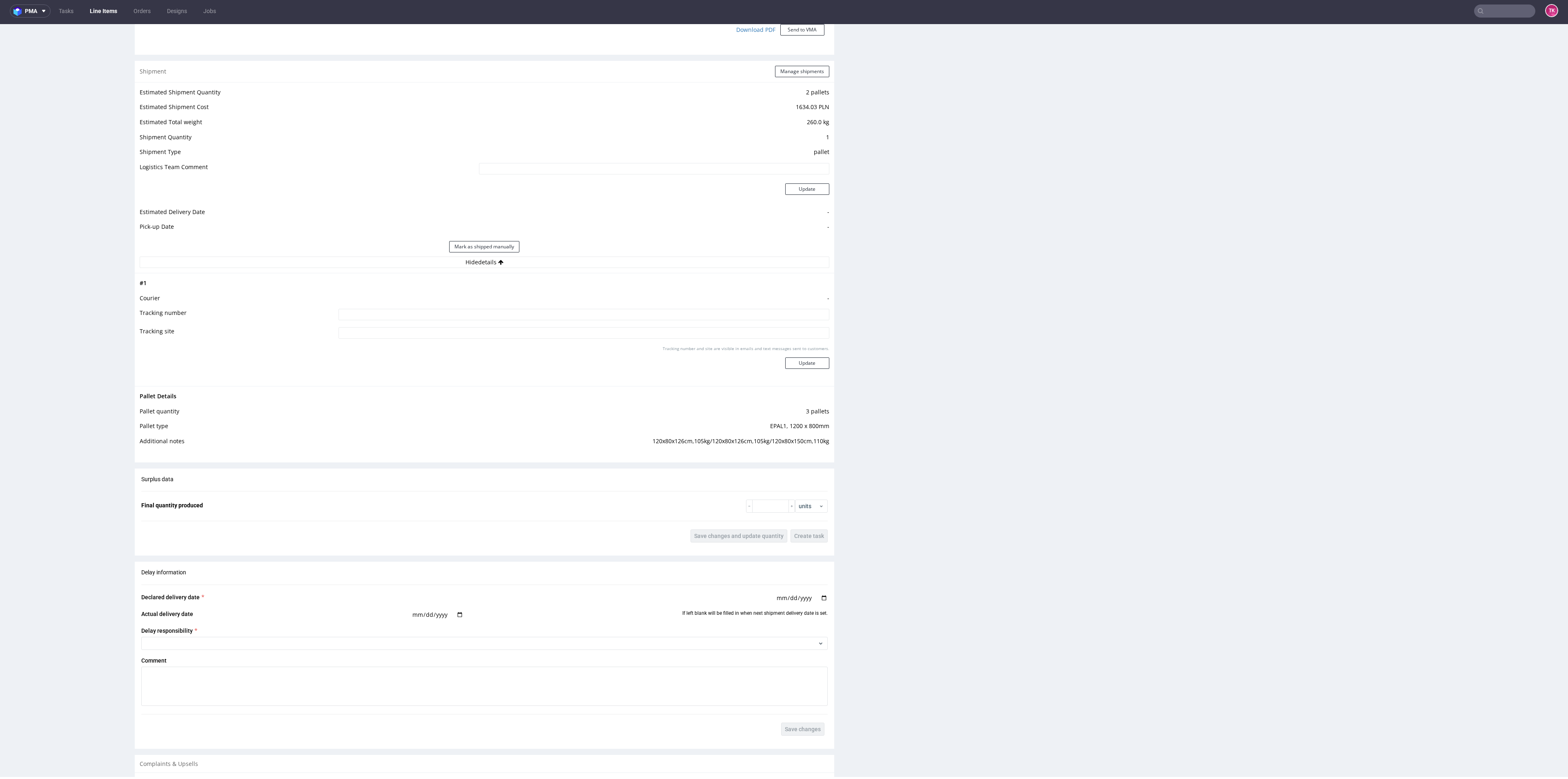
click at [109, 11] on link "Line Items" at bounding box center [104, 11] width 37 height 13
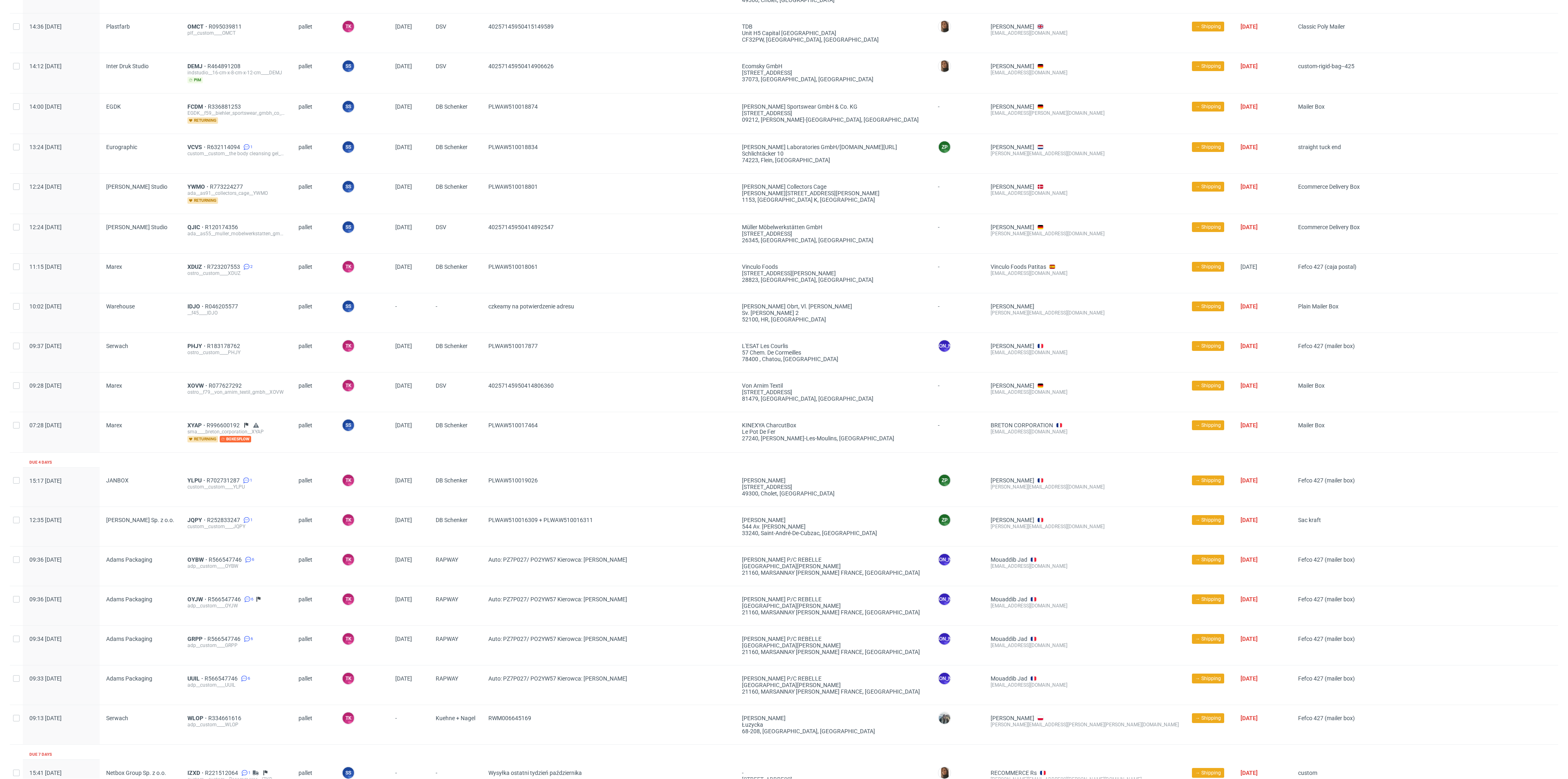
scroll to position [683, 0]
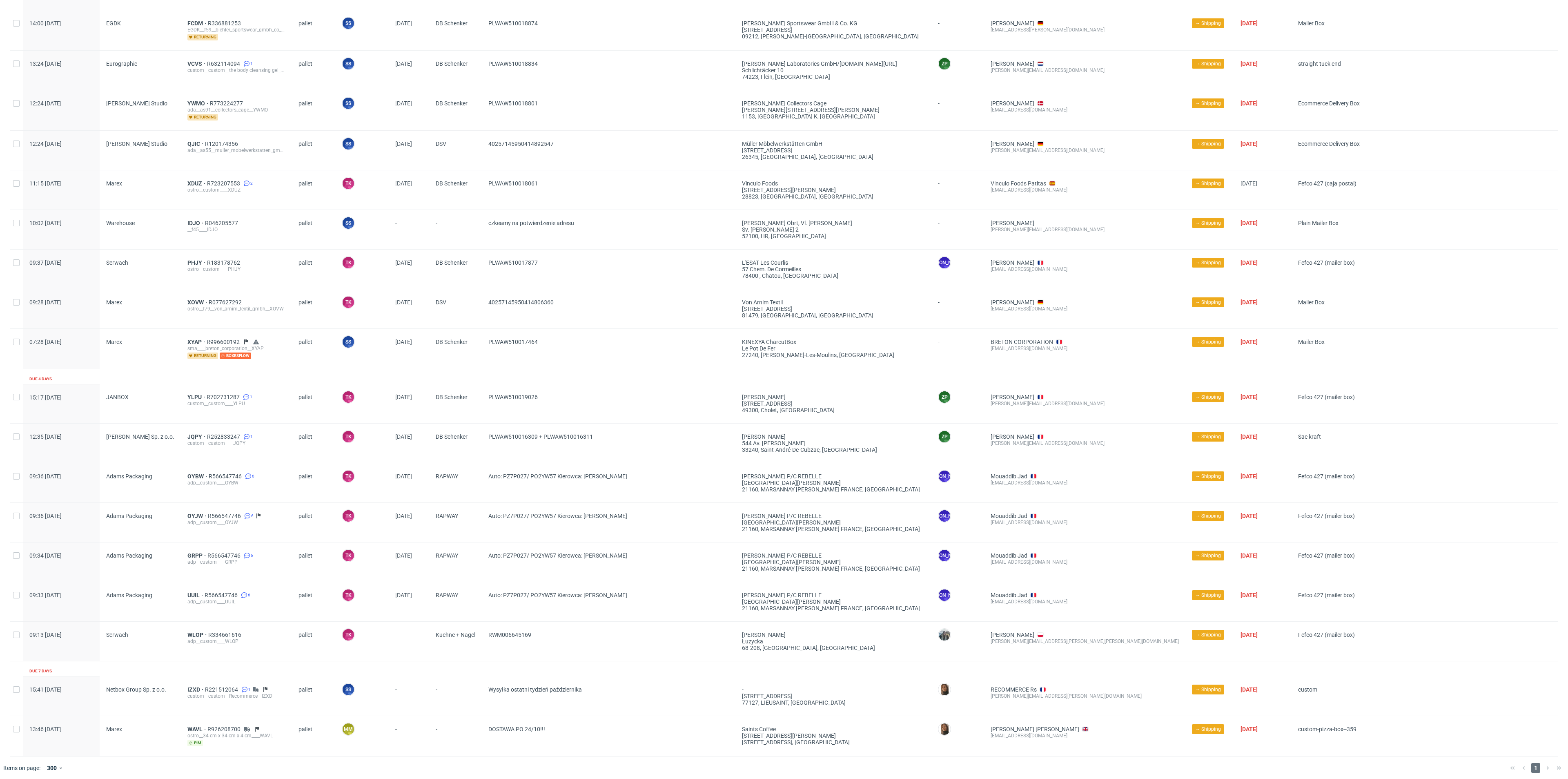
click at [309, 428] on div "pallet" at bounding box center [313, 443] width 43 height 39
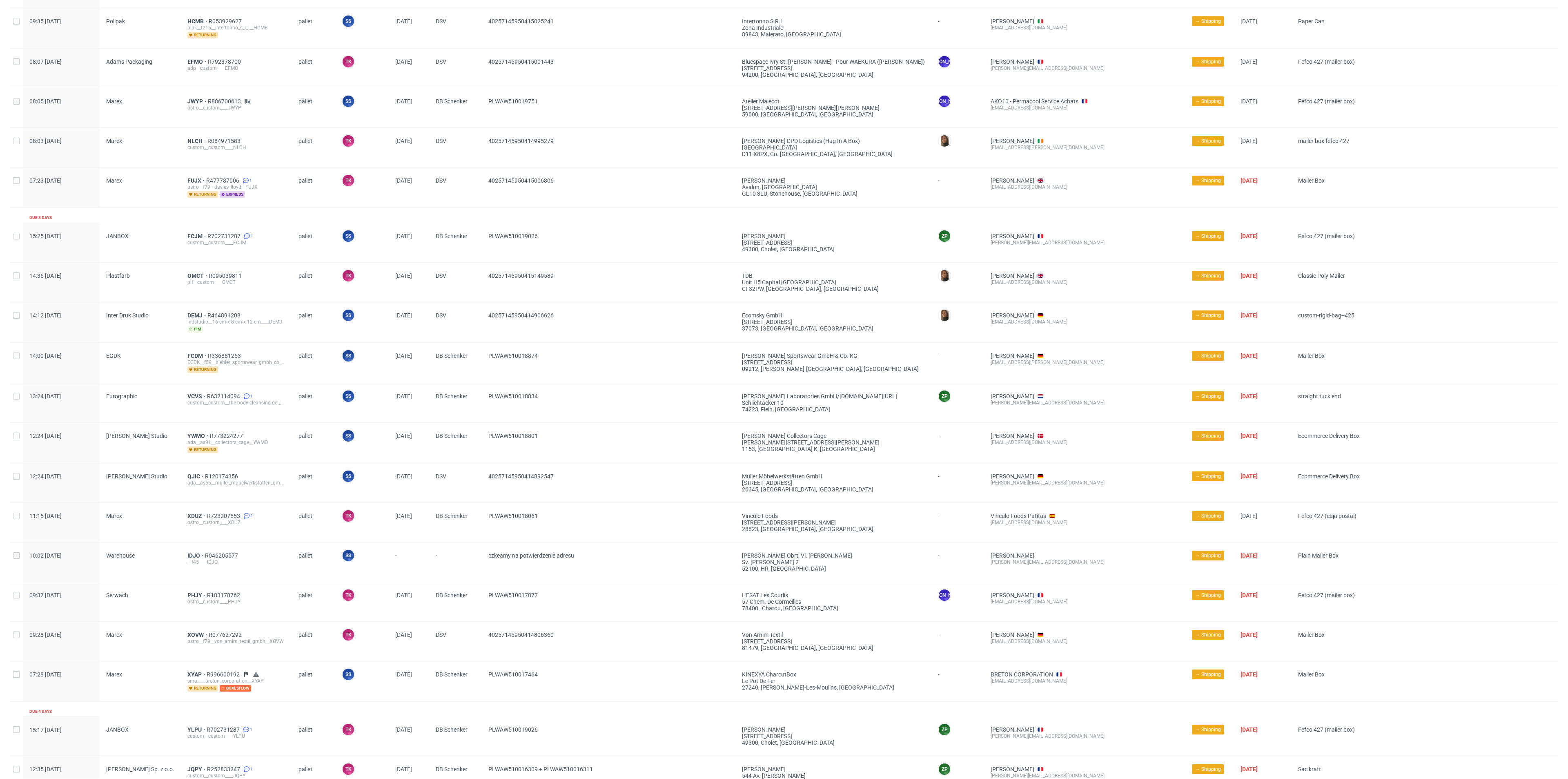
scroll to position [0, 0]
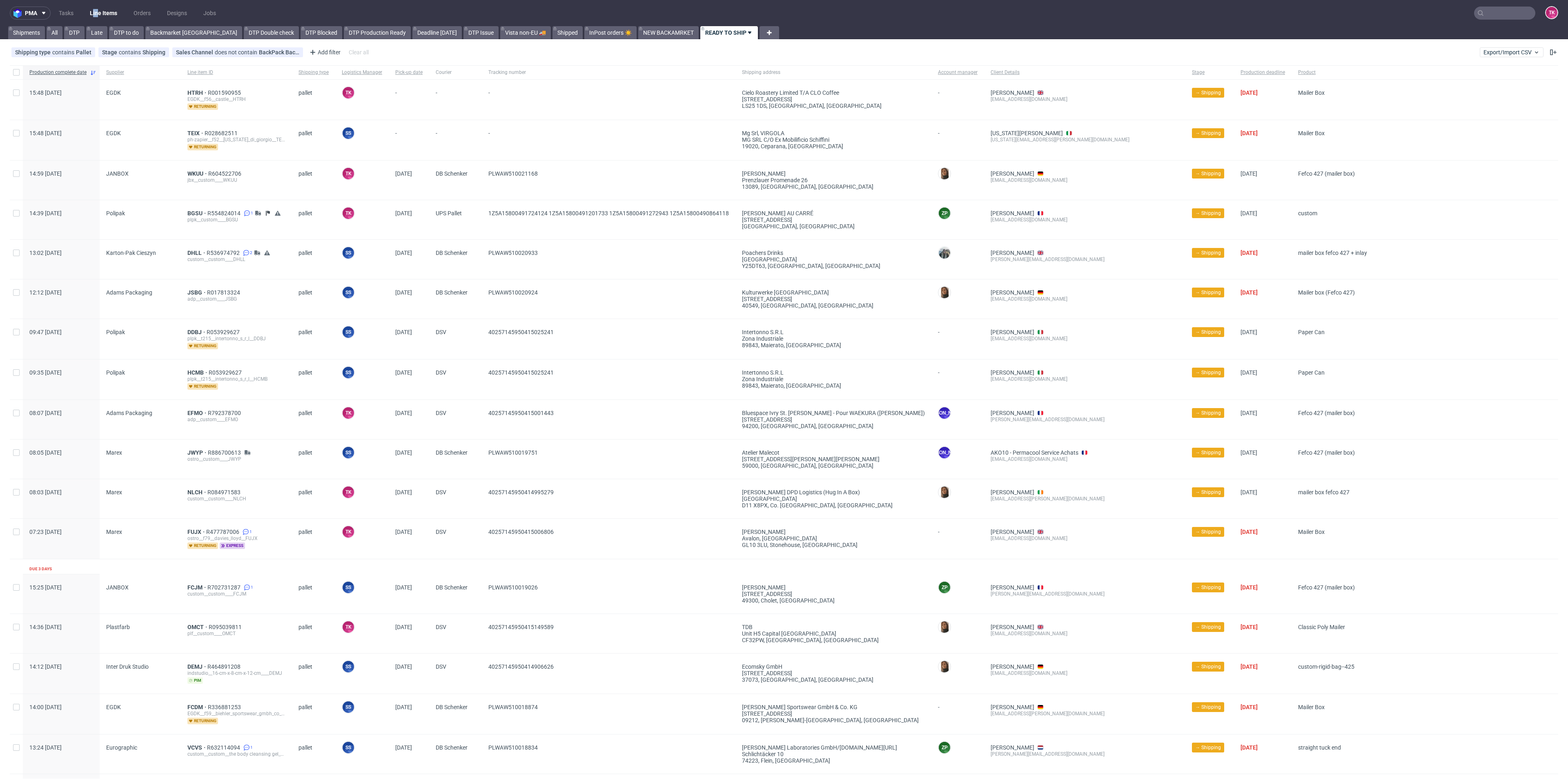
drag, startPoint x: 92, startPoint y: 6, endPoint x: 97, endPoint y: 12, distance: 7.8
click at [97, 12] on nav "pma Tasks Line Items Orders Designs Jobs TK" at bounding box center [784, 13] width 1568 height 26
click at [97, 12] on link "Line Items" at bounding box center [104, 13] width 37 height 13
click at [105, 10] on link "Line Items" at bounding box center [104, 13] width 37 height 13
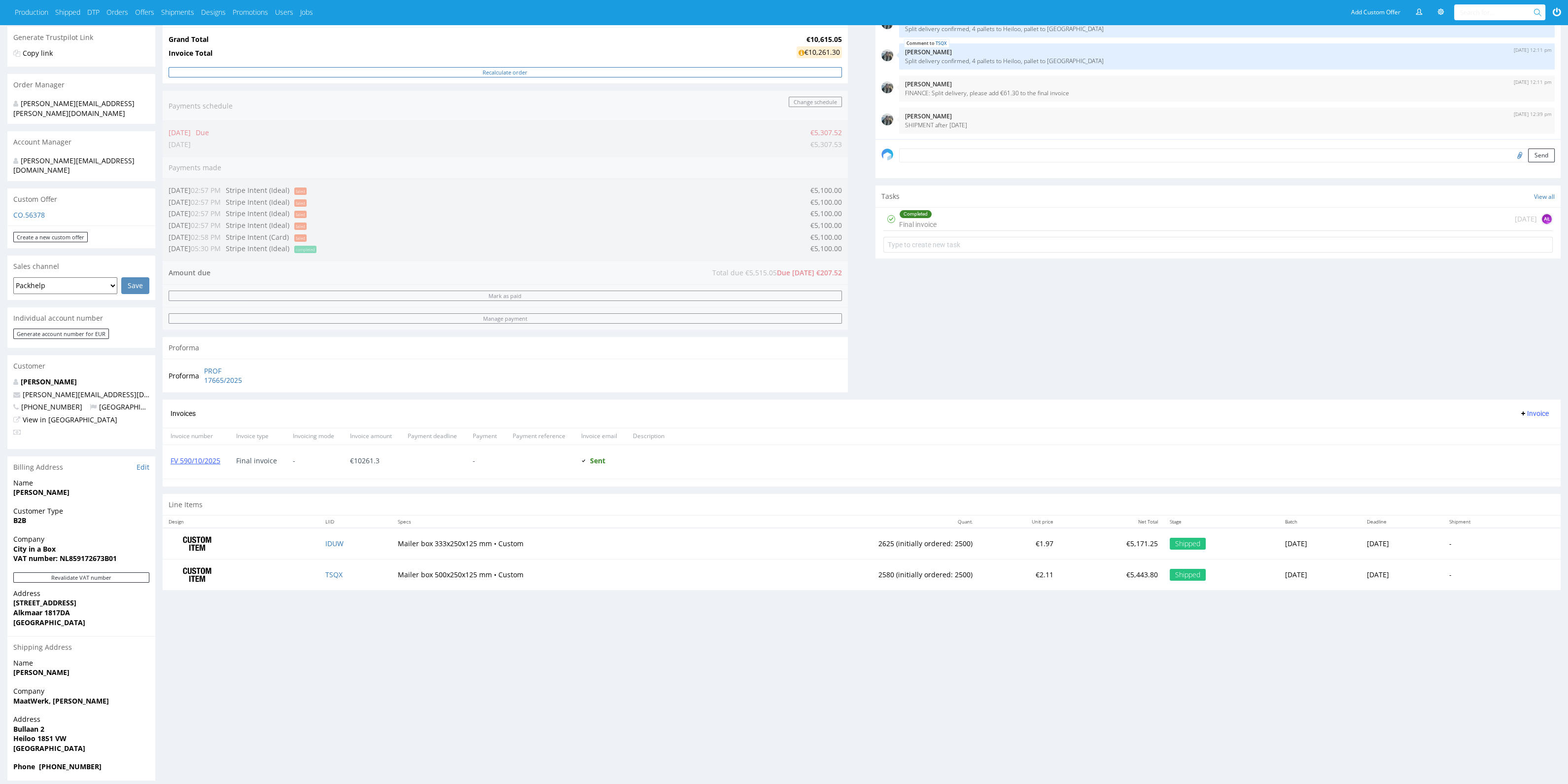
scroll to position [198, 0]
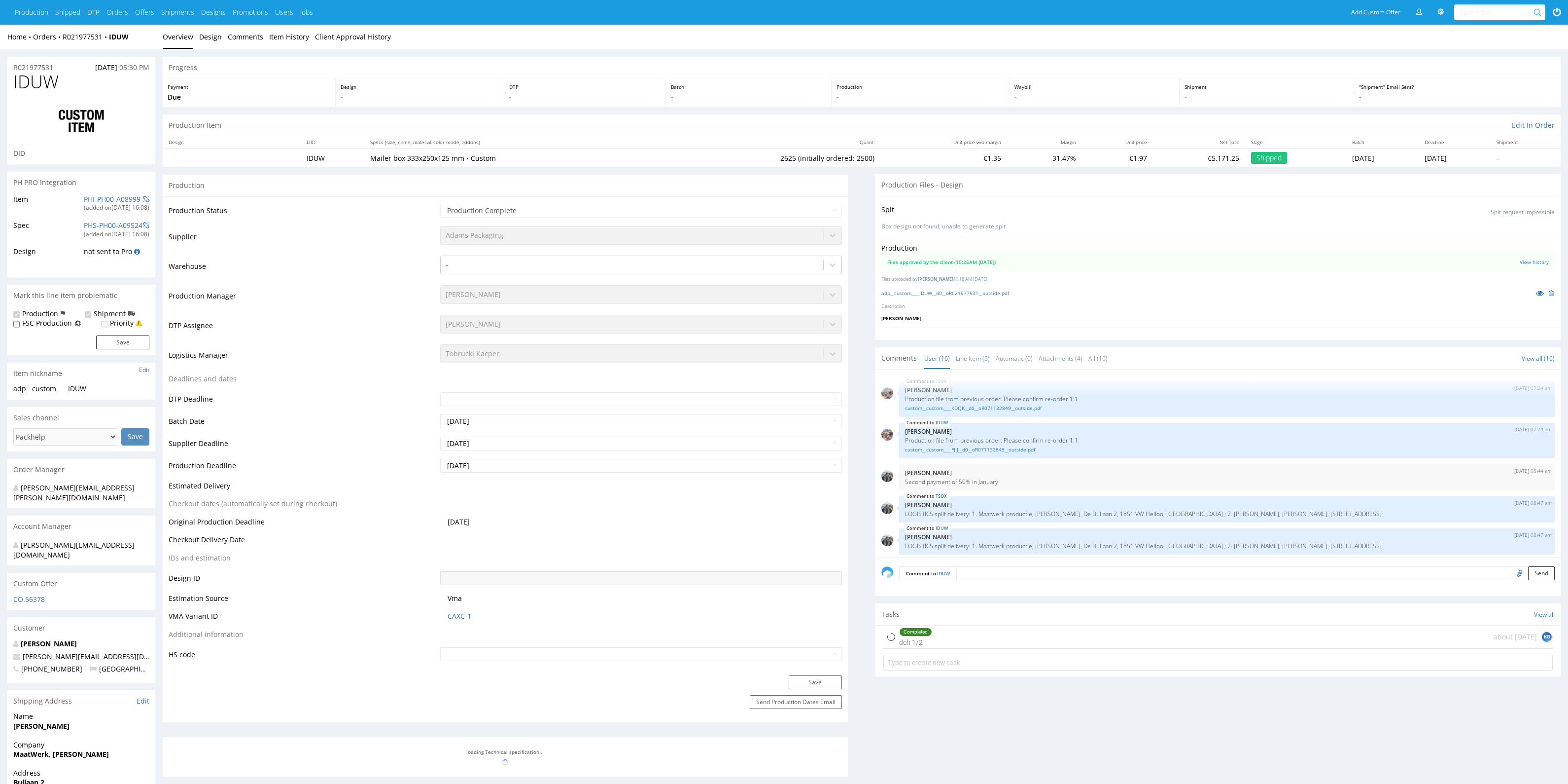
type input "2625"
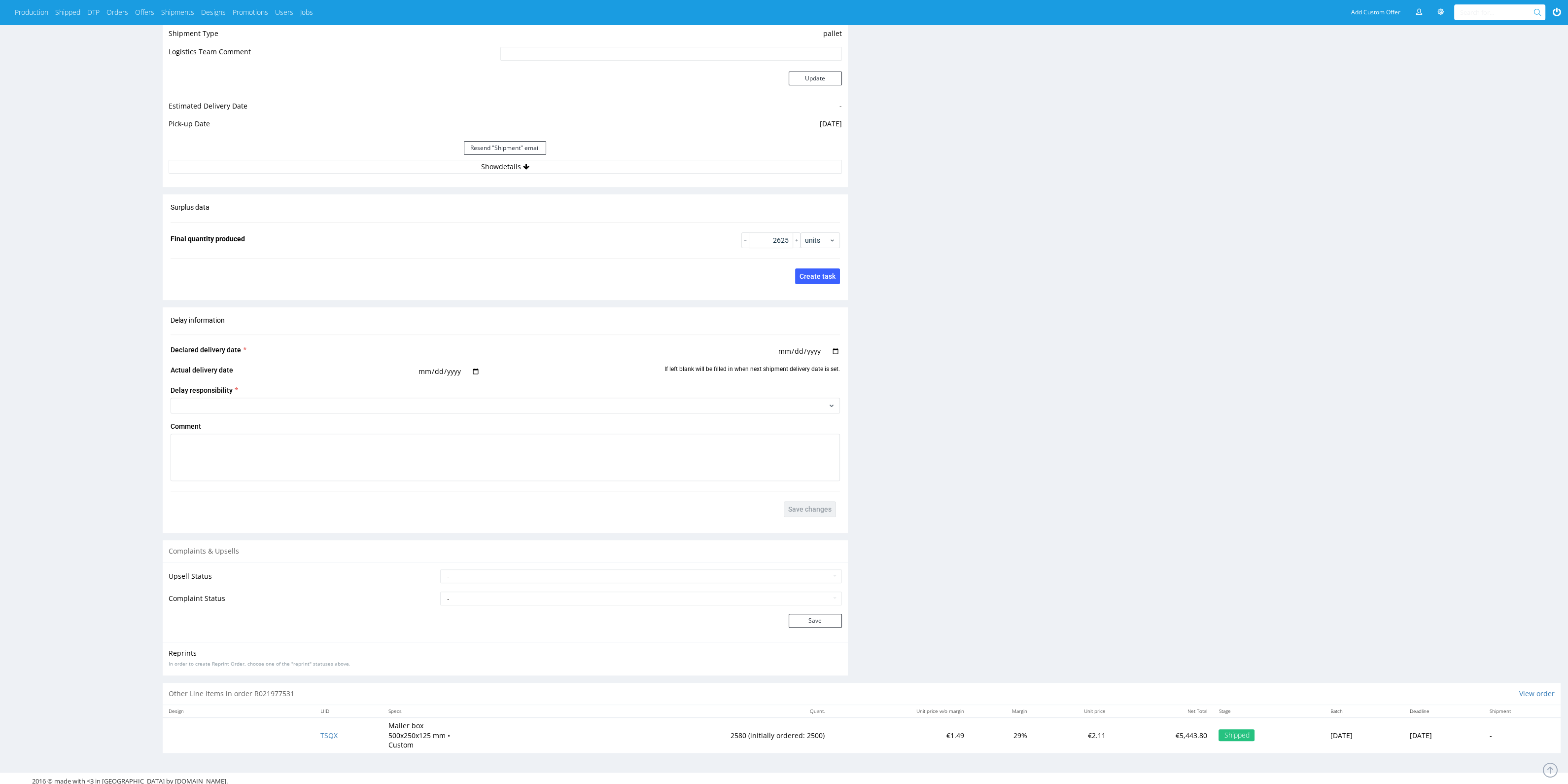
scroll to position [859, 0]
click at [719, 151] on div "Resend "Shipment" email" at bounding box center [505, 144] width 674 height 24
click at [717, 157] on button "Show details" at bounding box center [505, 164] width 674 height 13
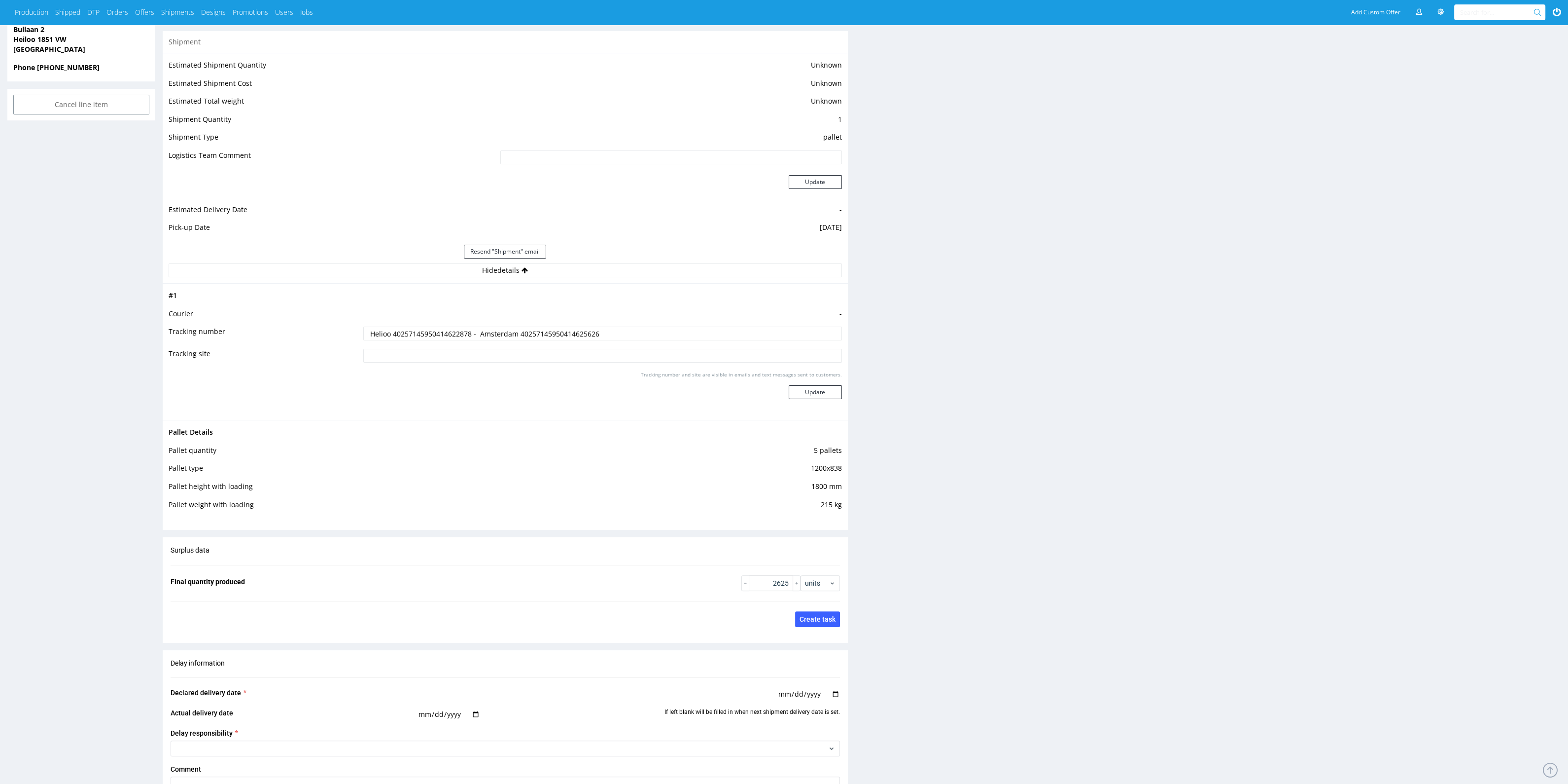
scroll to position [730, 0]
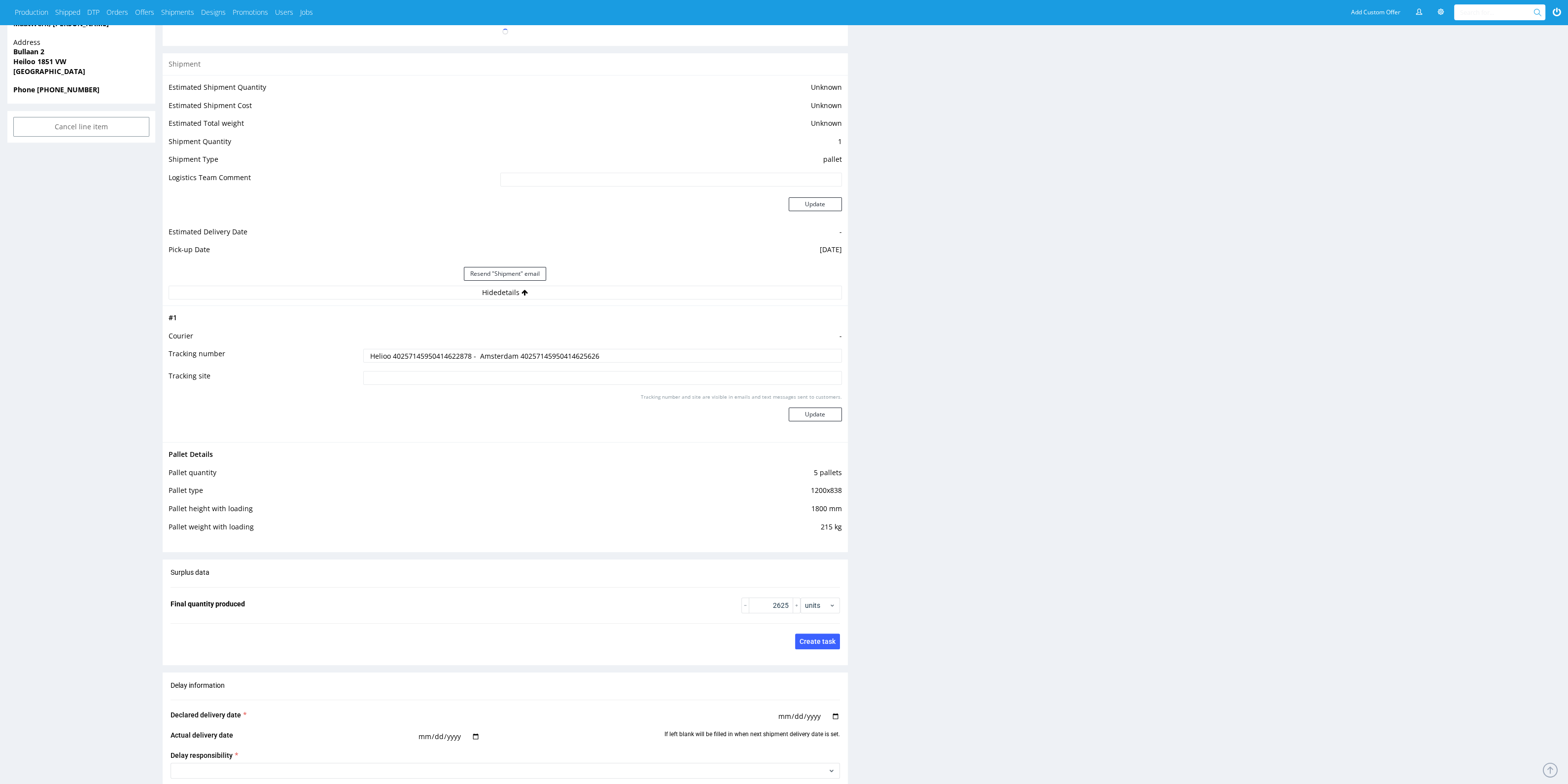
click at [450, 353] on input "Helioo 40257145950414622878 - Amsterdam 40257145950414625626" at bounding box center [602, 355] width 478 height 13
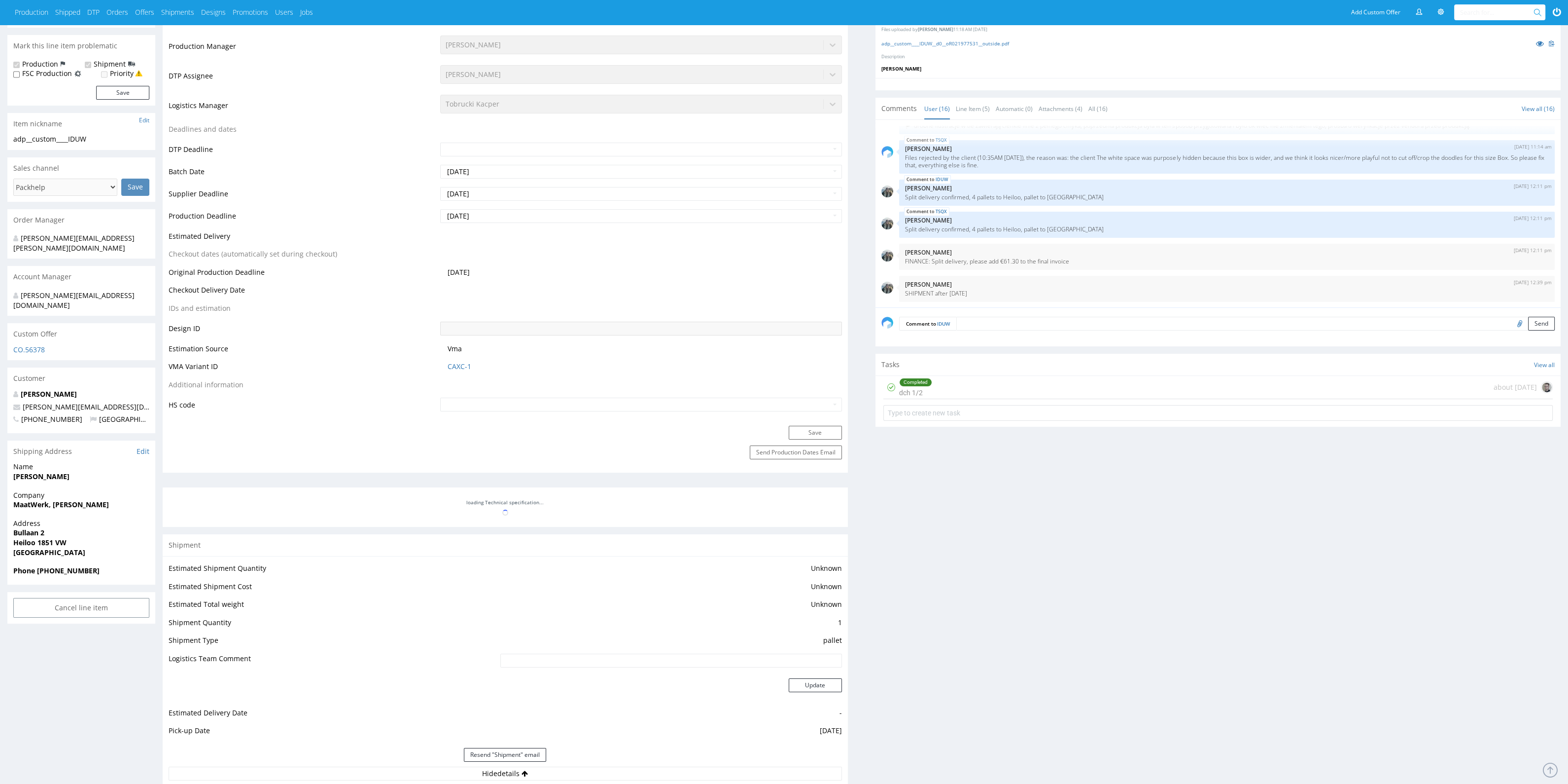
scroll to position [0, 0]
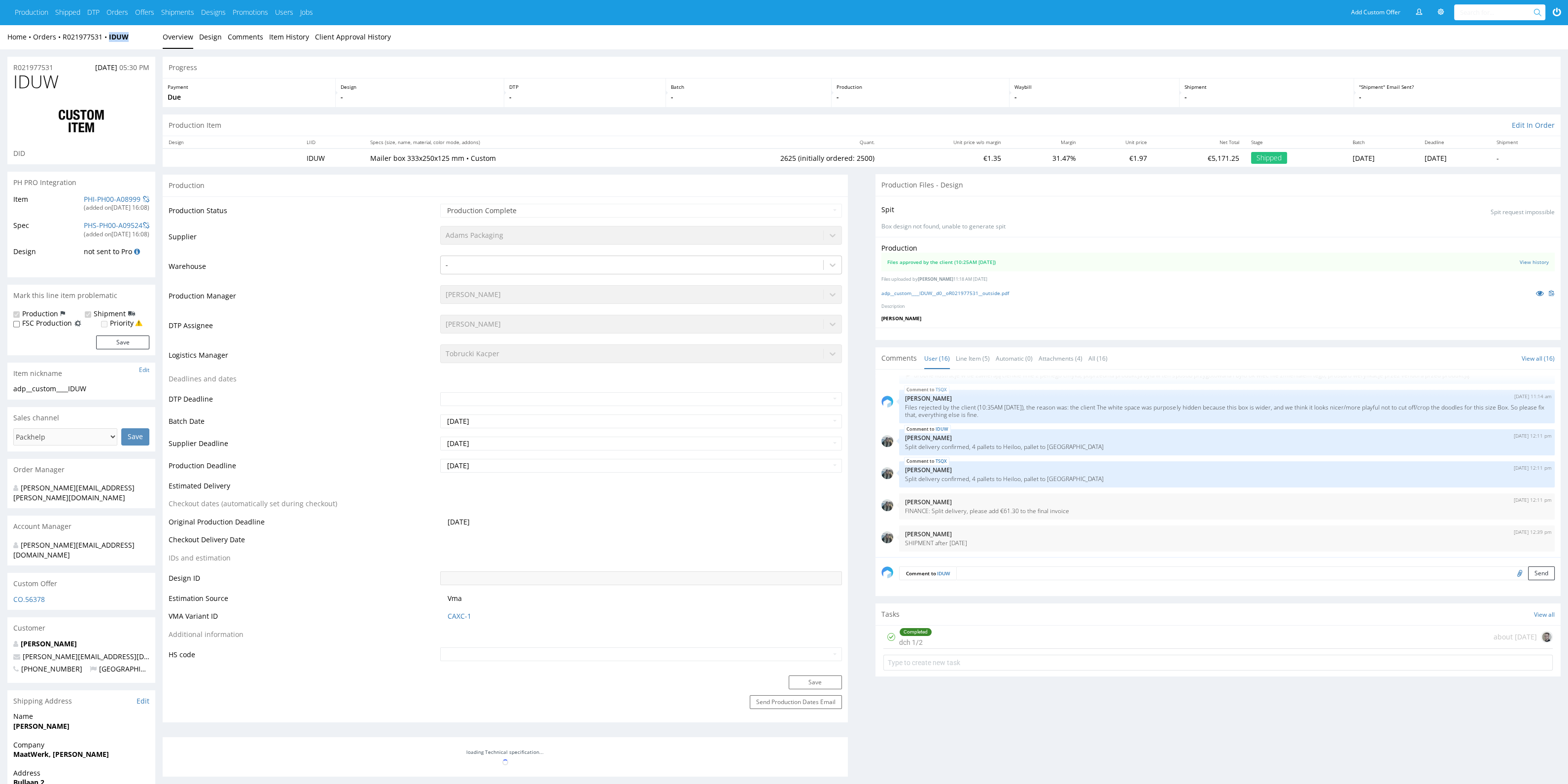
drag, startPoint x: 156, startPoint y: 43, endPoint x: 107, endPoint y: 43, distance: 49.0
click at [107, 43] on div "Home Orders R021977531 IDUW Overview Design Comments Item History Client Approv…" at bounding box center [784, 38] width 1568 height 25
copy strong "IDUW"
click at [147, 71] on span "05:30 PM" at bounding box center [134, 67] width 30 height 10
click at [147, 70] on span "05:30 PM" at bounding box center [134, 67] width 30 height 10
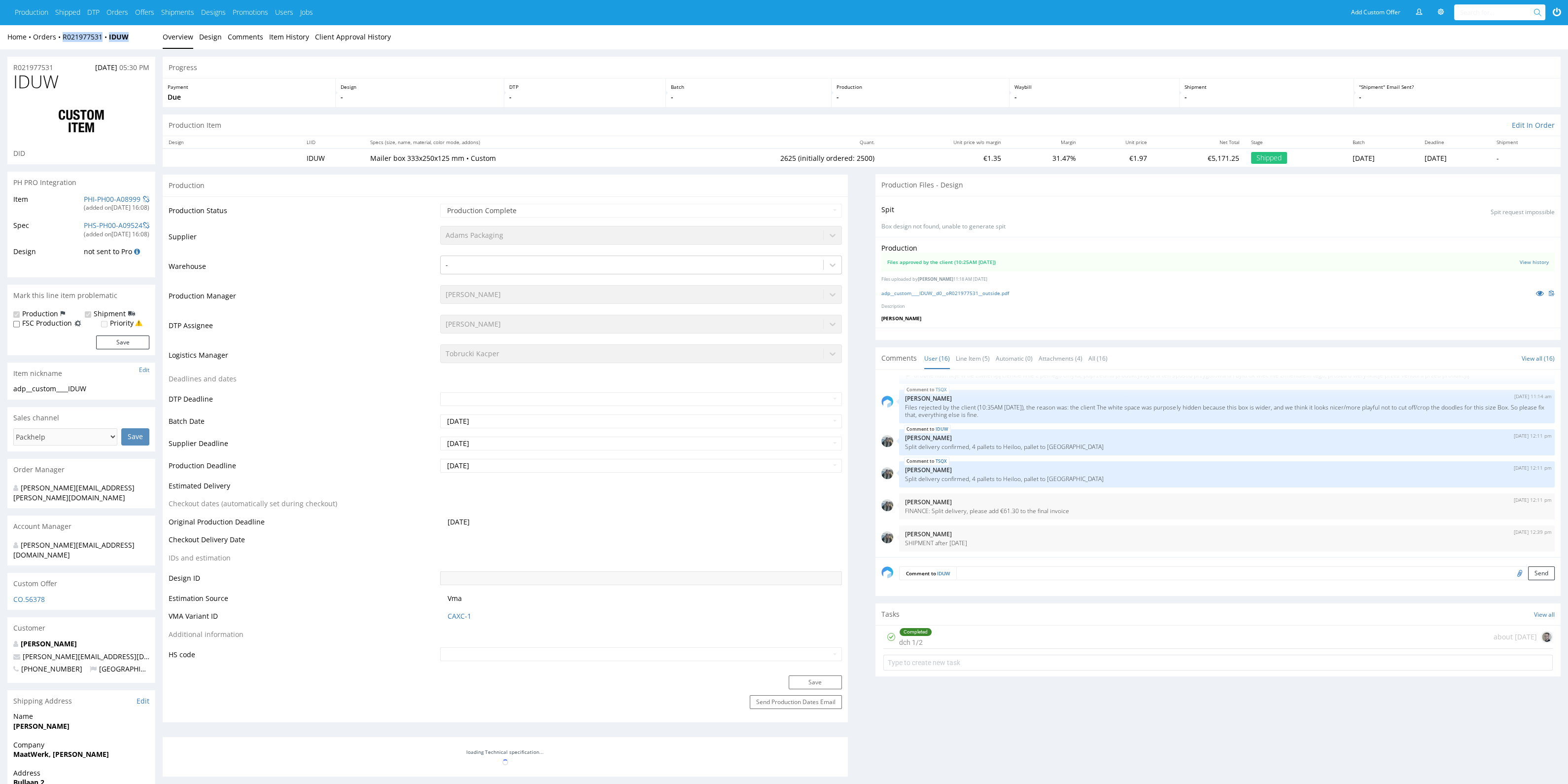
drag, startPoint x: 143, startPoint y: 36, endPoint x: 63, endPoint y: 47, distance: 80.8
click at [63, 47] on div "Home Orders R021977531 IDUW Overview Design Comments Item History Client Approv…" at bounding box center [784, 38] width 1568 height 25
copy div "R021977531 IDUW"
drag, startPoint x: 501, startPoint y: 159, endPoint x: 366, endPoint y: 164, distance: 135.1
click at [366, 164] on td "Mailer box 333x250x125 mm • Custom" at bounding box center [509, 157] width 292 height 18
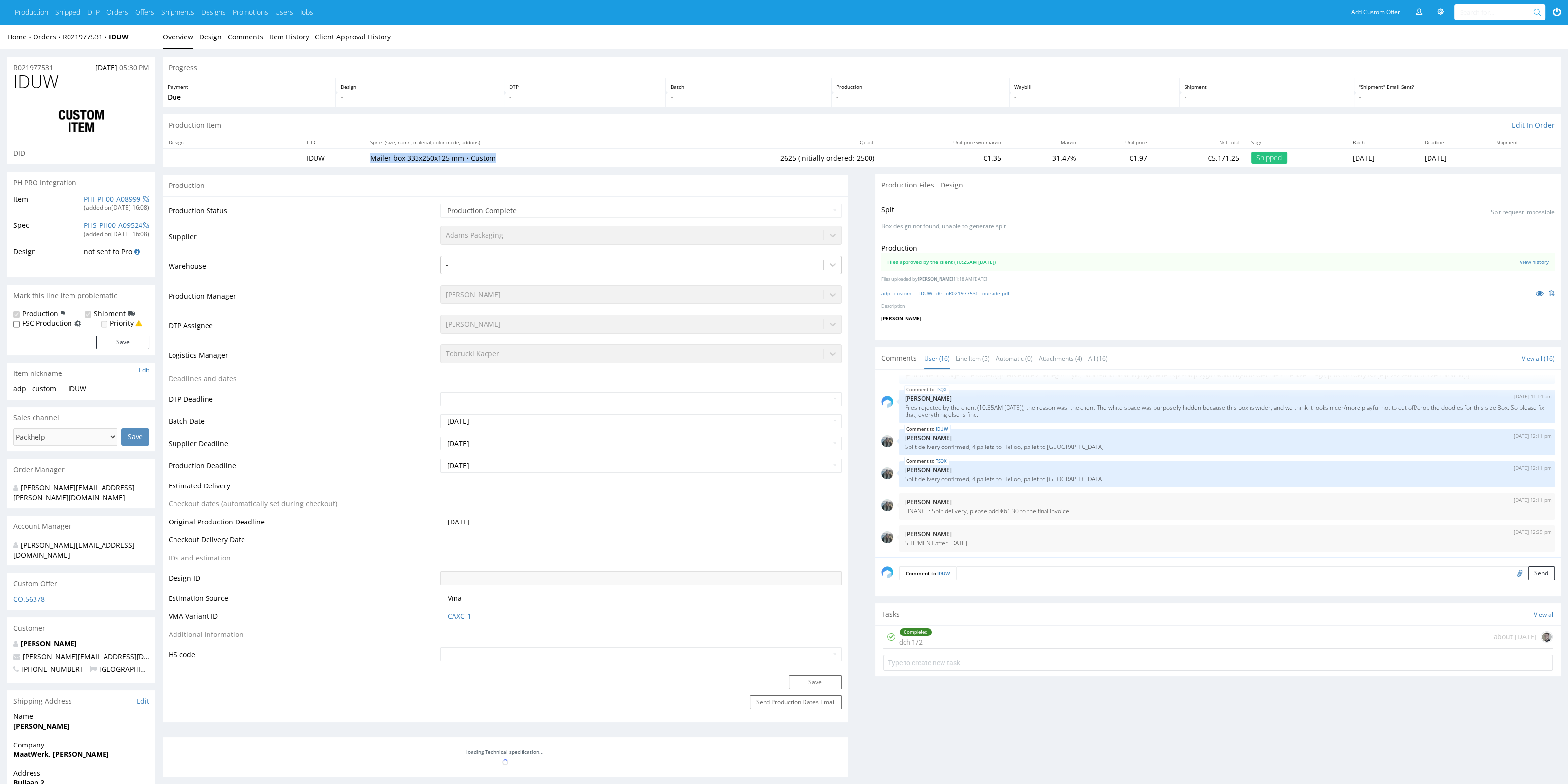
copy p "Mailer box 333x250x125 mm • Custom"
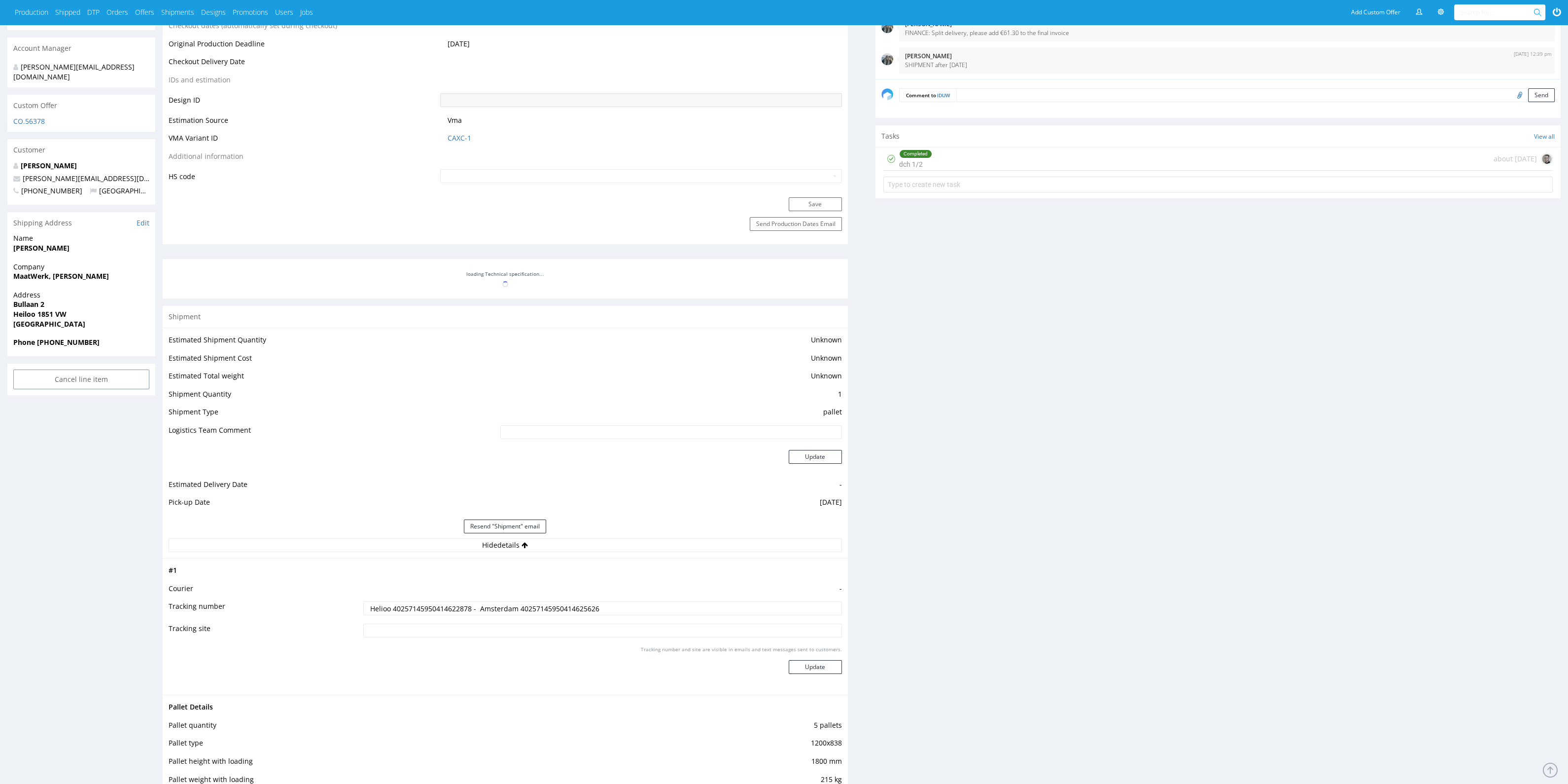
scroll to position [480, 0]
click at [37, 318] on strong "[GEOGRAPHIC_DATA]" at bounding box center [49, 323] width 72 height 10
copy strong "[GEOGRAPHIC_DATA]"
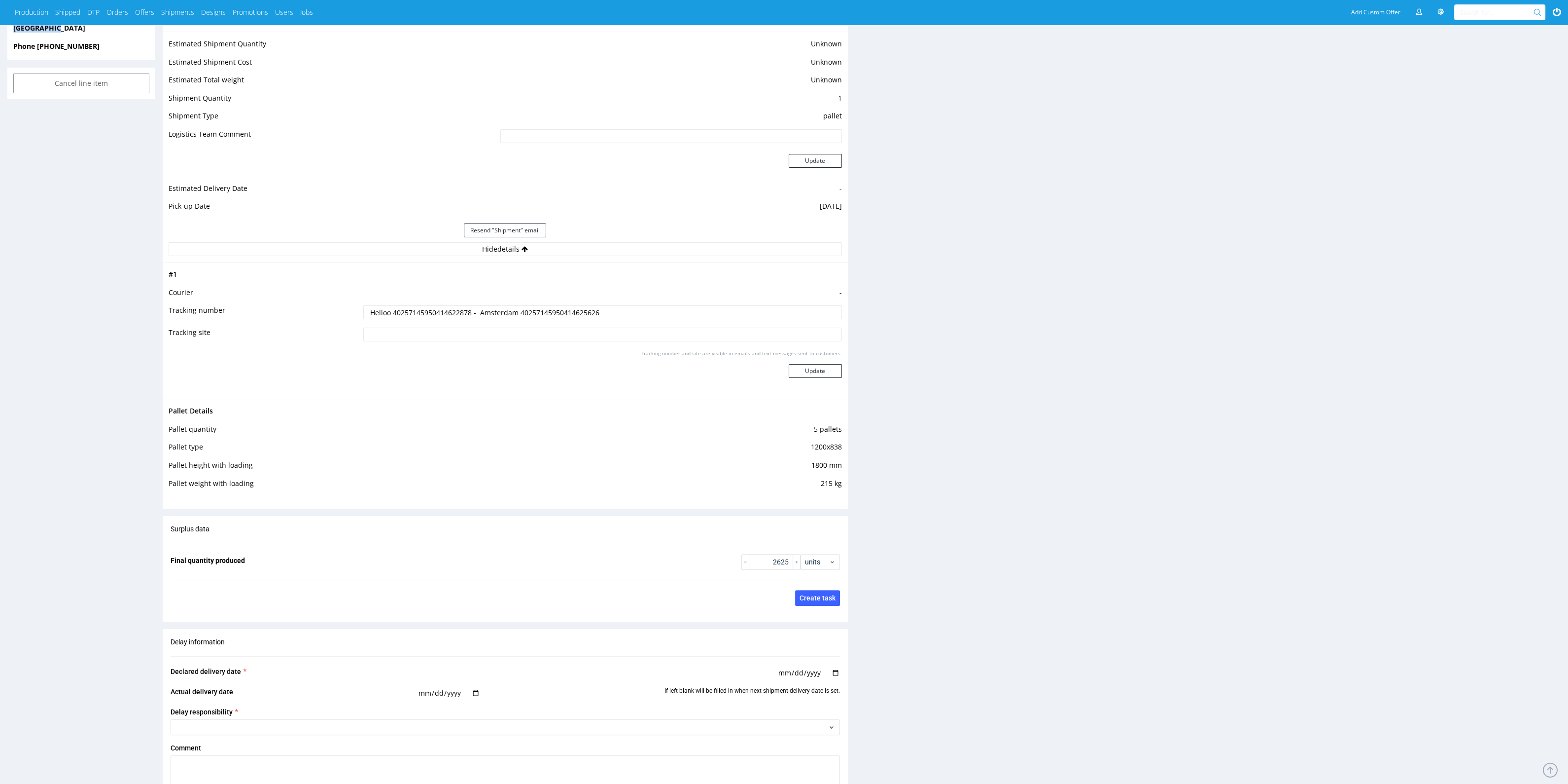
scroll to position [784, 0]
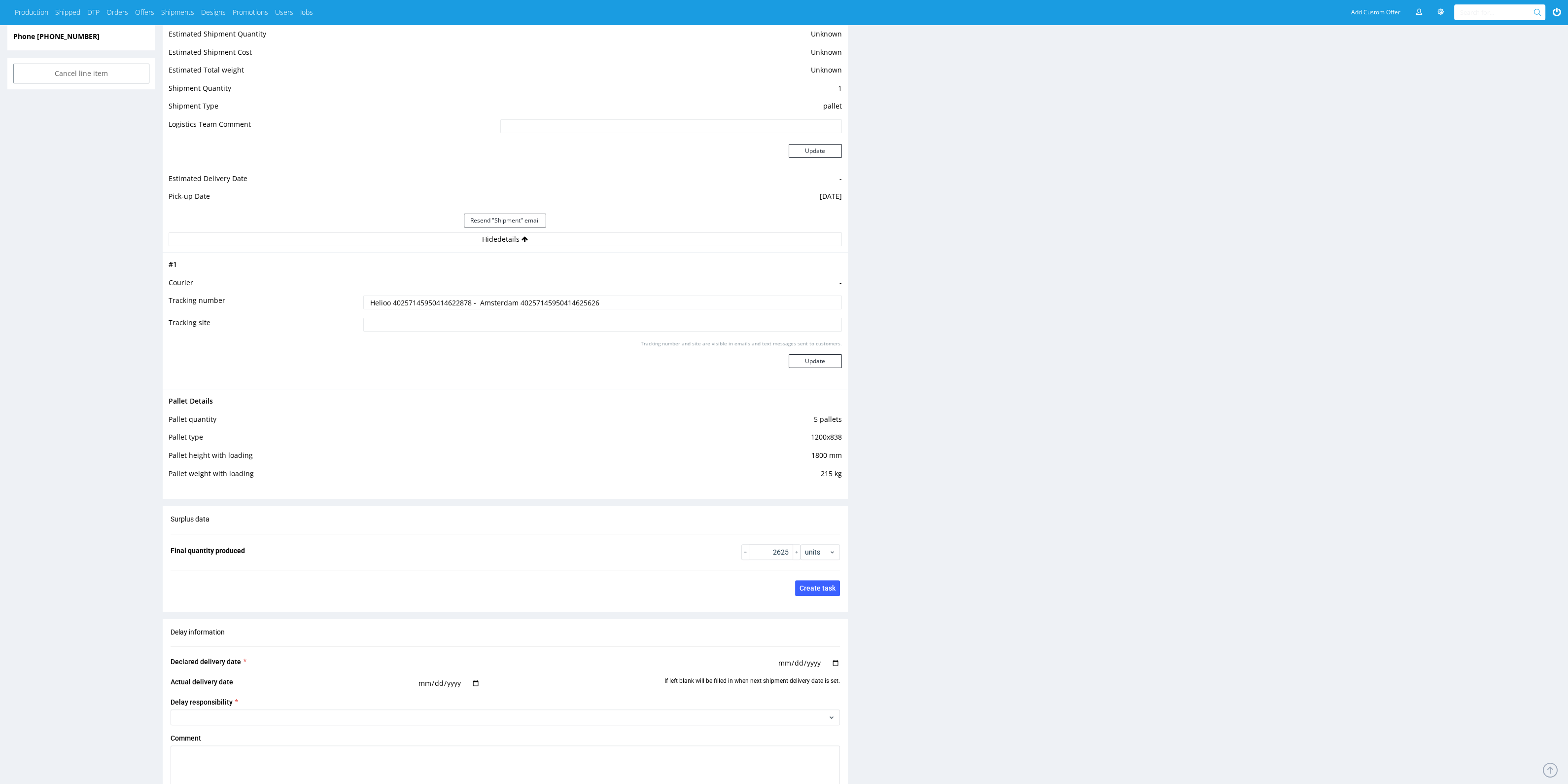
click at [446, 301] on input "Helioo 40257145950414622878 - Amsterdam 40257145950414625626" at bounding box center [602, 302] width 478 height 13
click at [560, 302] on input "Helioo 40257145950414622878 - Amsterdam 40257145950414625626" at bounding box center [602, 302] width 478 height 13
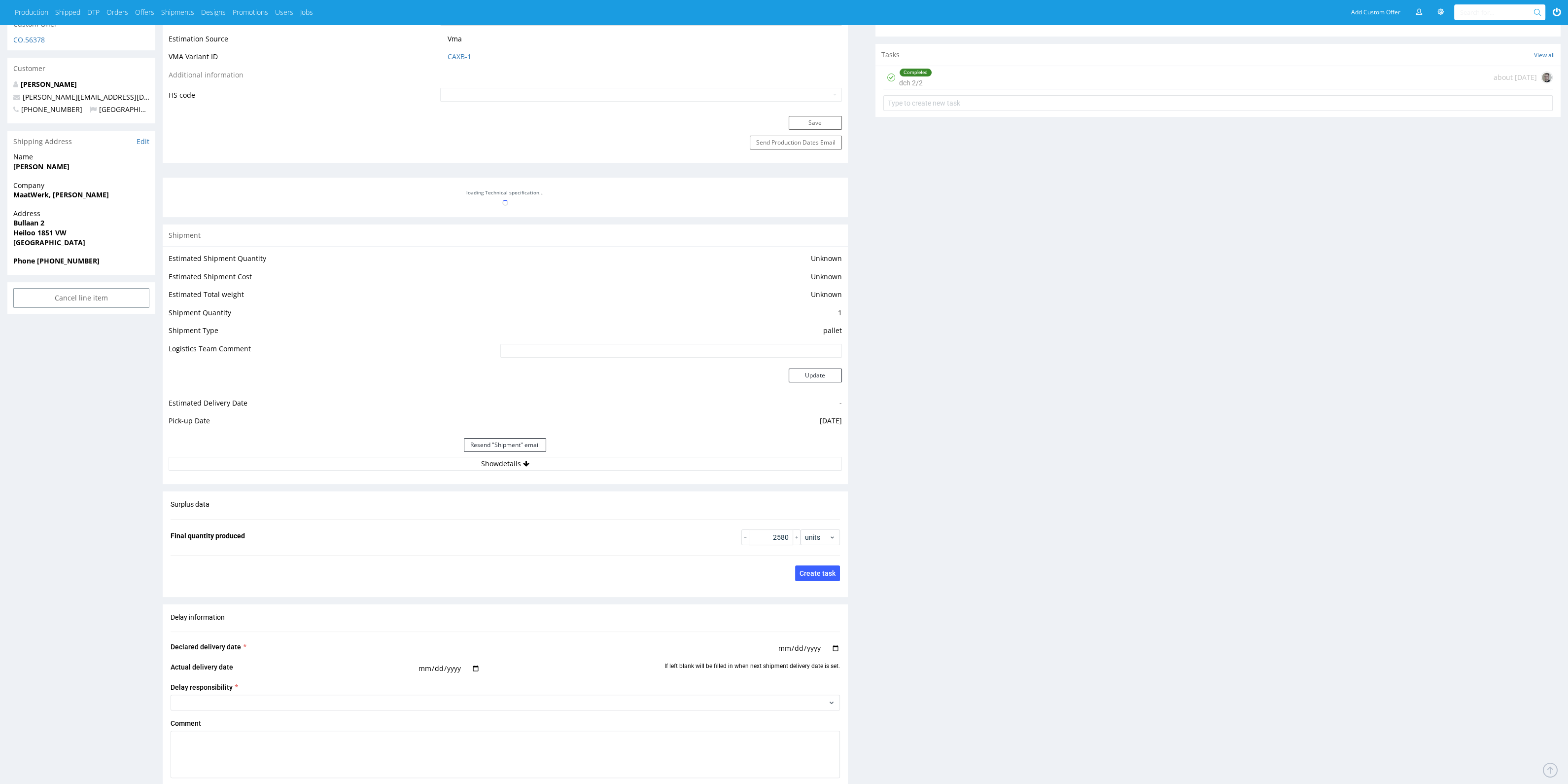
scroll to position [830, 0]
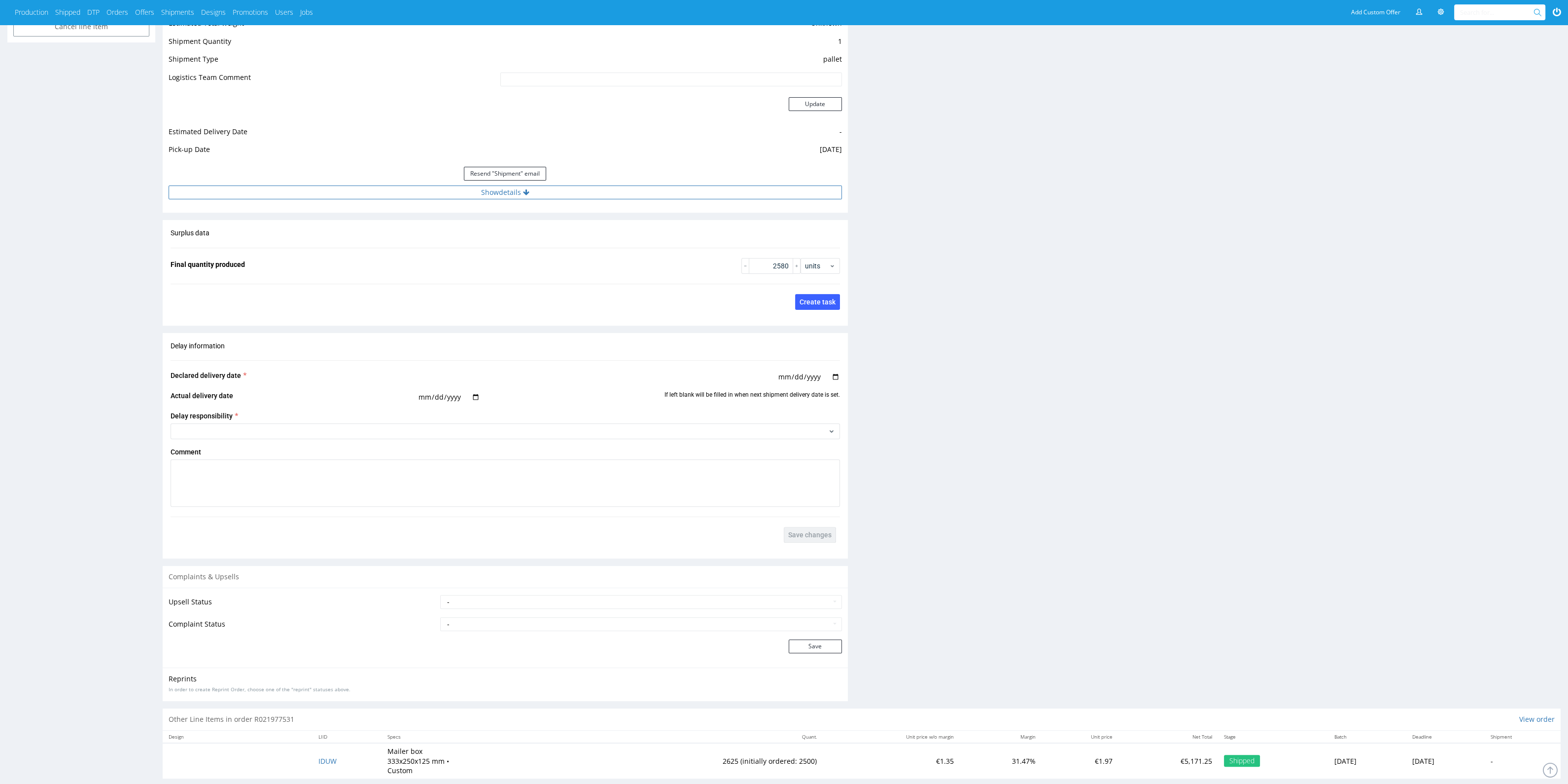
click at [645, 186] on button "Show details" at bounding box center [505, 193] width 674 height 13
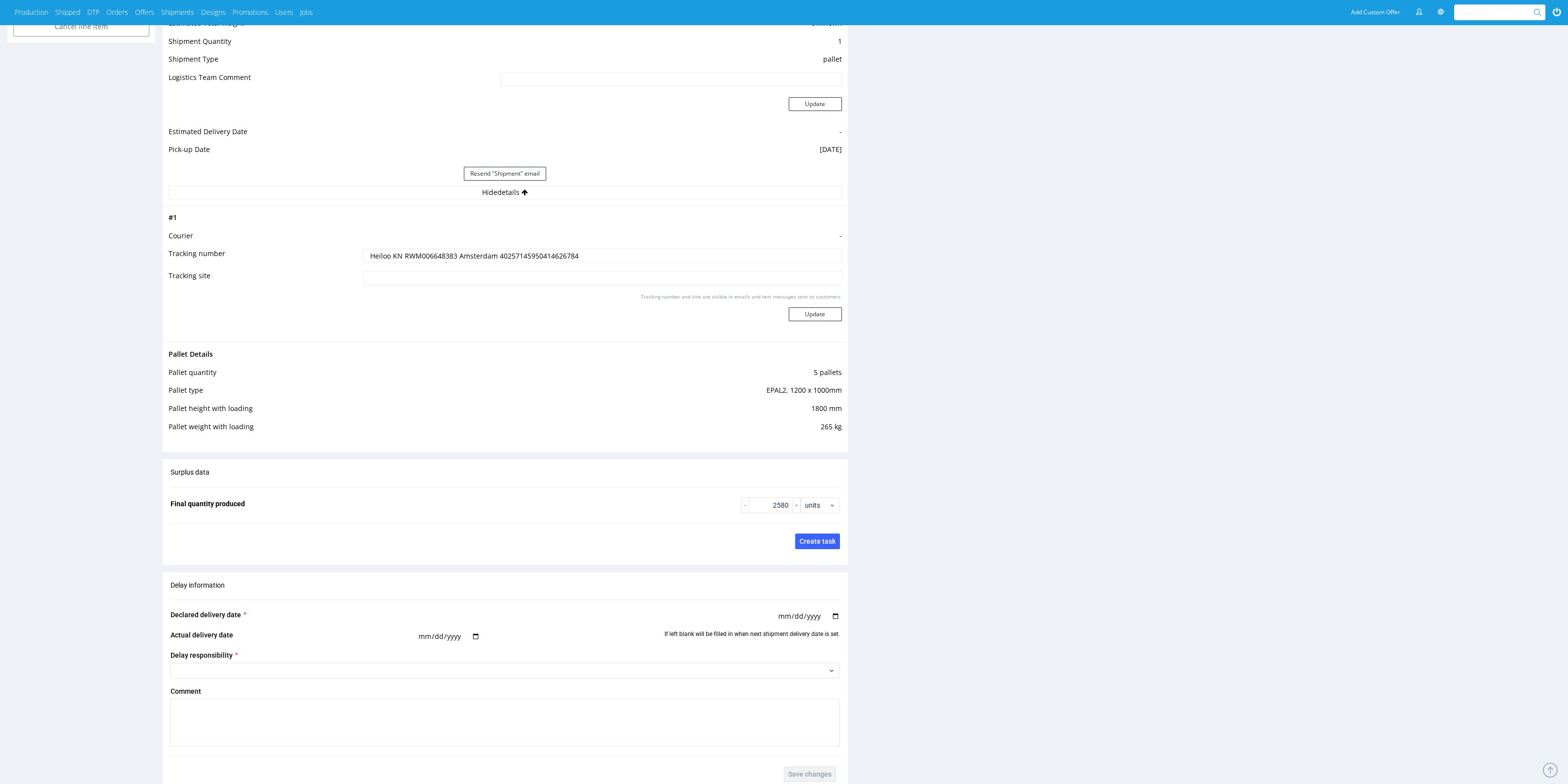
click at [645, 230] on td "-" at bounding box center [601, 239] width 480 height 18
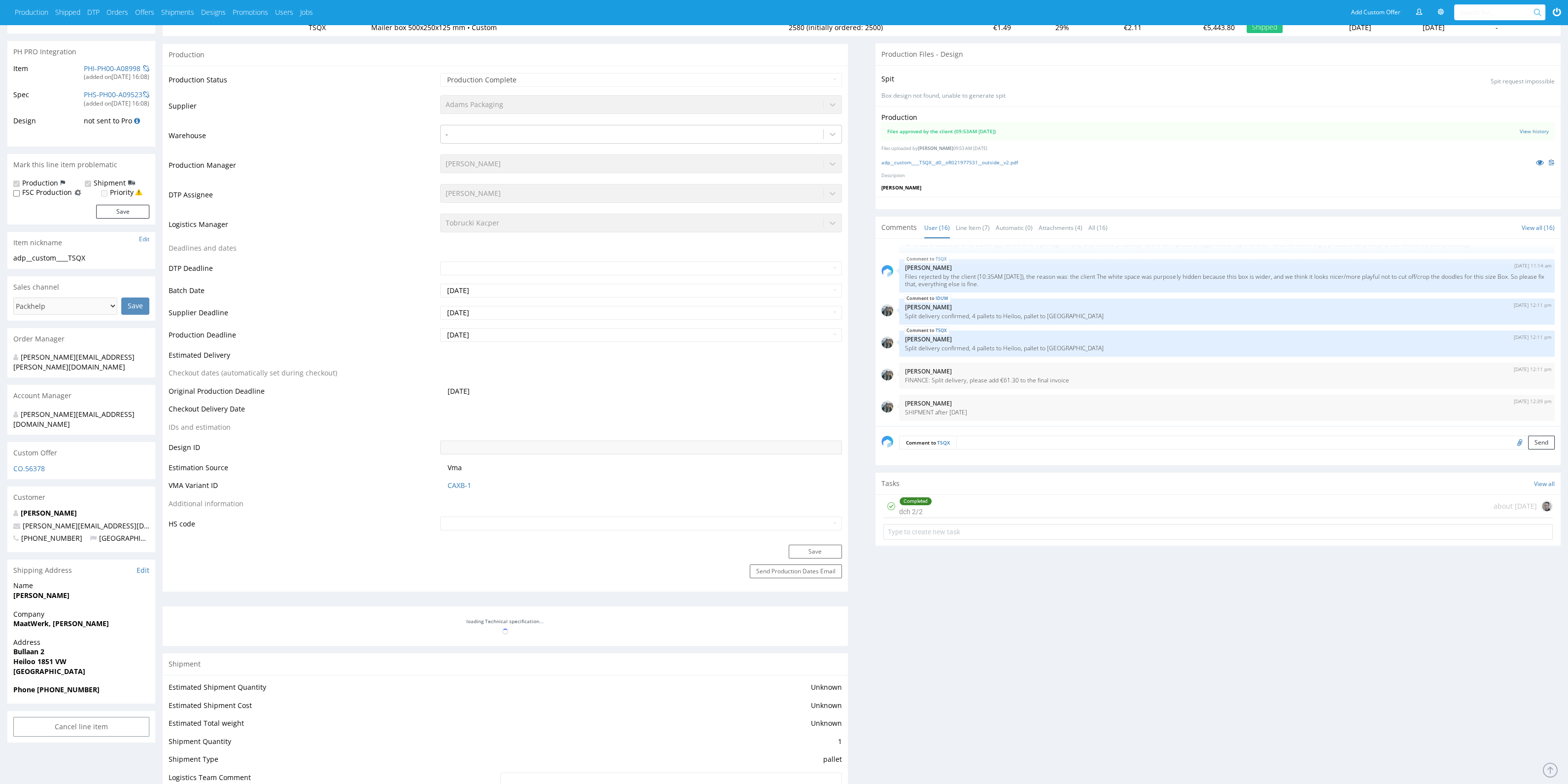
scroll to position [0, 0]
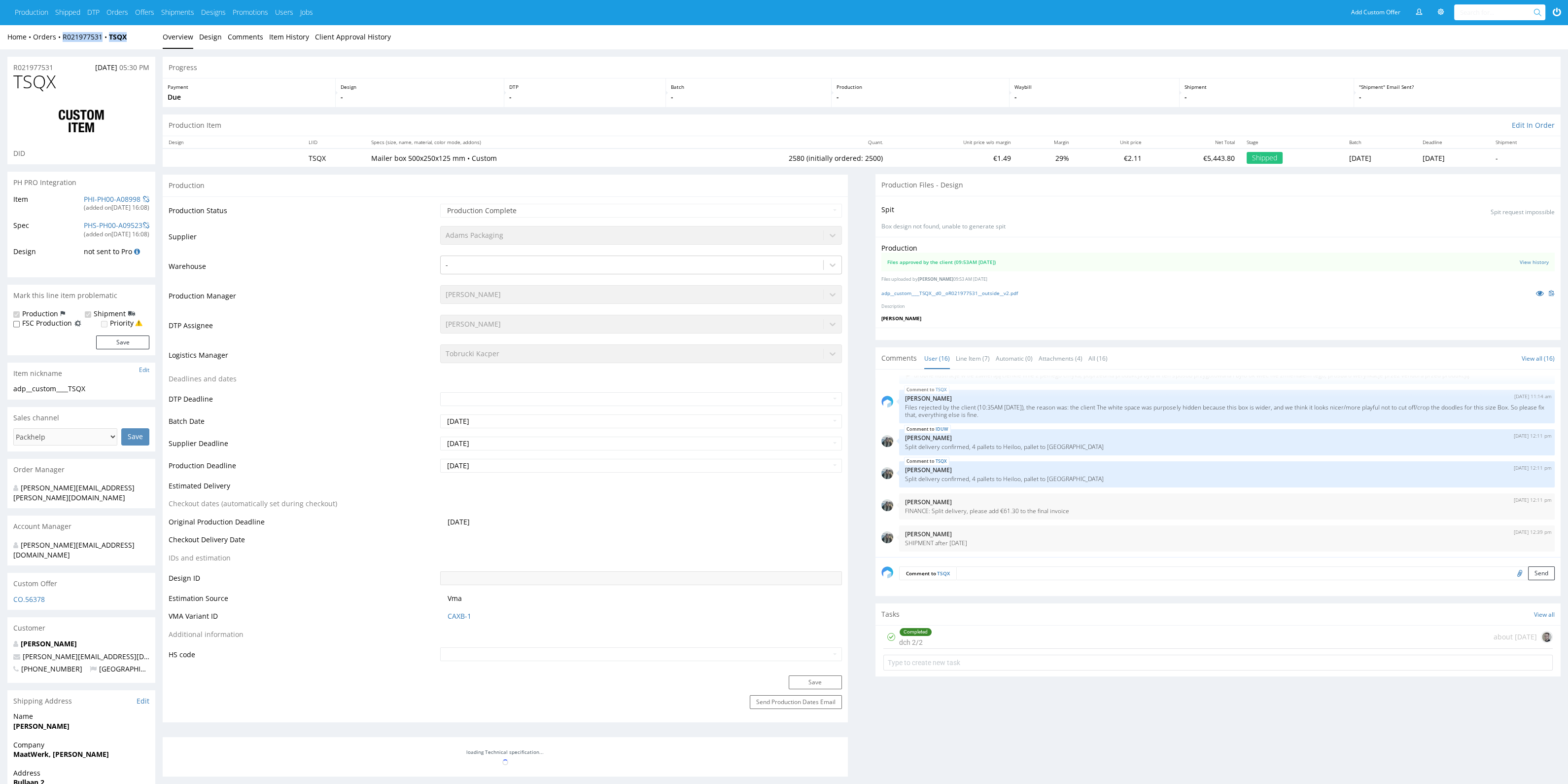
drag, startPoint x: 136, startPoint y: 34, endPoint x: 64, endPoint y: 44, distance: 72.7
click at [64, 44] on div "Home Orders R021977531 TSQX Overview Design Comments Item History Client Approv…" at bounding box center [784, 38] width 1568 height 25
copy div "R021977531 TSQX"
drag, startPoint x: 365, startPoint y: 153, endPoint x: 498, endPoint y: 170, distance: 134.1
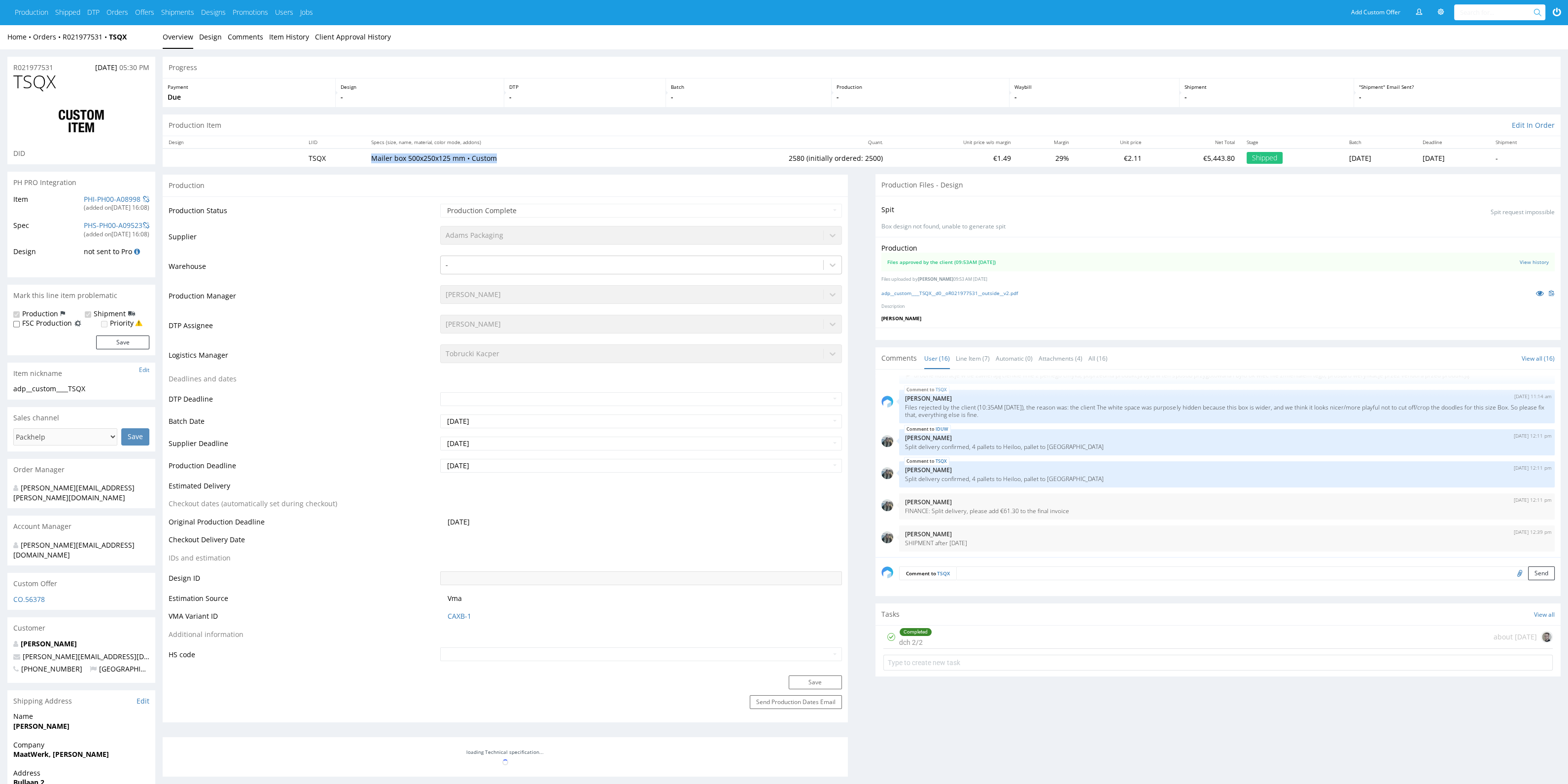
drag, startPoint x: 498, startPoint y: 161, endPoint x: 358, endPoint y: 159, distance: 140.0
click at [366, 159] on td "Mailer box 500x250x125 mm • Custom" at bounding box center [513, 157] width 296 height 18
copy p "Mailer box 500x250x125 mm • Custom"
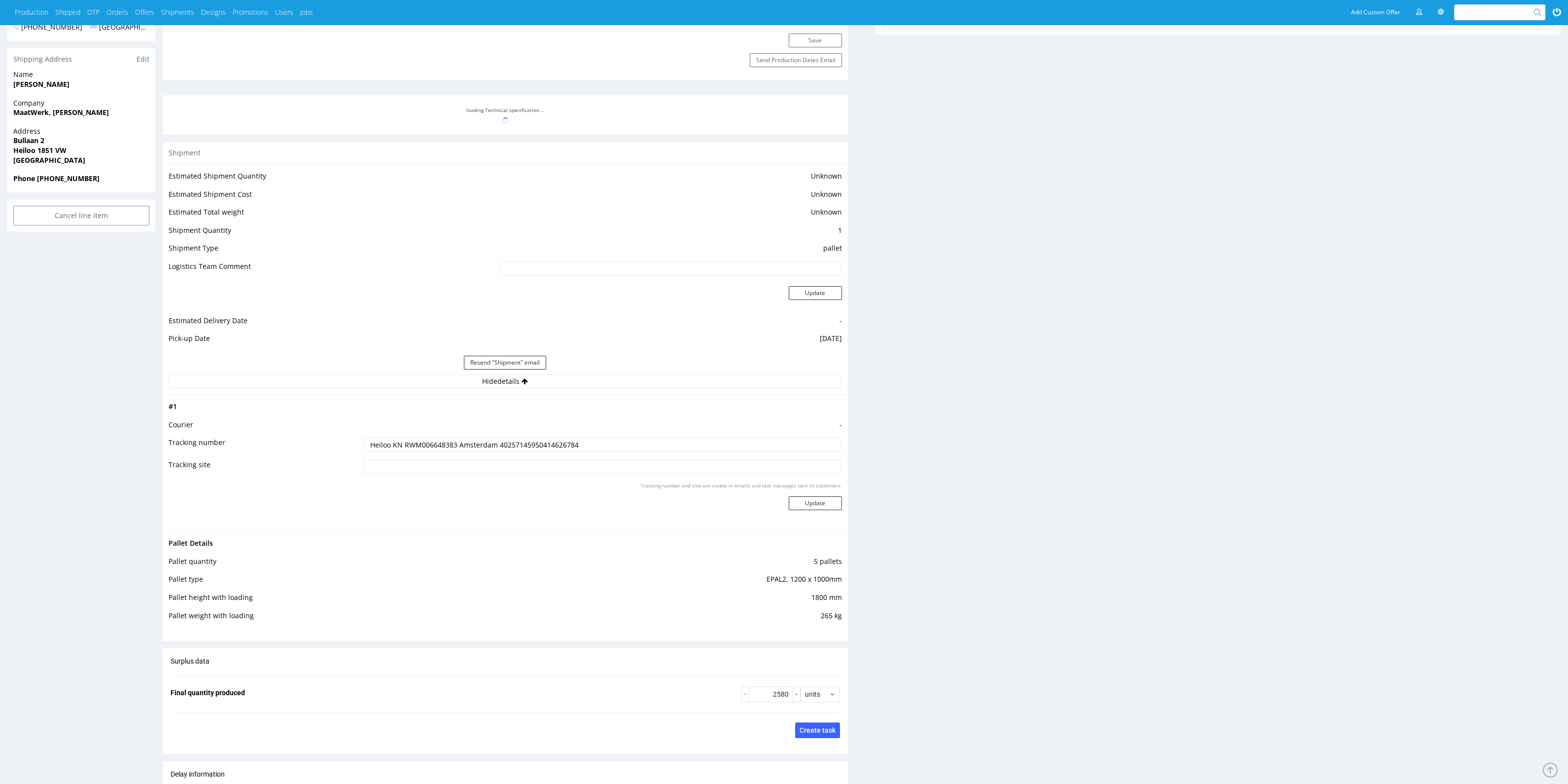
scroll to position [639, 0]
click at [525, 442] on input "Heiloo KN RWM006648383 Amsterdam 40257145950414626784" at bounding box center [602, 447] width 478 height 13
click at [433, 449] on input "Heiloo KN RWM006648383 Amsterdam 40257145950414626784" at bounding box center [602, 447] width 478 height 13
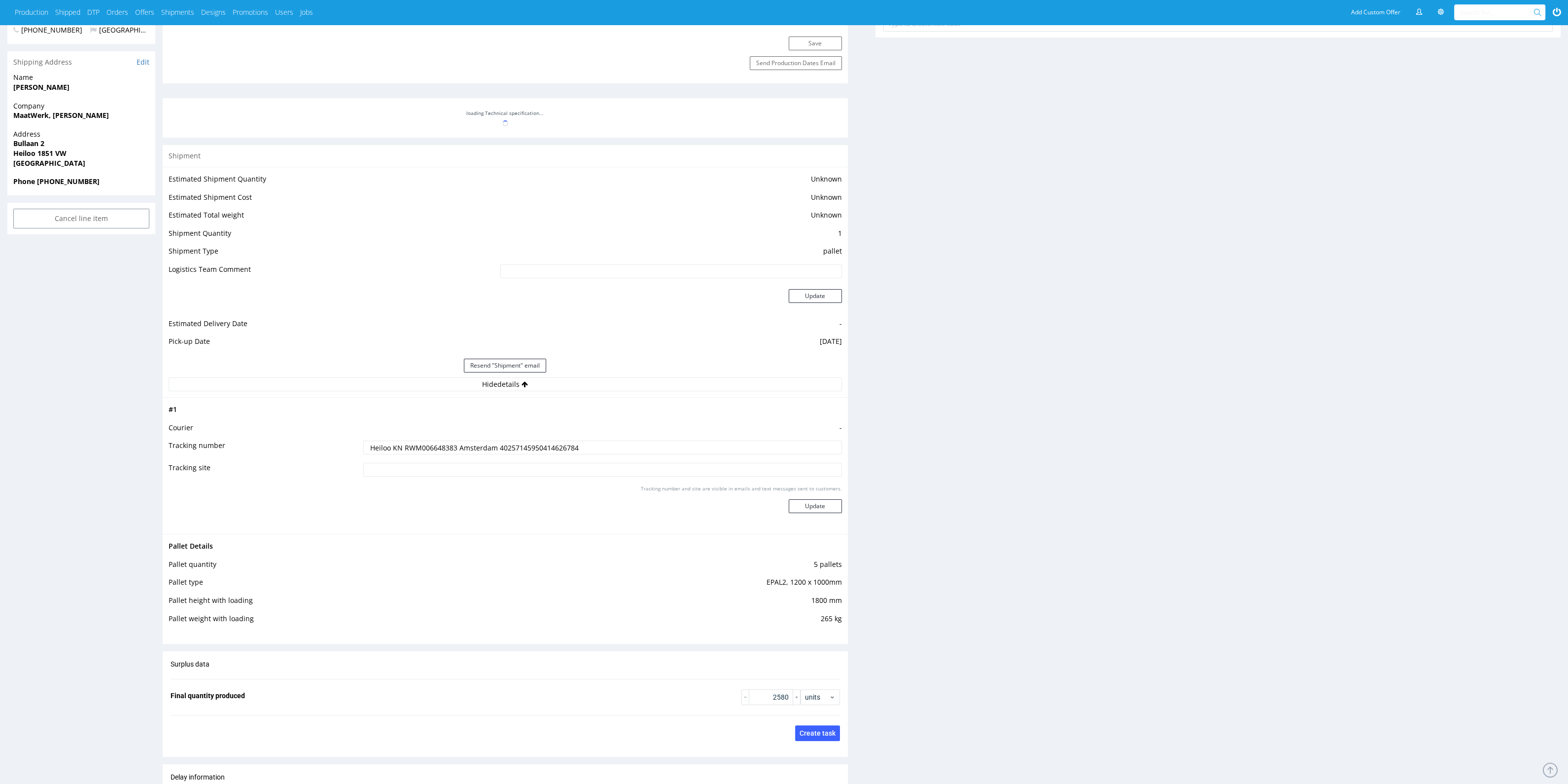
click at [433, 449] on input "Heiloo KN RWM006648383 Amsterdam 40257145950414626784" at bounding box center [602, 447] width 478 height 13
click at [418, 450] on input "Heiloo KN RWM006648383 Amsterdam 40257145950414626784" at bounding box center [602, 447] width 478 height 13
click at [411, 450] on input "Heiloo KN RWM006648383 Amsterdam 40257145950414626784" at bounding box center [602, 447] width 478 height 13
